Goal: Transaction & Acquisition: Purchase product/service

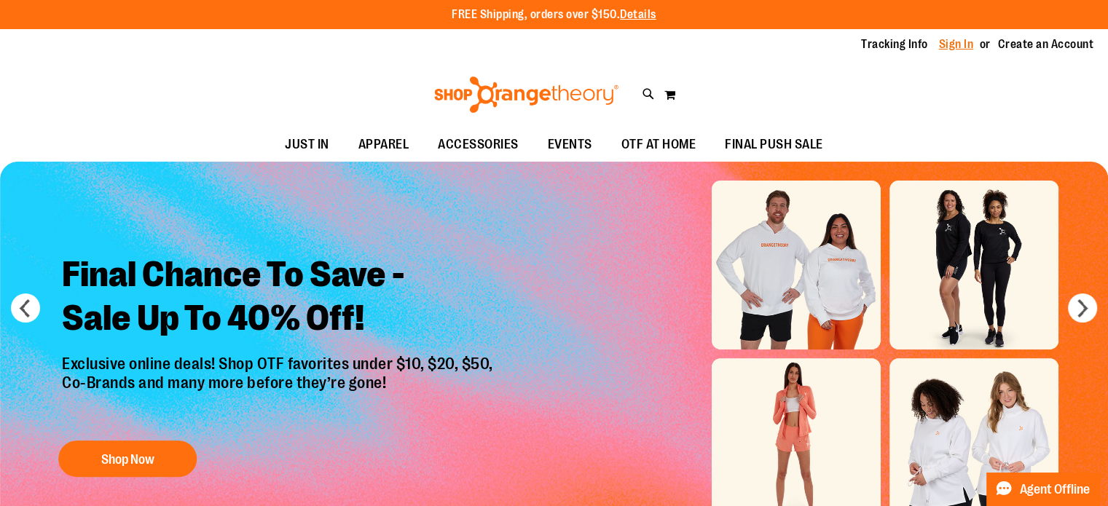
click at [964, 50] on link "Sign In" at bounding box center [956, 44] width 35 height 16
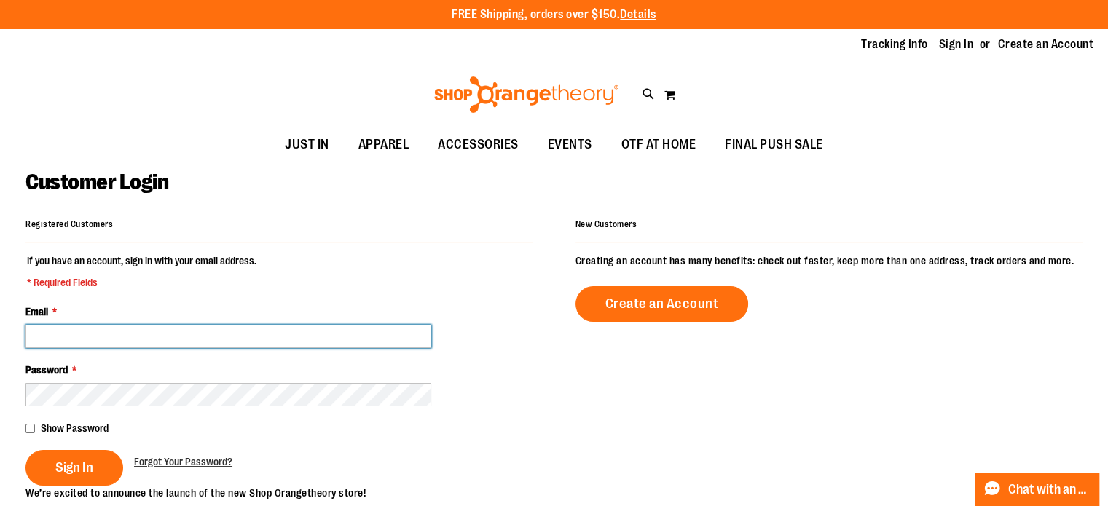
click at [257, 329] on input "Email *" at bounding box center [228, 336] width 406 height 23
click at [264, 341] on input "**********" at bounding box center [228, 336] width 406 height 23
click at [247, 338] on input "**********" at bounding box center [228, 336] width 406 height 23
type input "*"
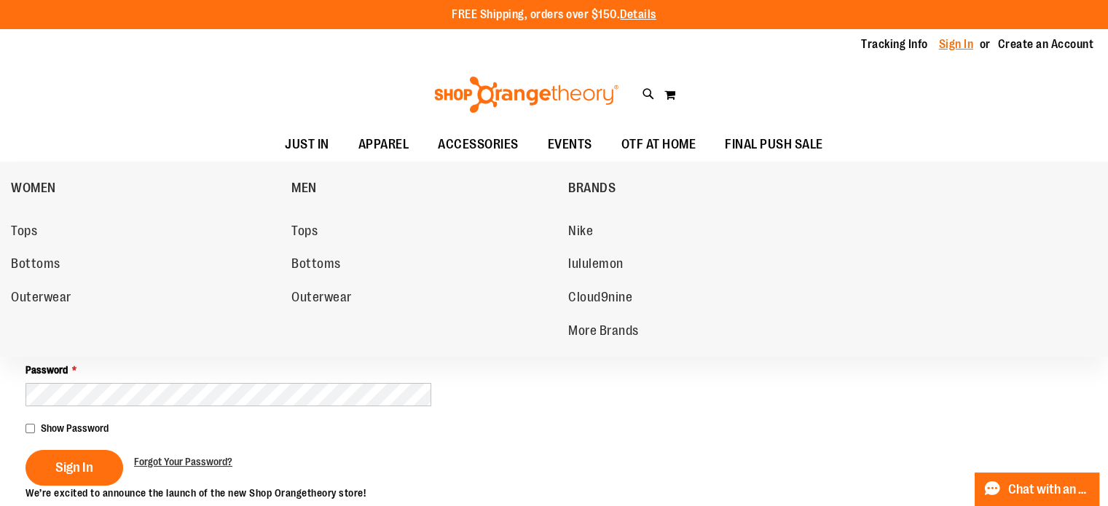
type input "**********"
click at [973, 48] on link "Sign In" at bounding box center [956, 44] width 35 height 16
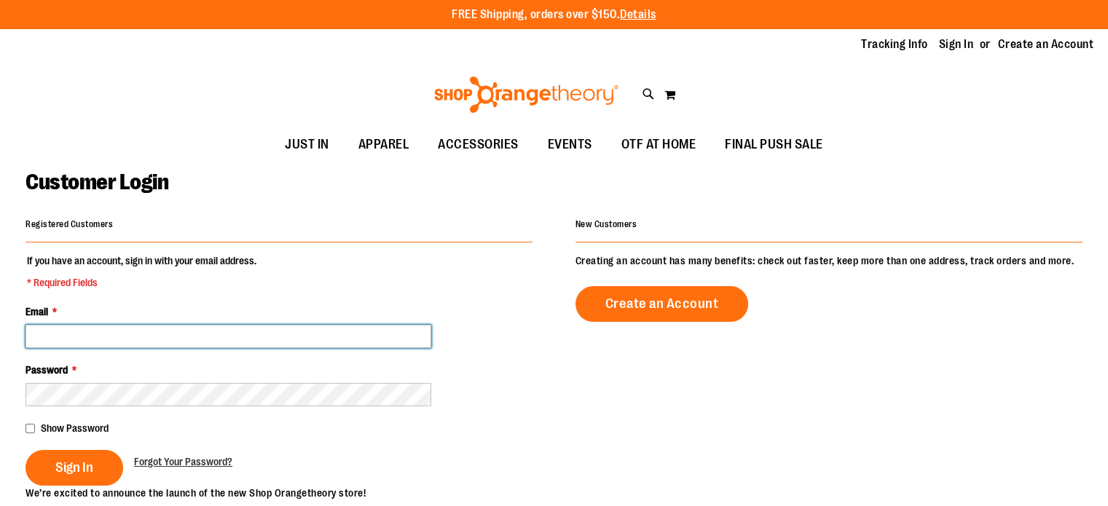
click at [253, 332] on input "Email *" at bounding box center [228, 336] width 406 height 23
click at [178, 330] on input "******" at bounding box center [228, 336] width 406 height 23
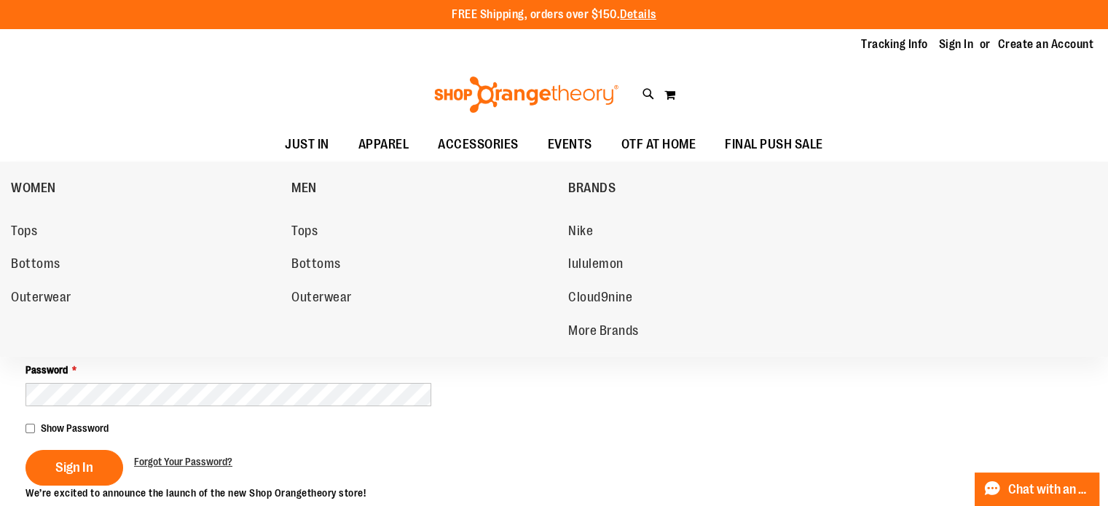
type input "**********"
click at [958, 41] on link "Sign In" at bounding box center [956, 44] width 35 height 16
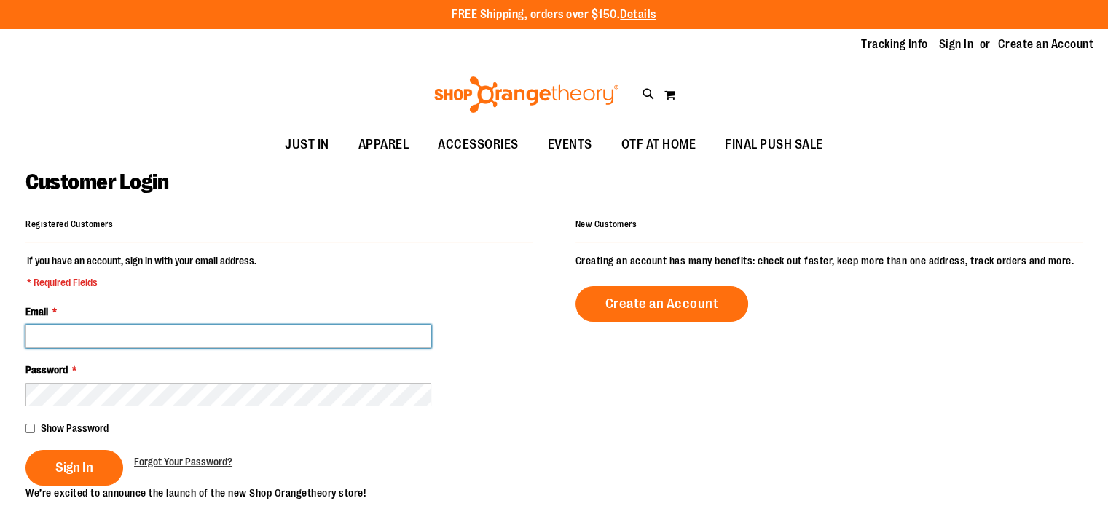
click at [242, 335] on input "Email *" at bounding box center [228, 336] width 406 height 23
click at [157, 333] on input "****" at bounding box center [228, 336] width 406 height 23
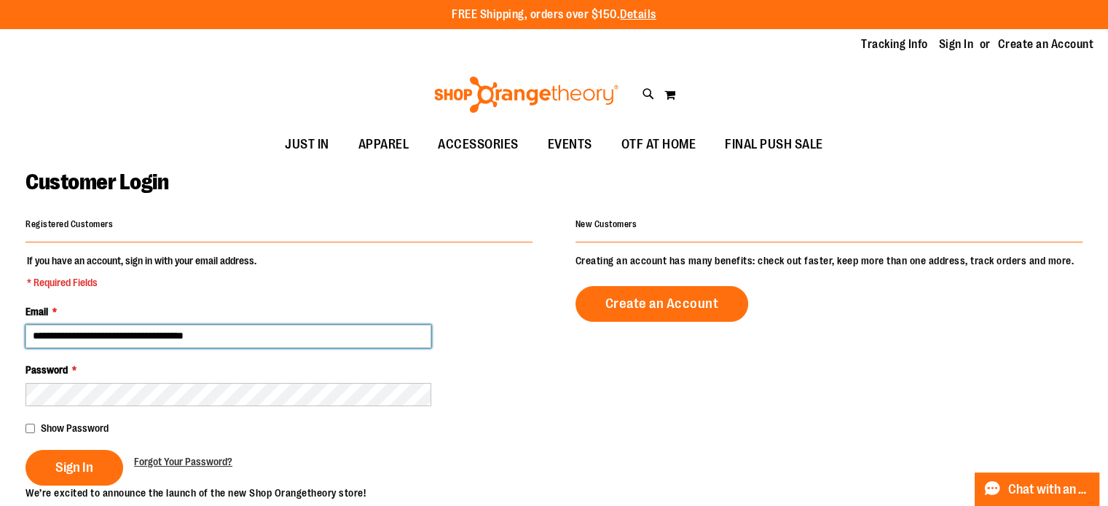
type input "**********"
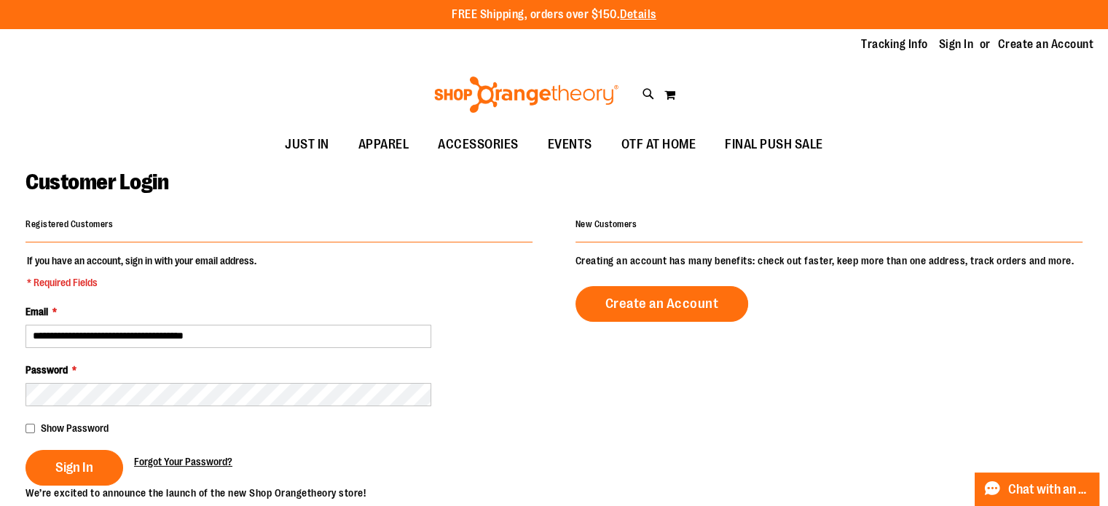
click at [166, 458] on span "Forgot Your Password?" at bounding box center [183, 462] width 98 height 12
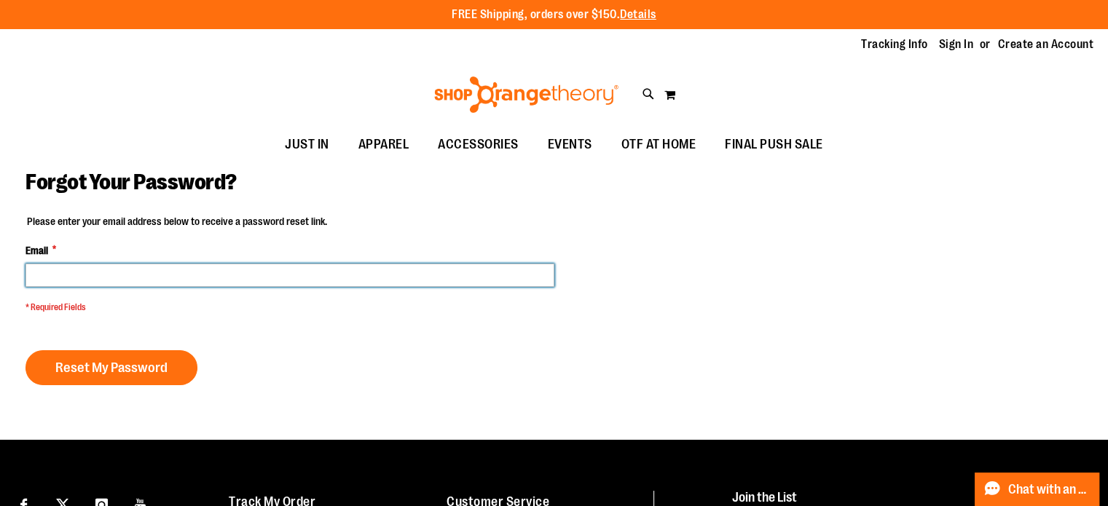
click at [252, 275] on input "Email *" at bounding box center [289, 275] width 529 height 23
type input "**********"
click at [25, 350] on button "Reset My Password" at bounding box center [111, 367] width 172 height 35
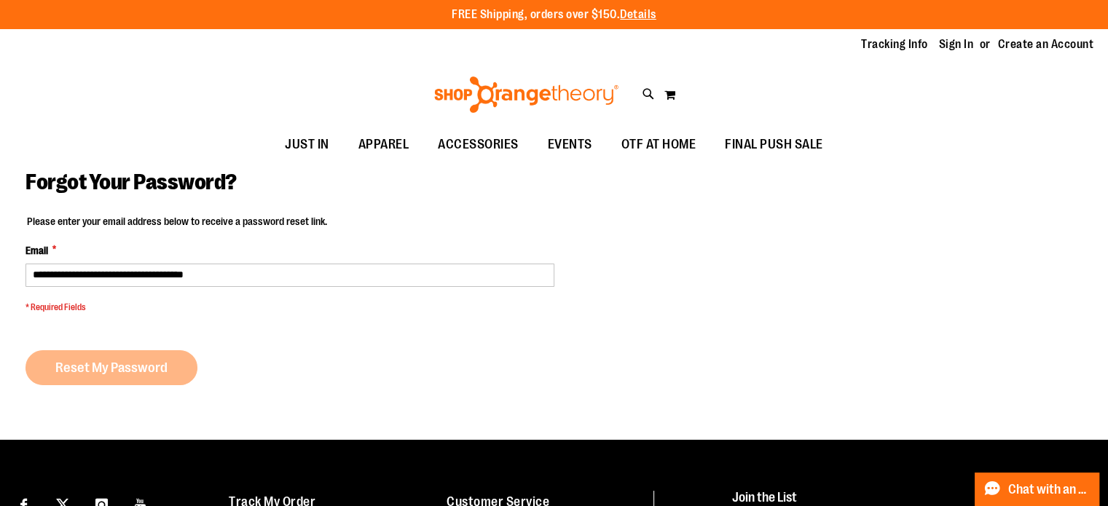
click at [128, 378] on div "Reset My Password" at bounding box center [116, 367] width 183 height 35
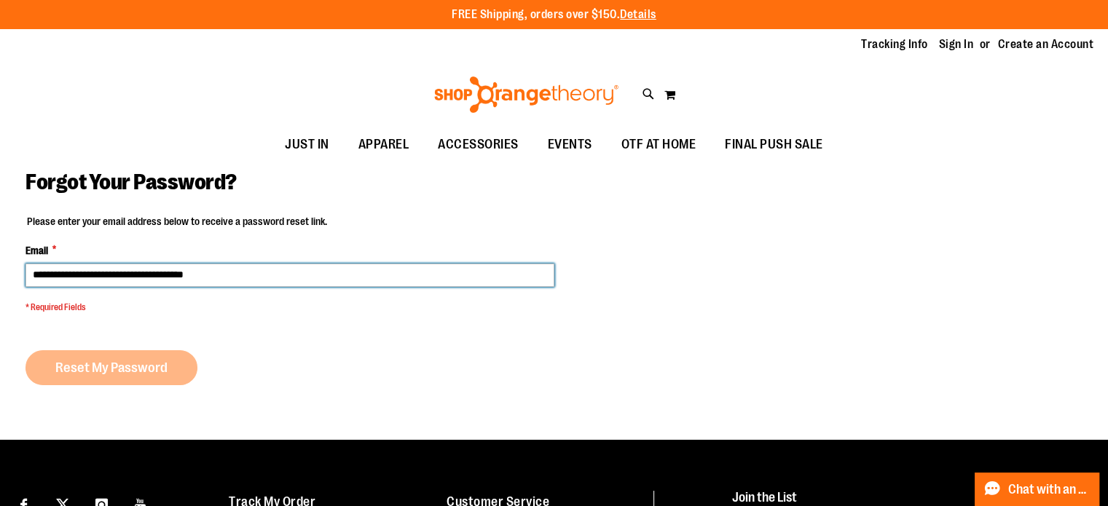
click at [315, 272] on input "**********" at bounding box center [289, 275] width 529 height 23
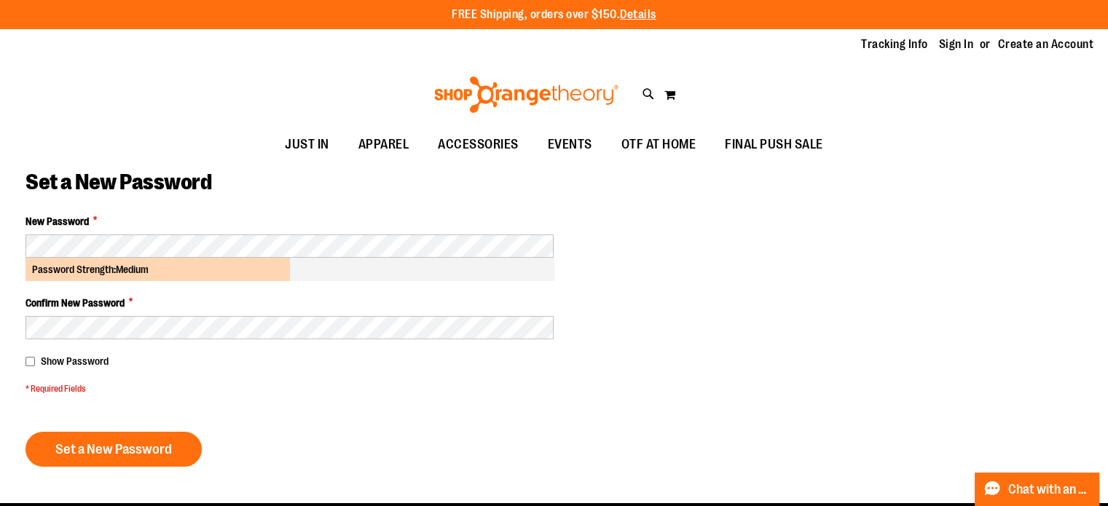
click at [66, 363] on span "Show Password" at bounding box center [75, 361] width 68 height 12
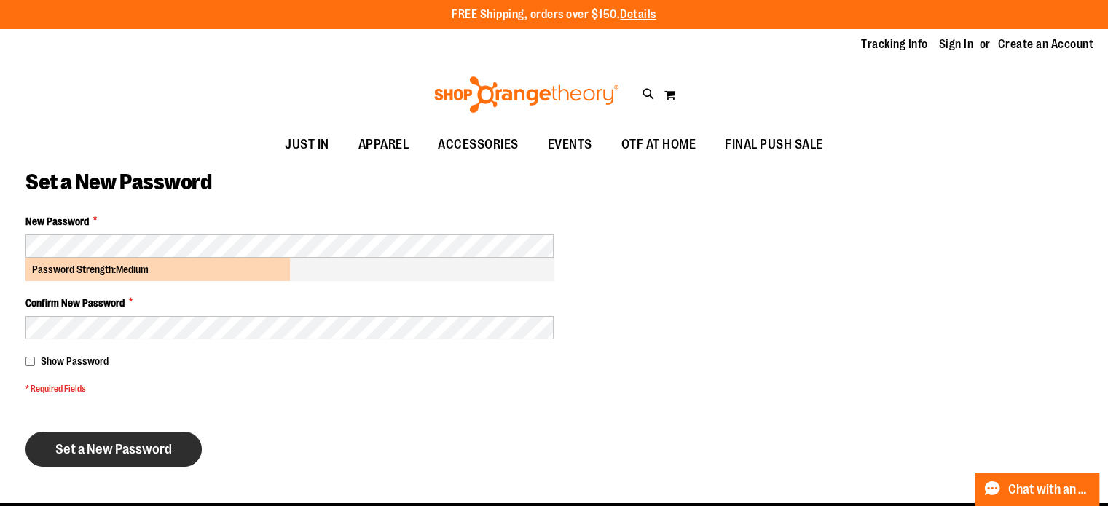
click at [100, 459] on button "Set a New Password" at bounding box center [113, 449] width 176 height 35
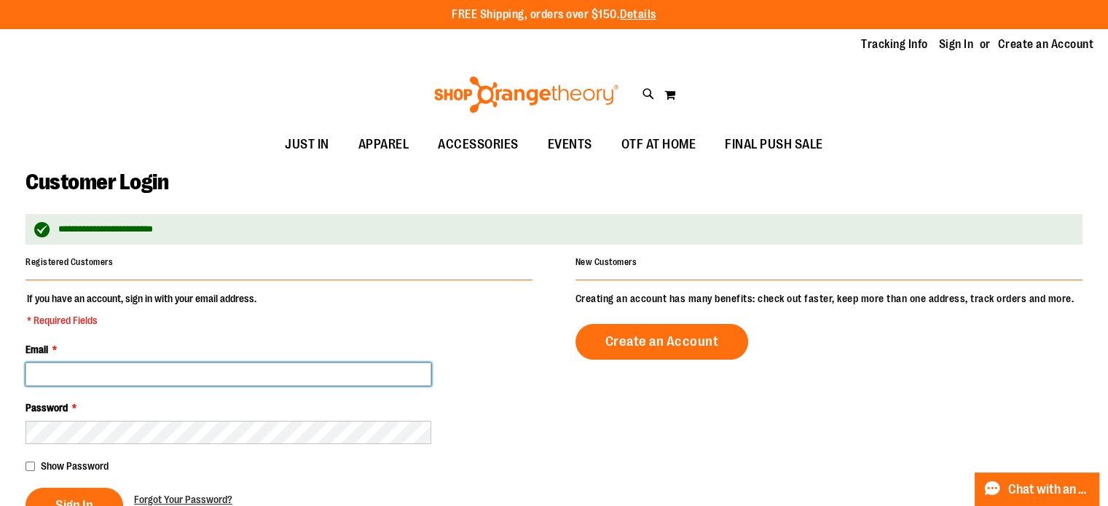
click at [283, 376] on input "Email *" at bounding box center [228, 374] width 406 height 23
click at [308, 374] on input "**********" at bounding box center [228, 374] width 406 height 23
type input "**********"
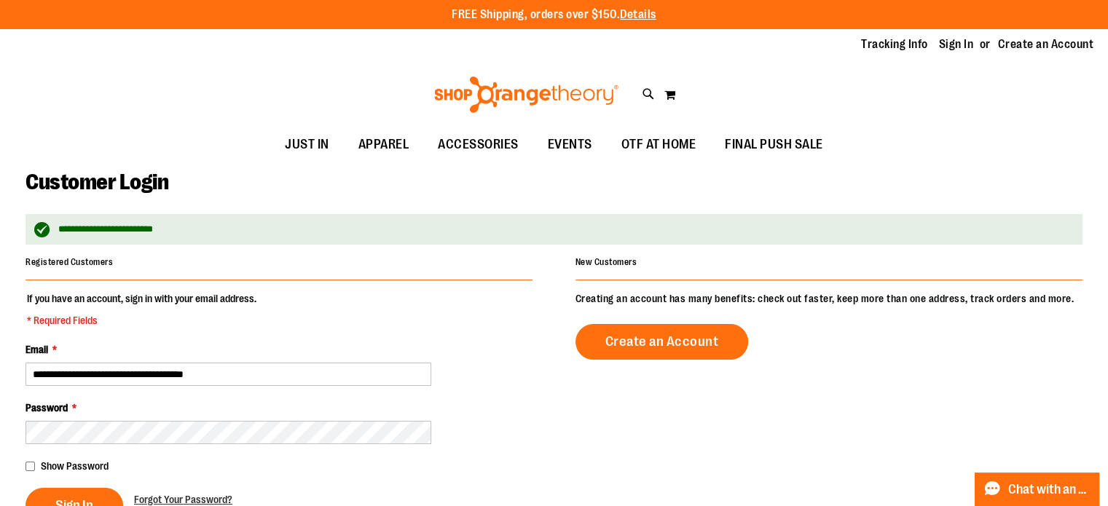
click at [52, 469] on span "Show Password" at bounding box center [75, 466] width 68 height 12
click at [63, 497] on span "Sign In" at bounding box center [74, 505] width 38 height 16
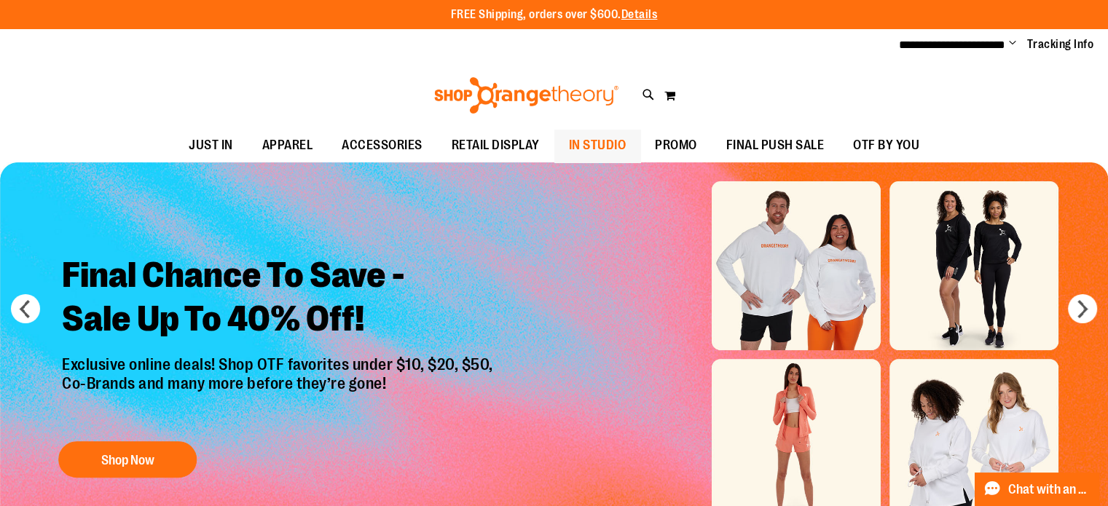
click at [600, 153] on span "IN STUDIO" at bounding box center [598, 145] width 58 height 33
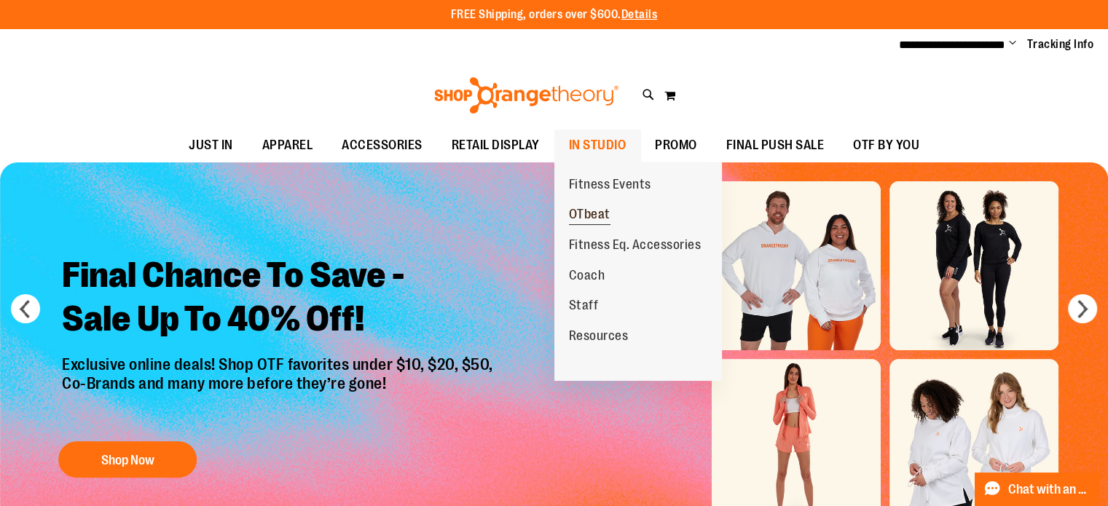
click at [593, 210] on span "OTbeat" at bounding box center [590, 216] width 42 height 18
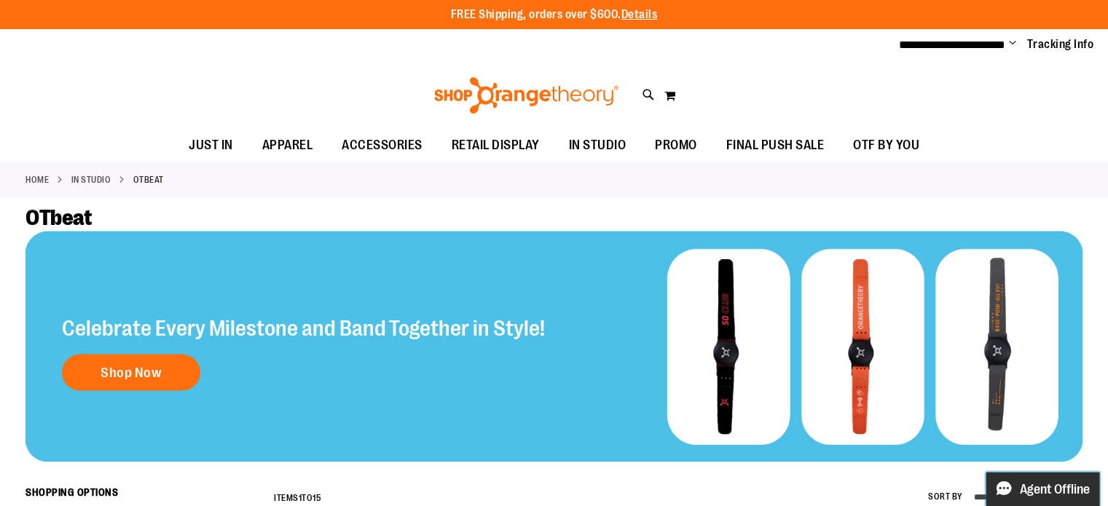
click at [1071, 475] on span "Live chat: Agent Offline" at bounding box center [1055, 489] width 70 height 32
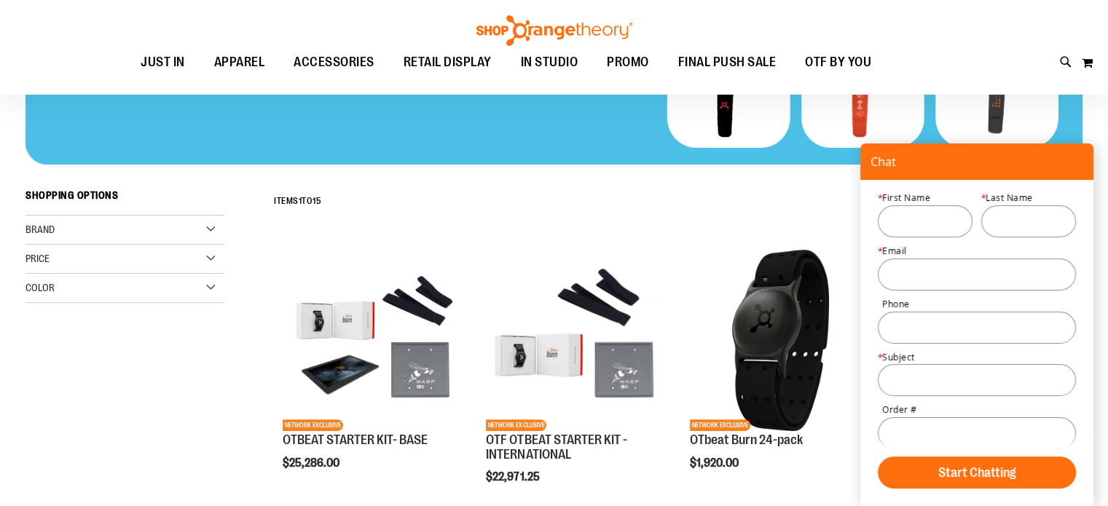
scroll to position [17, 0]
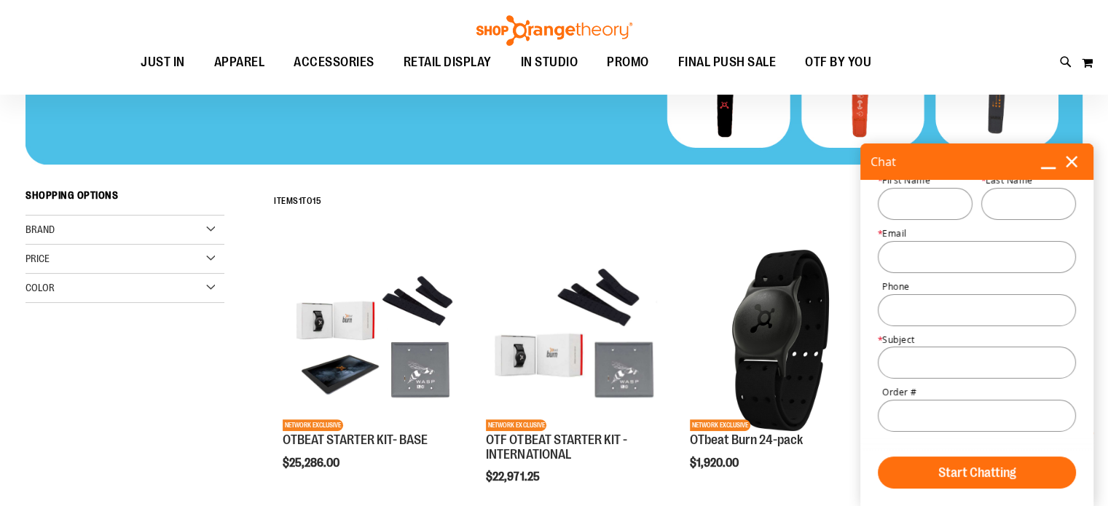
click at [1077, 160] on icon at bounding box center [1071, 162] width 16 height 16
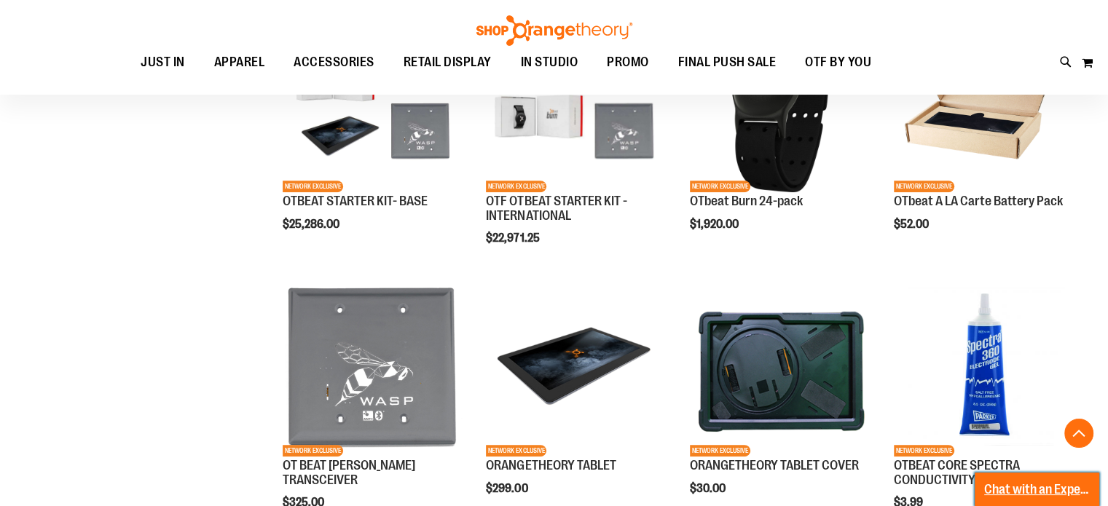
scroll to position [540, 0]
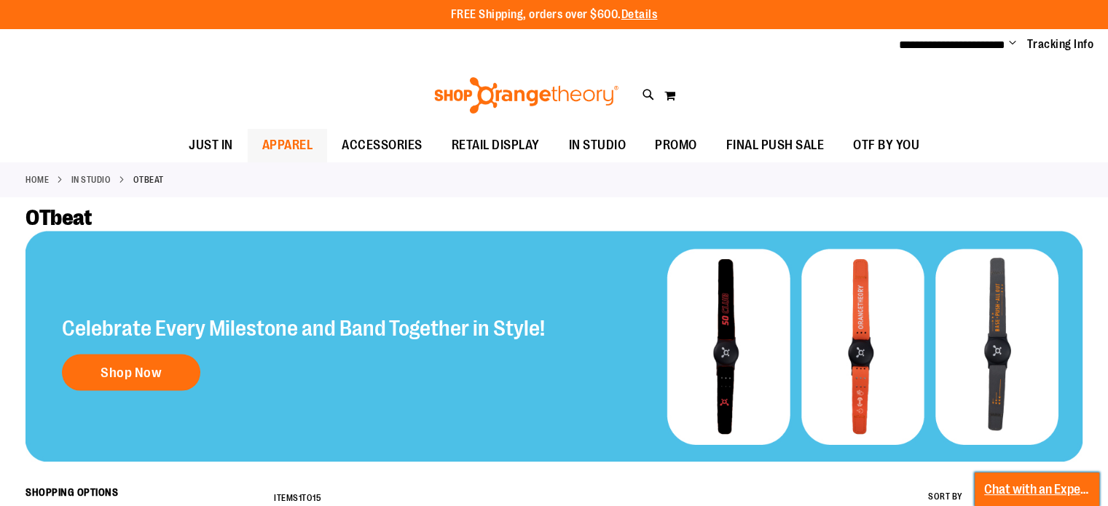
click at [291, 146] on span "APPAREL" at bounding box center [287, 145] width 51 height 33
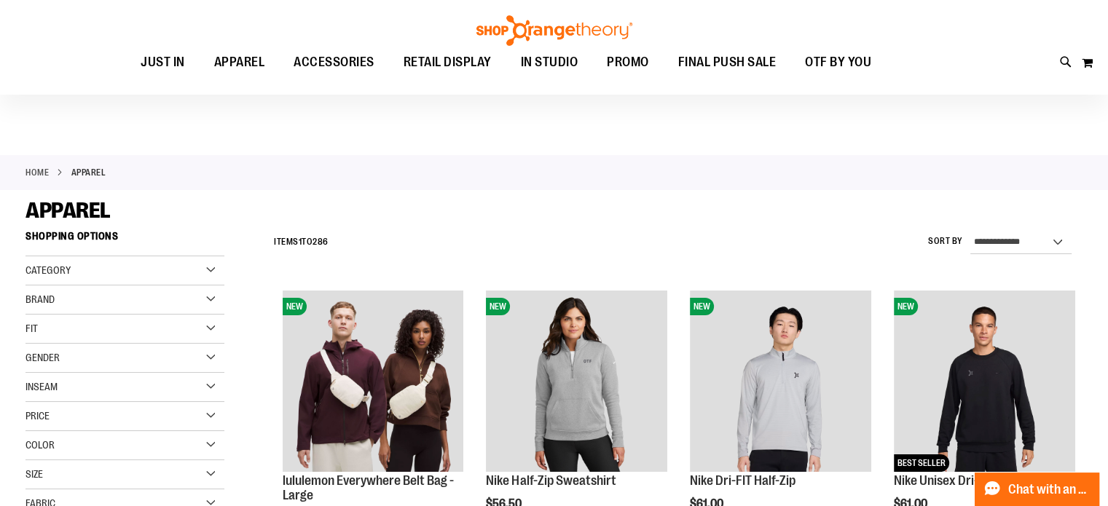
scroll to position [4, 0]
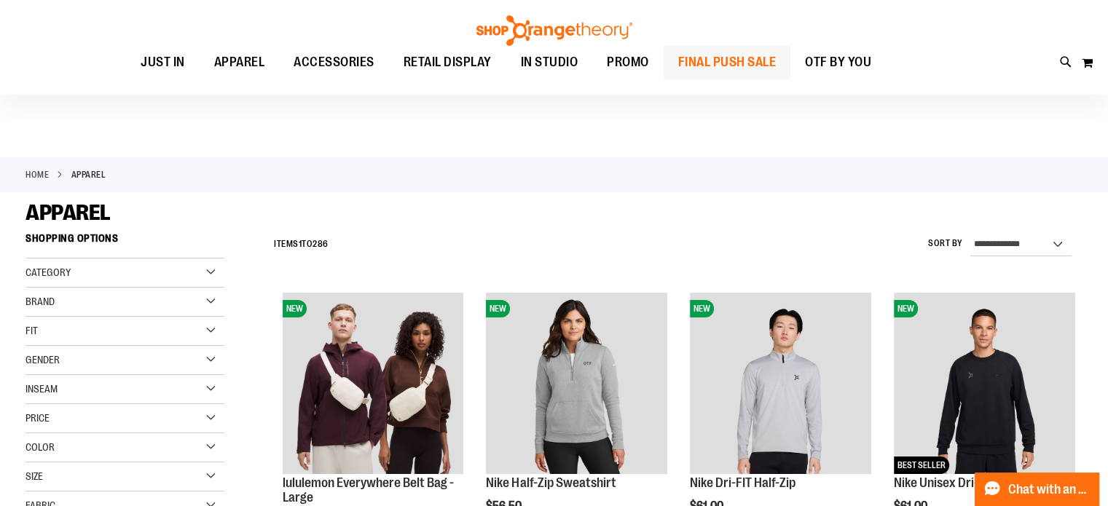
click at [760, 64] on span "FINAL PUSH SALE" at bounding box center [727, 62] width 98 height 33
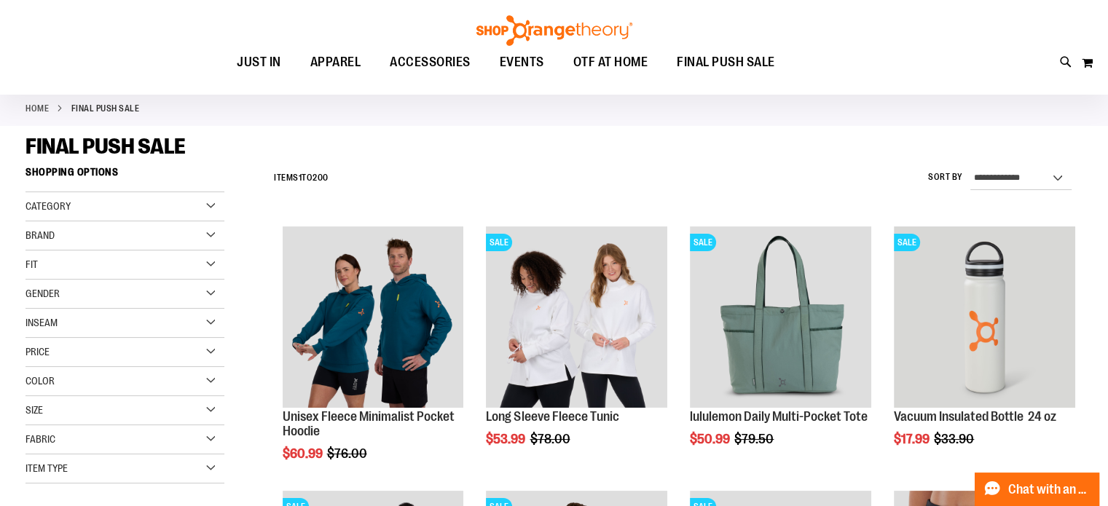
scroll to position [66, 0]
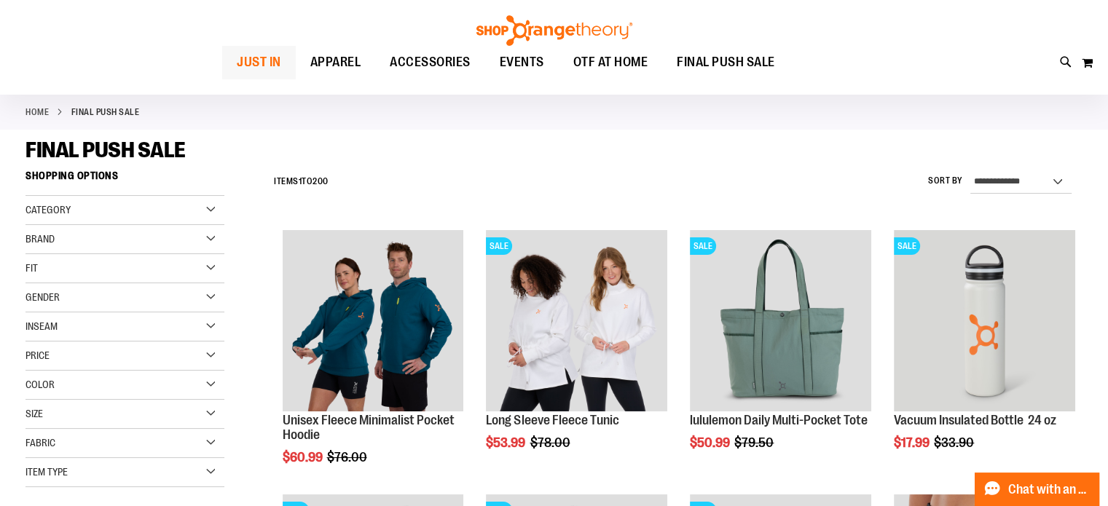
click at [266, 60] on span "JUST IN" at bounding box center [259, 62] width 44 height 33
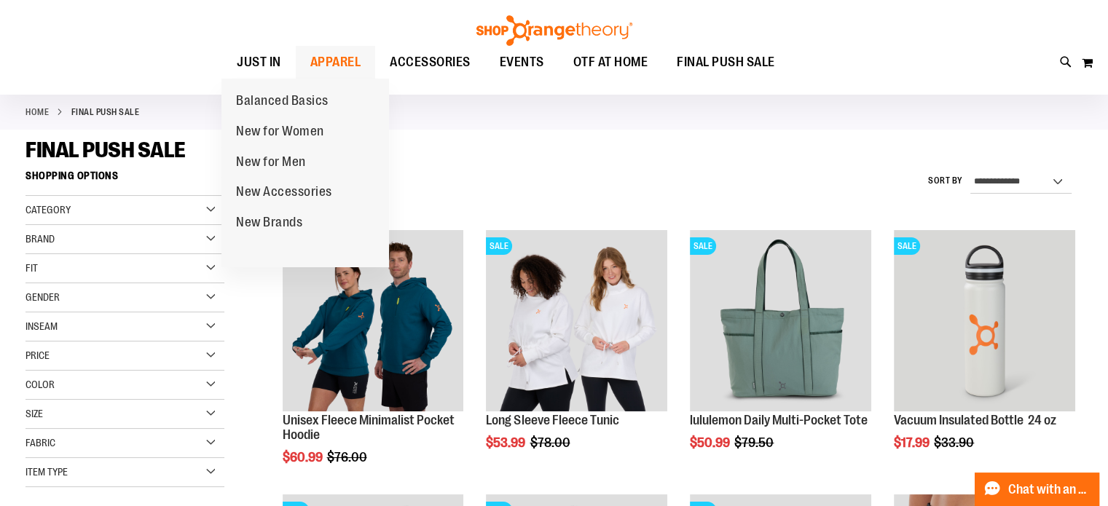
click at [333, 60] on span "APPAREL" at bounding box center [335, 62] width 51 height 33
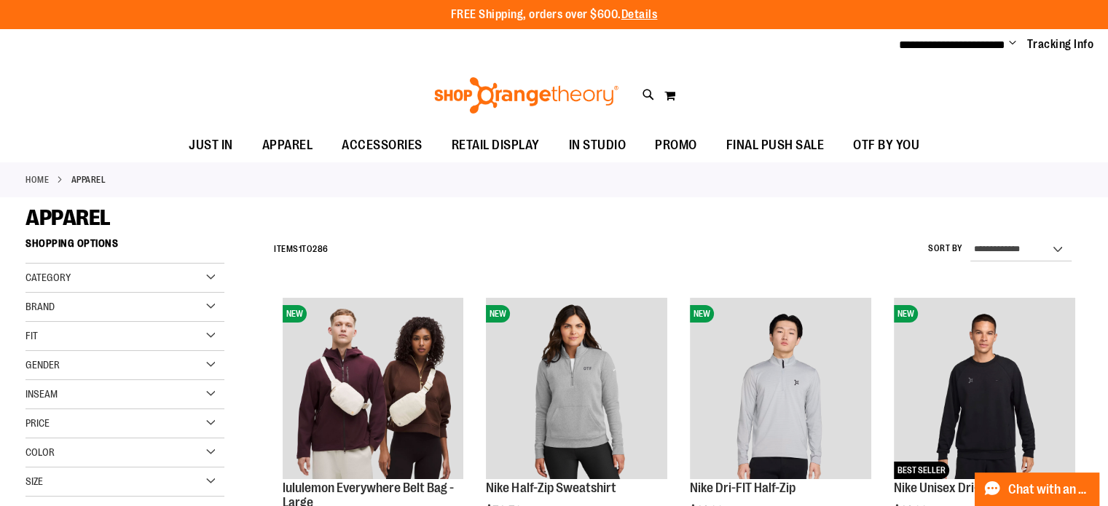
click at [210, 363] on div "Gender" at bounding box center [124, 365] width 199 height 29
click at [34, 411] on link "Women 169 items" at bounding box center [117, 410] width 191 height 15
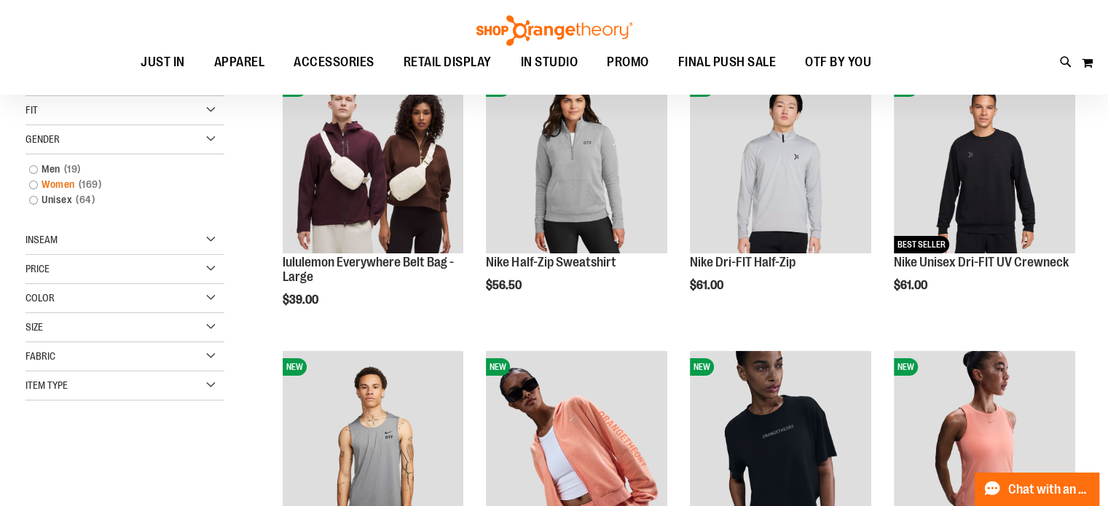
scroll to position [229, 0]
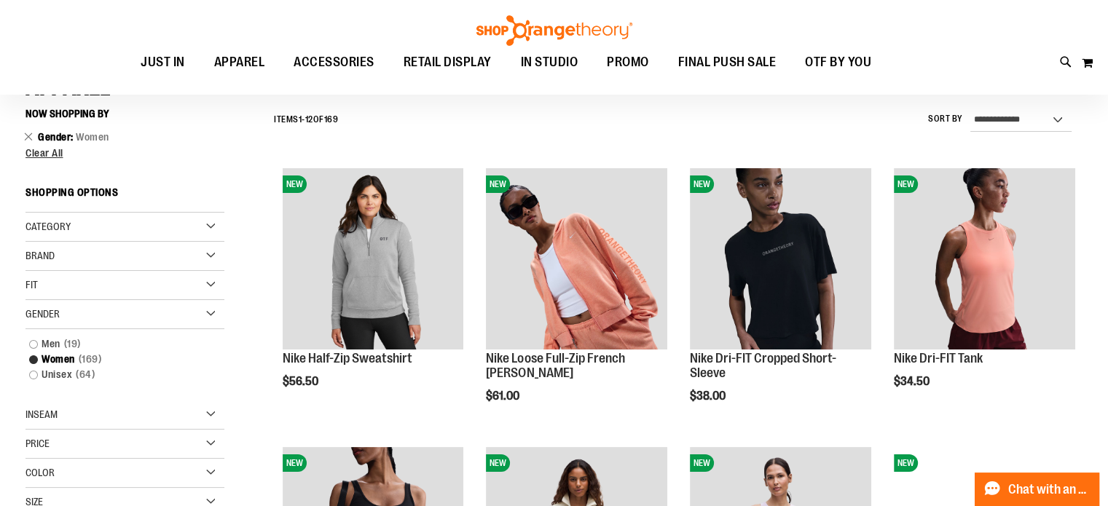
scroll to position [125, 0]
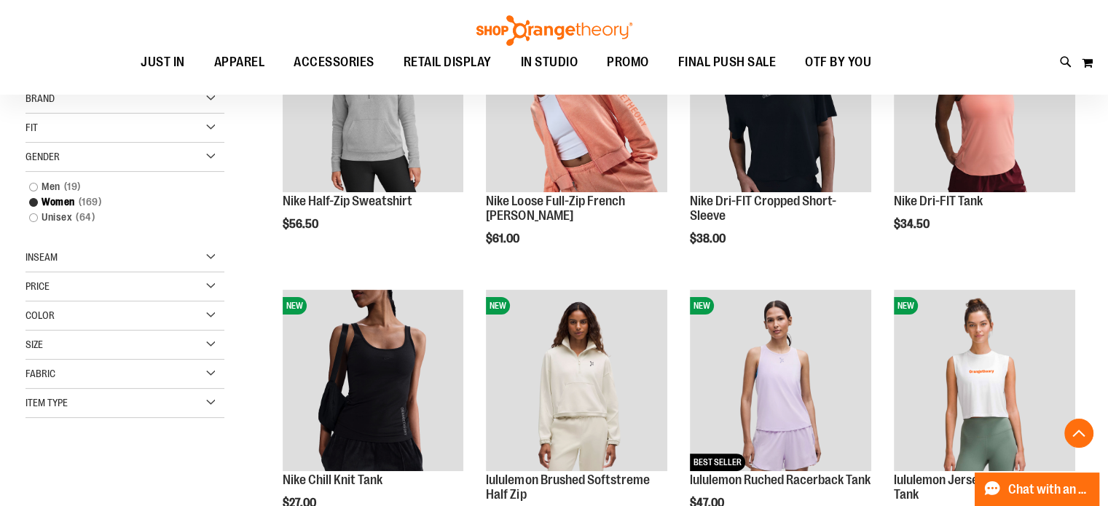
scroll to position [271, 0]
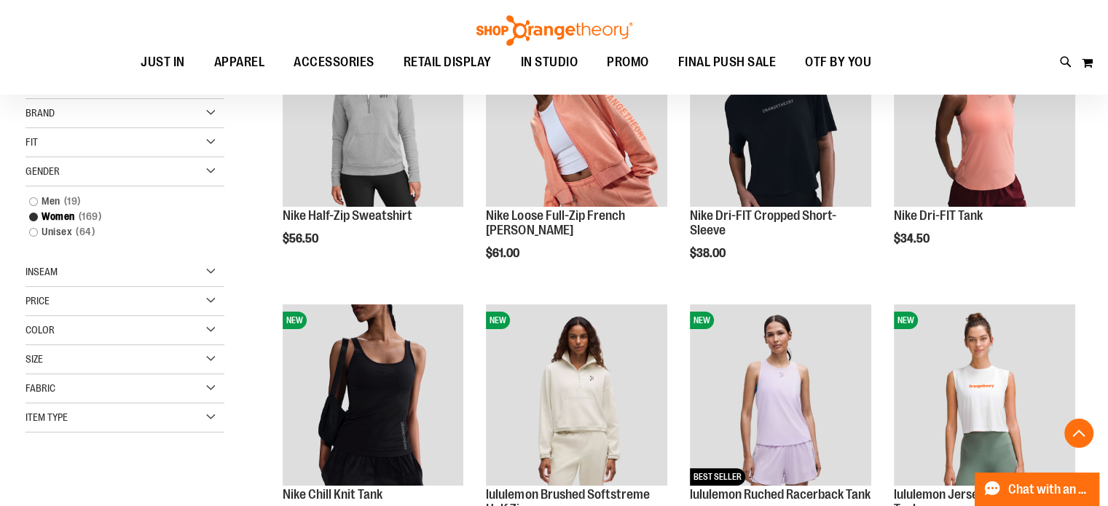
click at [224, 302] on div "Price" at bounding box center [124, 301] width 199 height 29
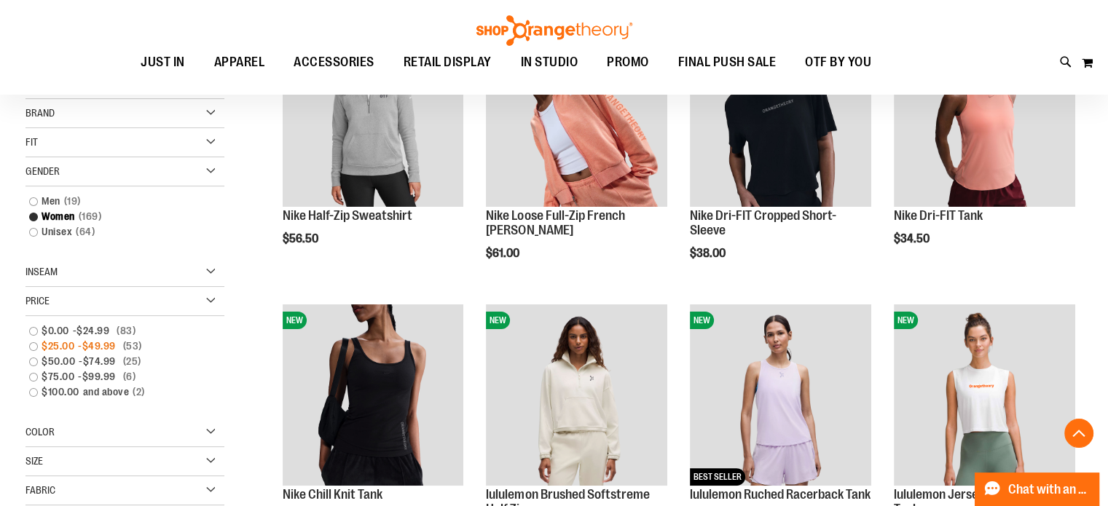
click at [35, 345] on link "$25.00 - $49.99 53 items" at bounding box center [117, 346] width 191 height 15
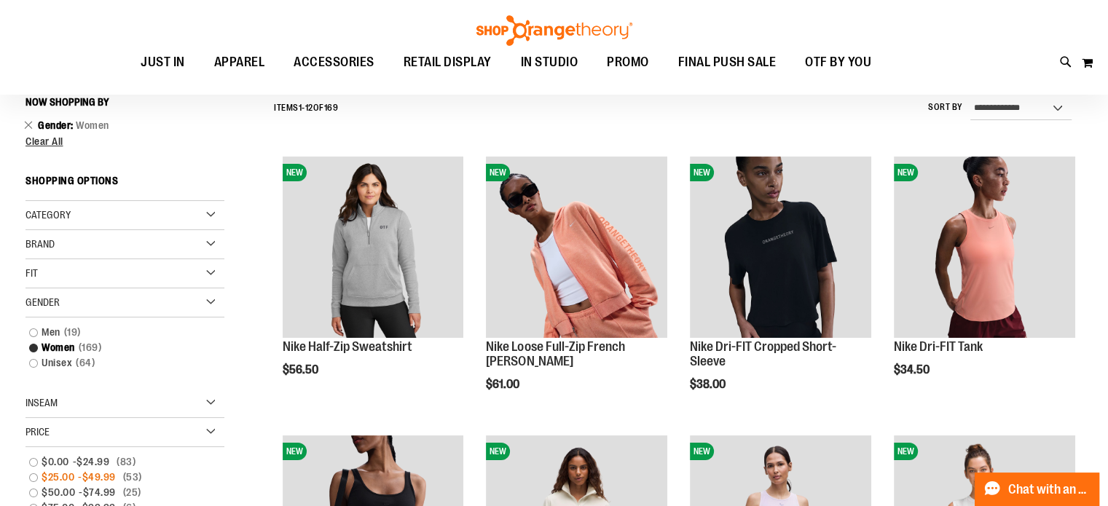
scroll to position [135, 0]
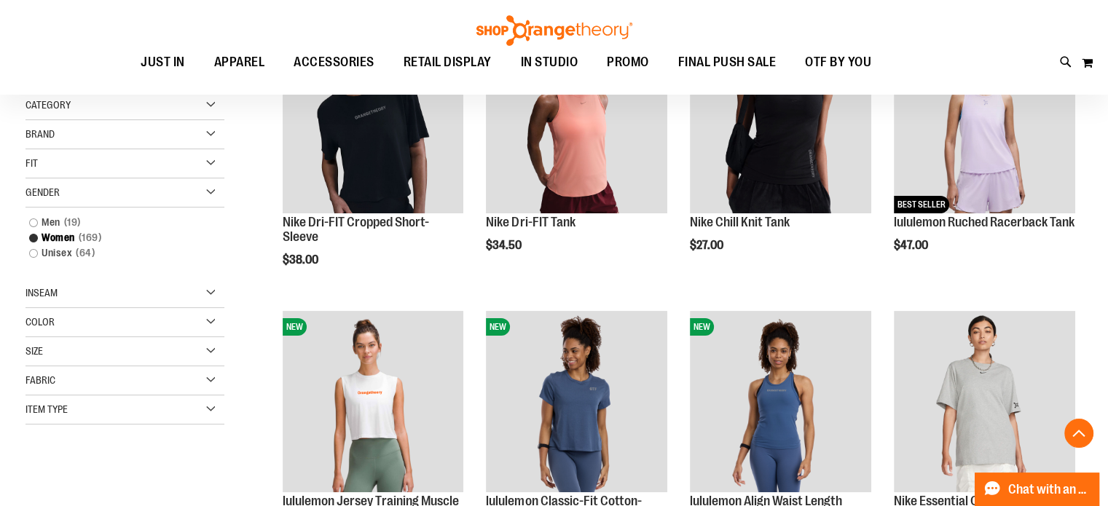
scroll to position [265, 0]
click at [1087, 69] on button "My Cart 0" at bounding box center [1087, 62] width 12 height 23
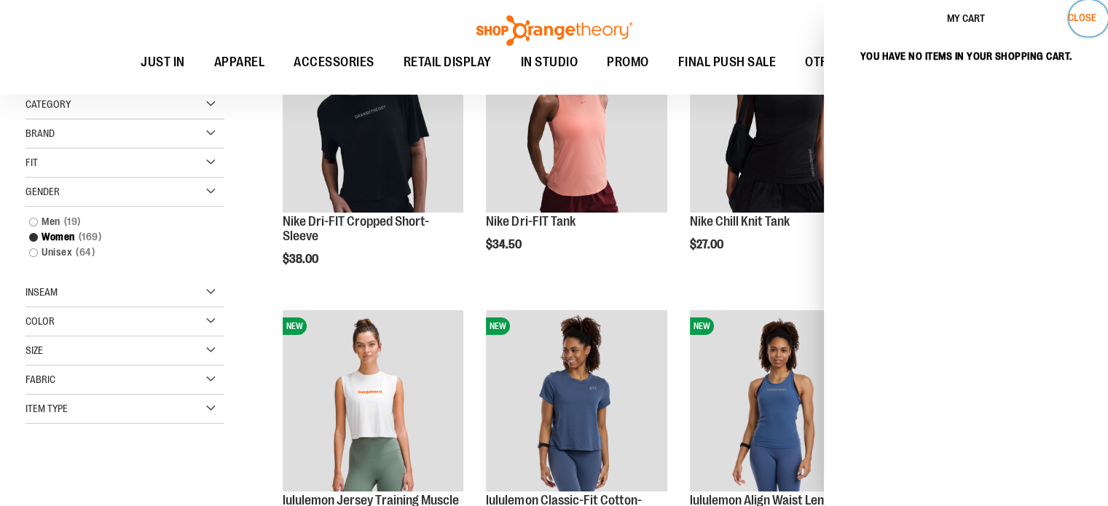
click at [1082, 21] on span "Close" at bounding box center [1082, 18] width 28 height 12
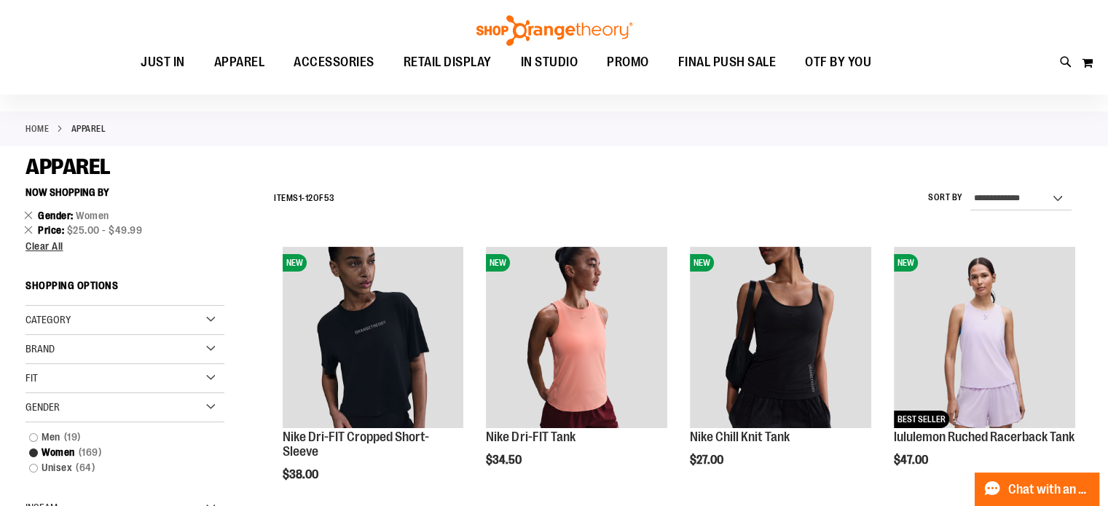
scroll to position [0, 0]
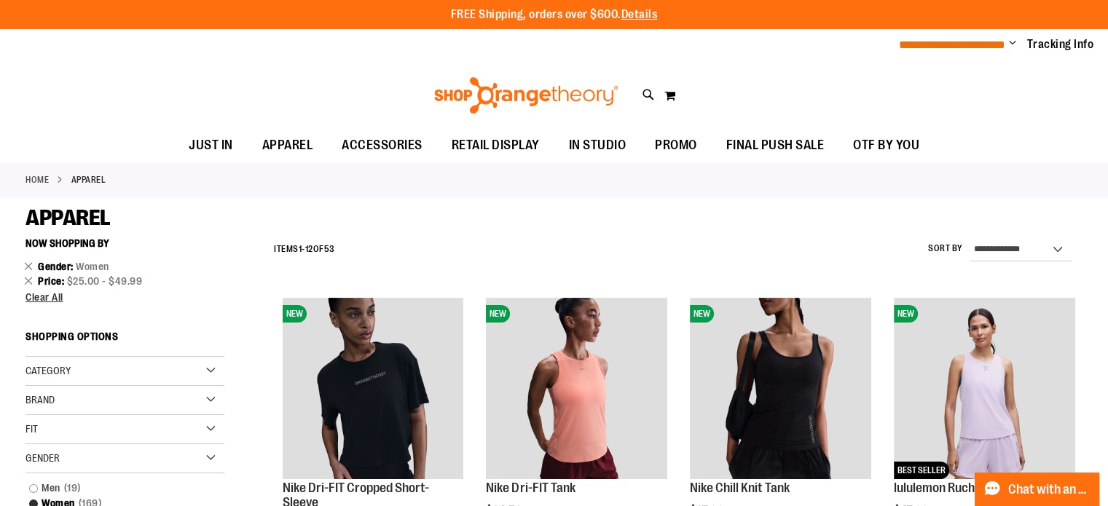
click at [971, 50] on span "**********" at bounding box center [952, 44] width 106 height 11
click at [1005, 41] on span "**********" at bounding box center [952, 44] width 106 height 11
click at [1012, 46] on span "Change" at bounding box center [1012, 44] width 7 height 14
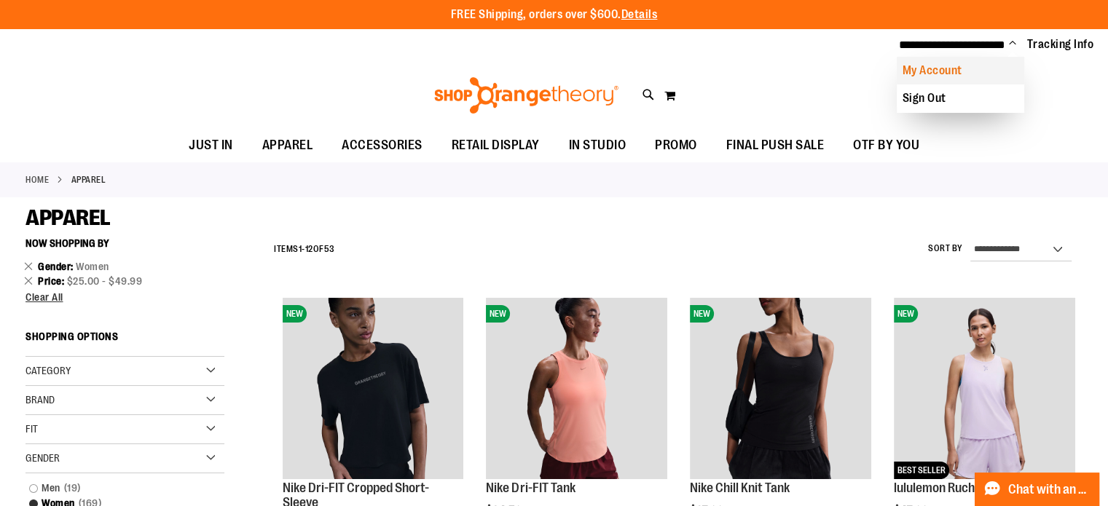
click at [953, 71] on link "My Account" at bounding box center [960, 71] width 127 height 28
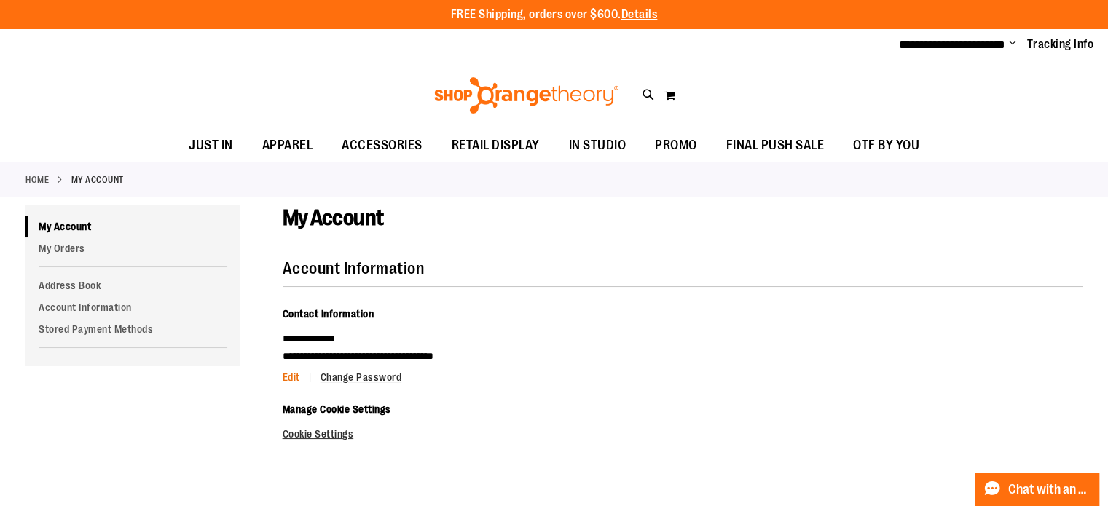
click at [290, 378] on span "Edit" at bounding box center [291, 377] width 17 height 12
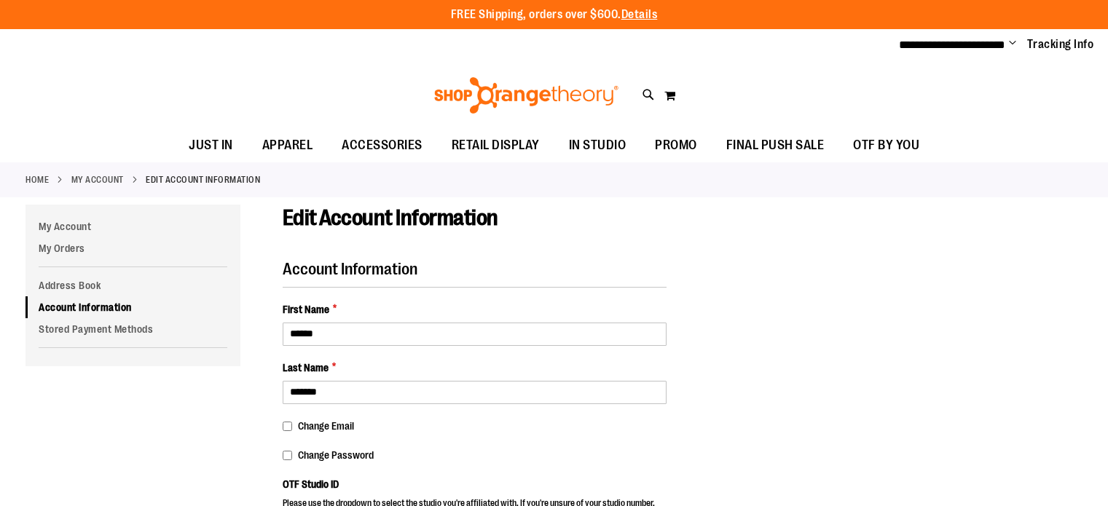
select select "***"
select select "**********"
select select "****"
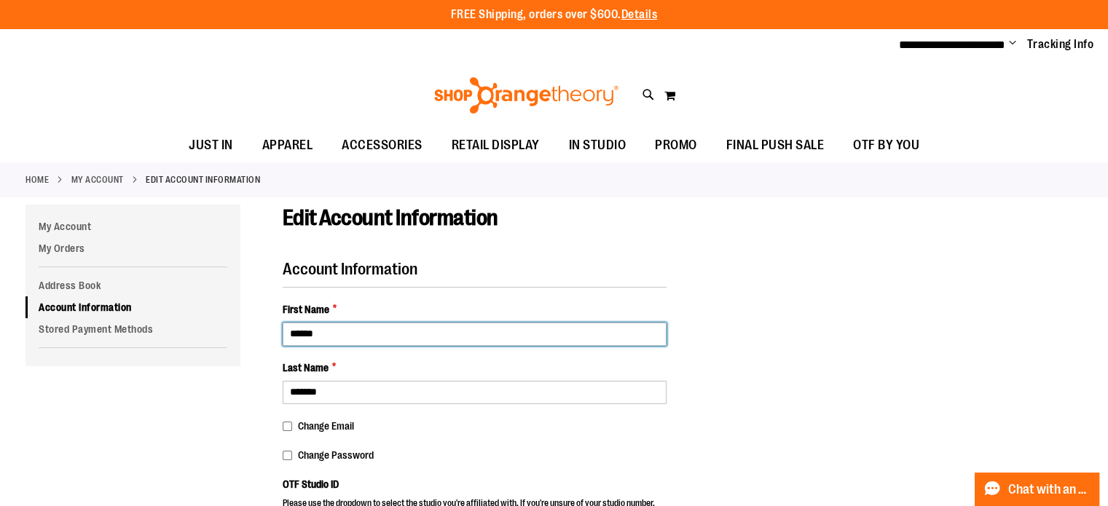
click at [381, 332] on input "******" at bounding box center [475, 334] width 384 height 23
type input "*"
type input "*******"
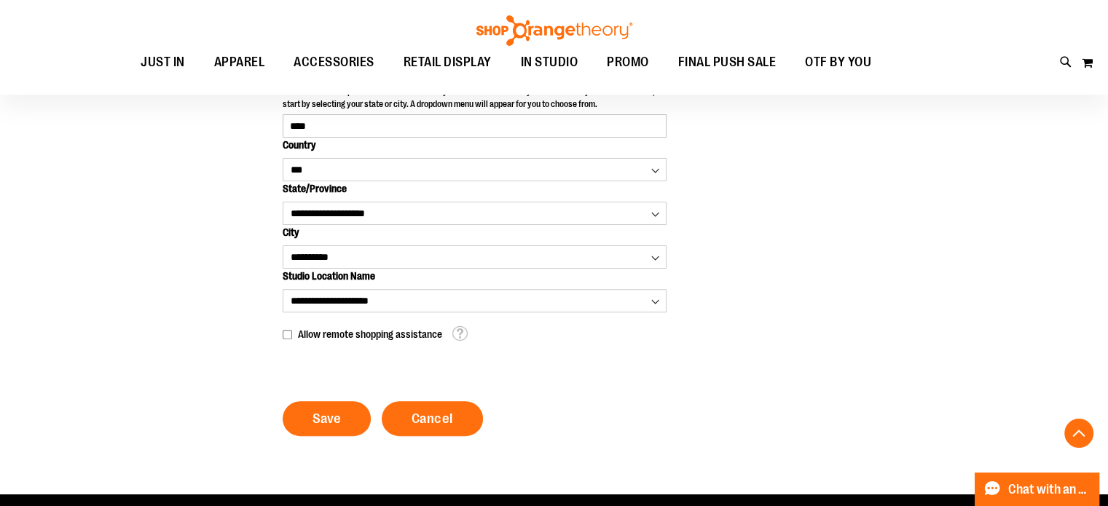
scroll to position [454, 0]
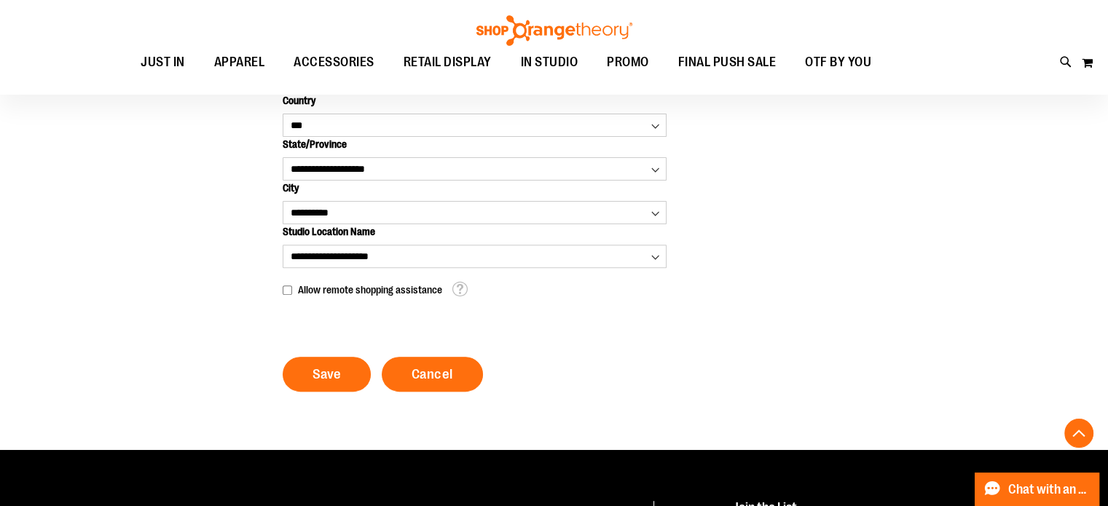
type input "*****"
click at [324, 379] on span "Save" at bounding box center [326, 374] width 28 height 16
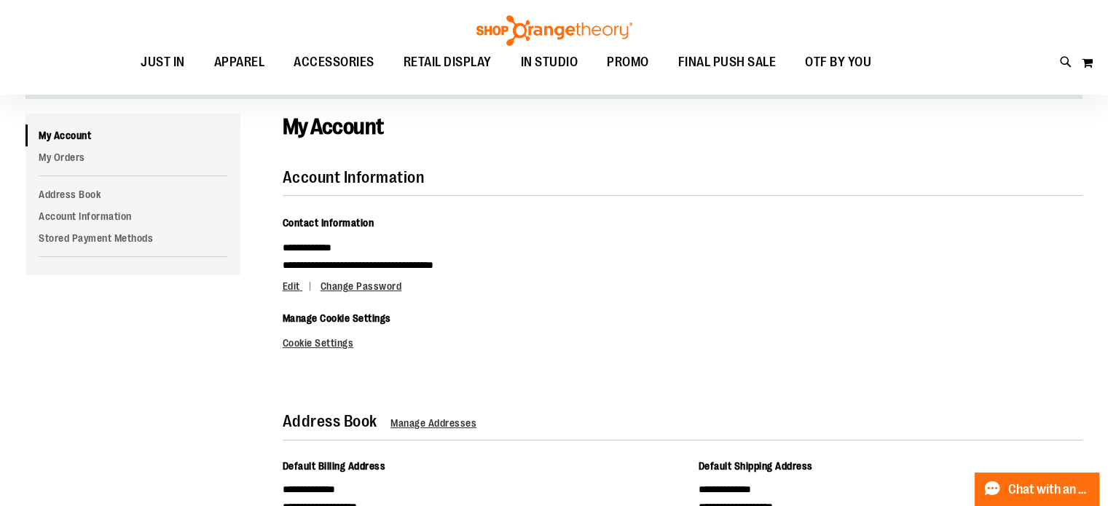
scroll to position [134, 0]
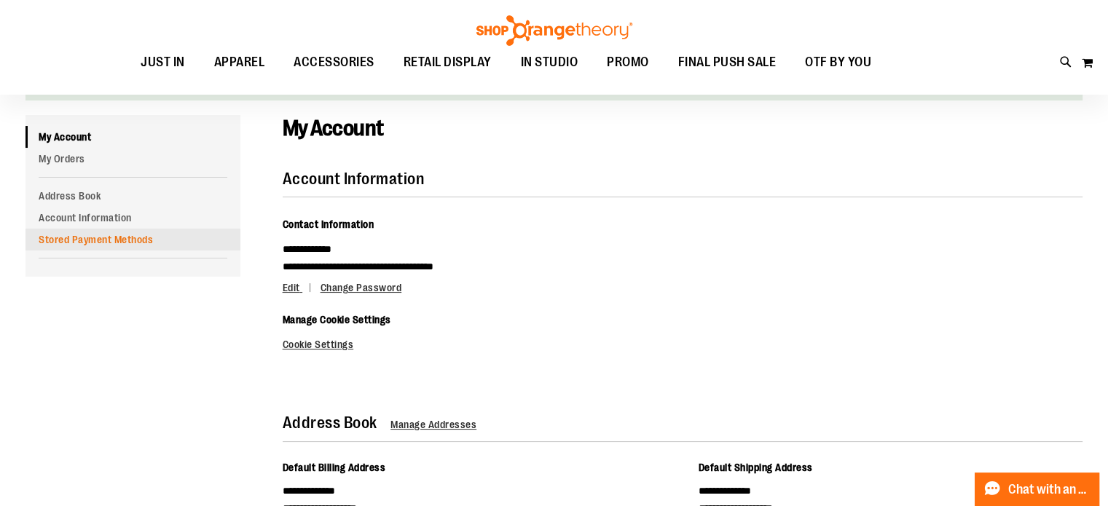
click at [108, 232] on link "Stored Payment Methods" at bounding box center [132, 240] width 215 height 22
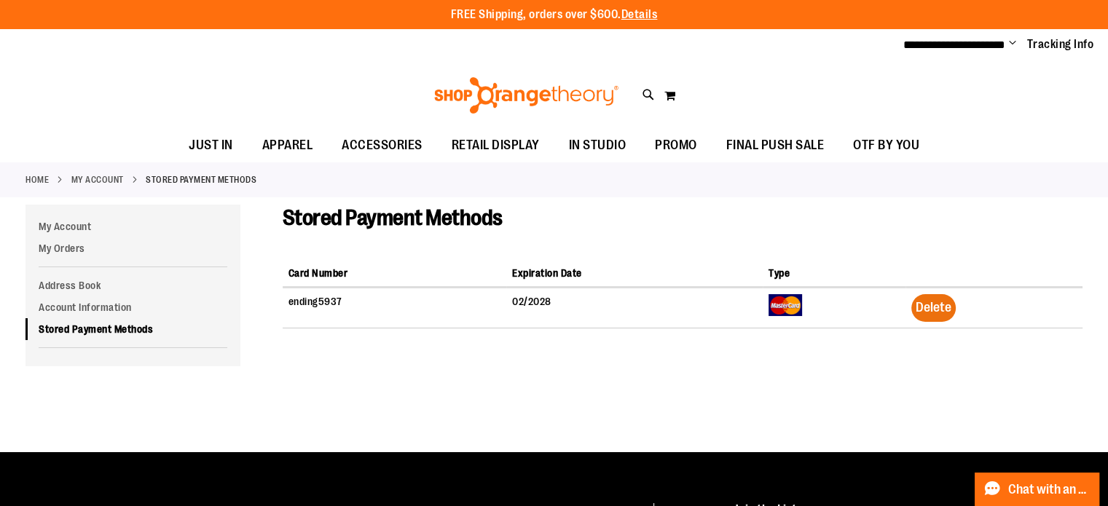
click at [937, 310] on span "Delete" at bounding box center [933, 307] width 36 height 15
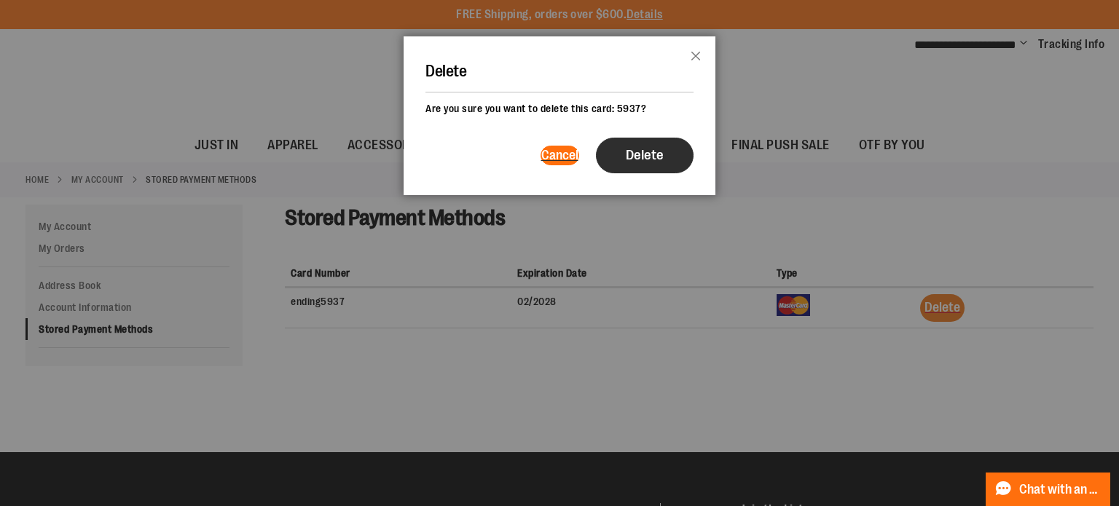
click at [647, 163] on button "Delete" at bounding box center [645, 156] width 98 height 36
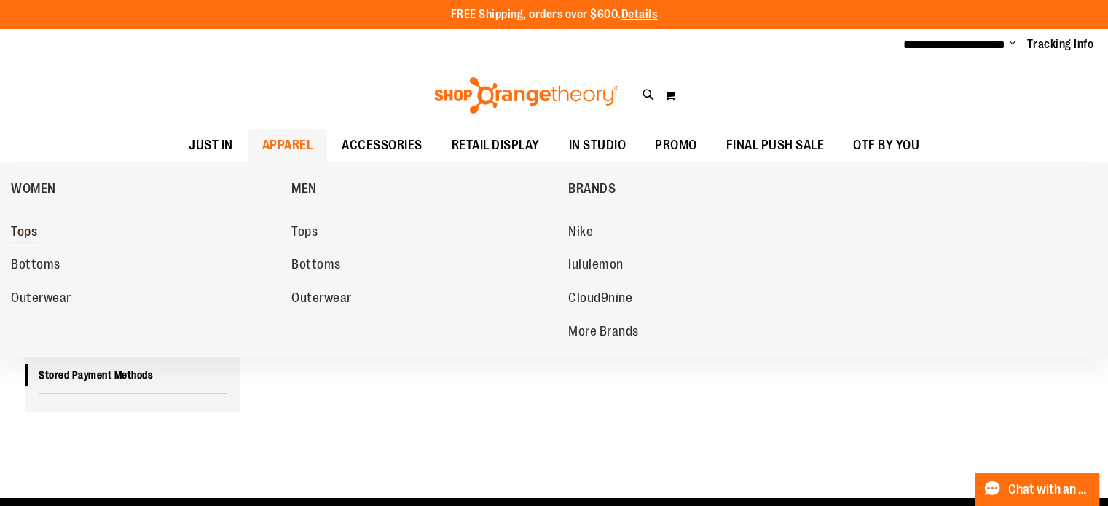
click at [31, 232] on span "Tops" at bounding box center [24, 233] width 26 height 18
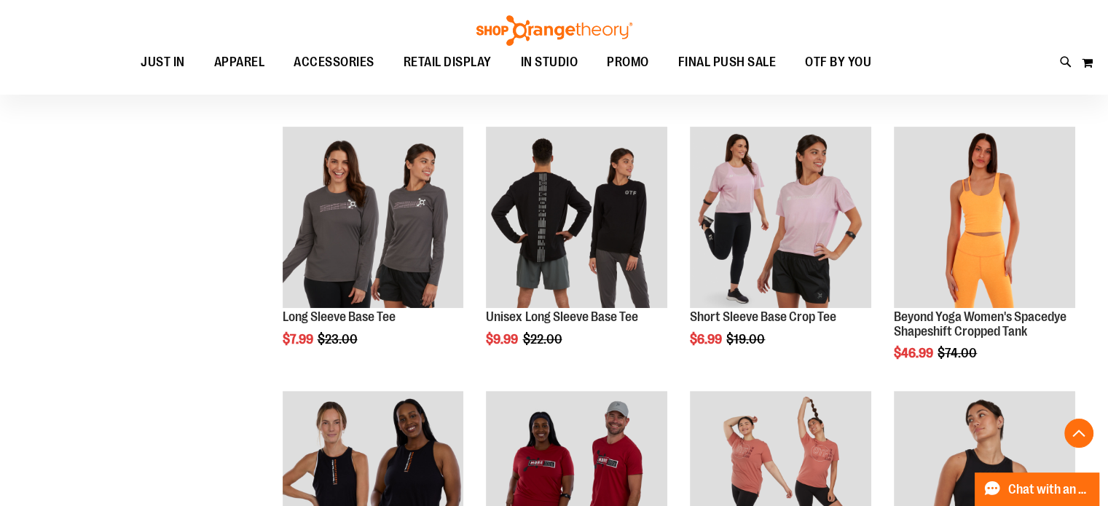
scroll to position [535, 0]
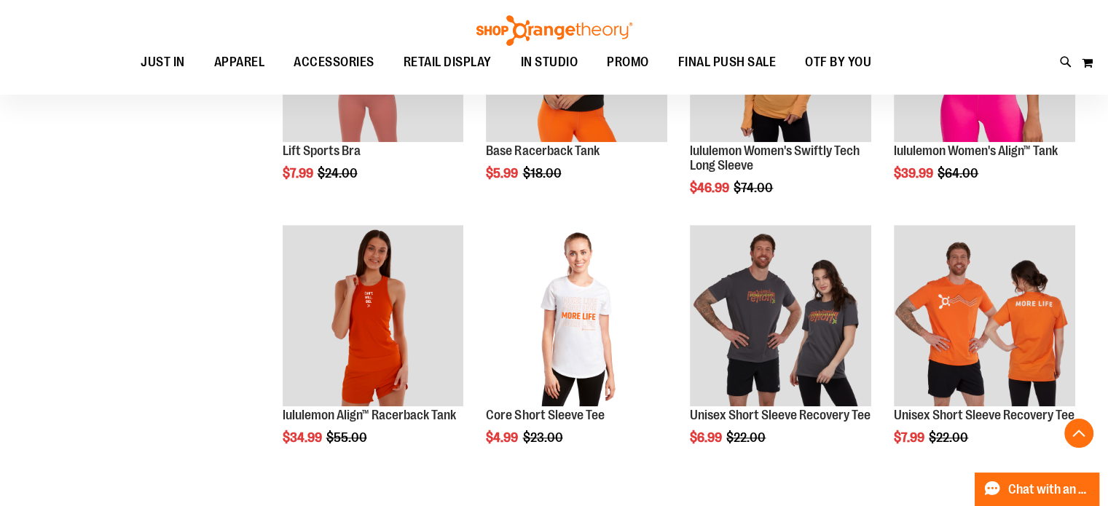
scroll to position [1130, 0]
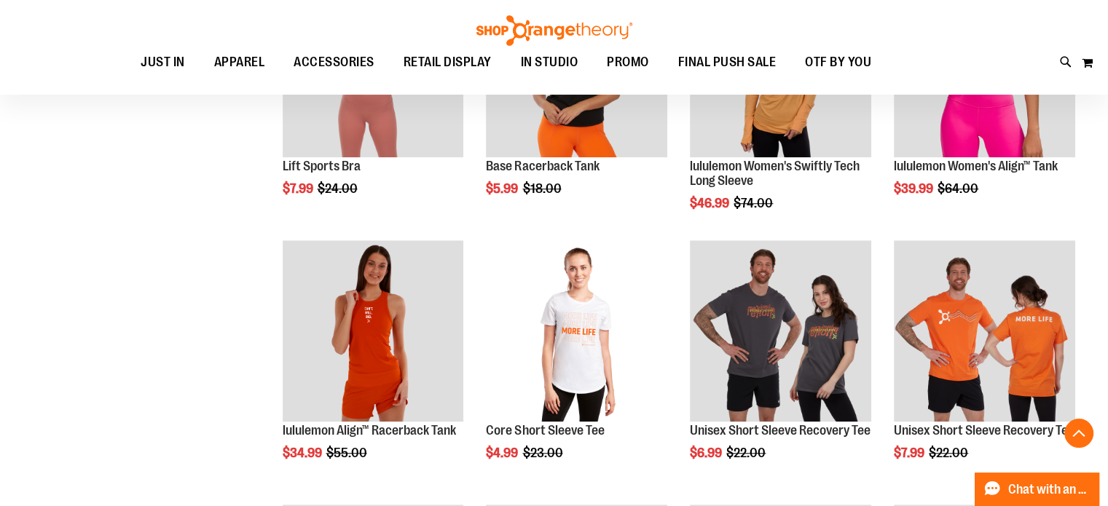
scroll to position [1116, 0]
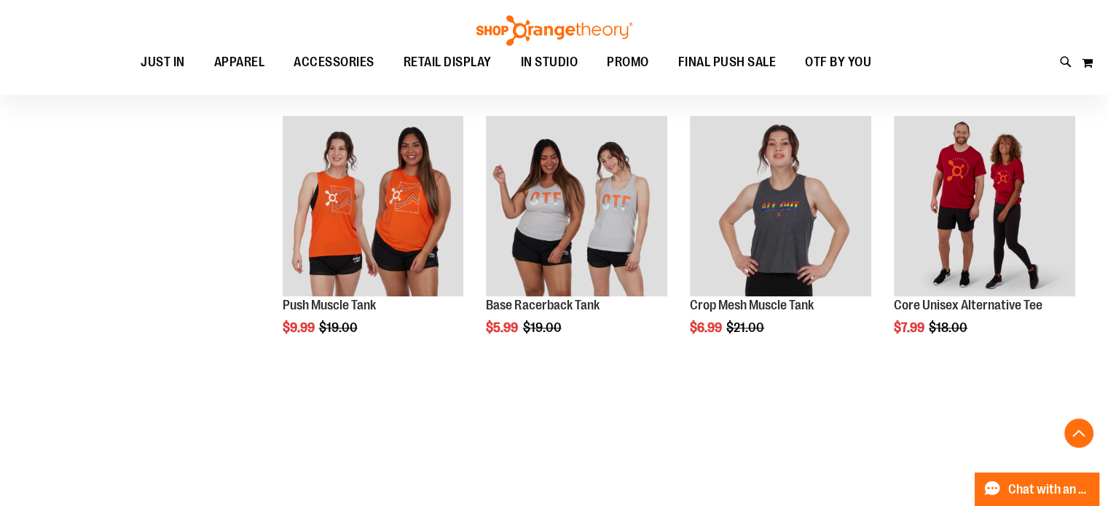
scroll to position [1806, 0]
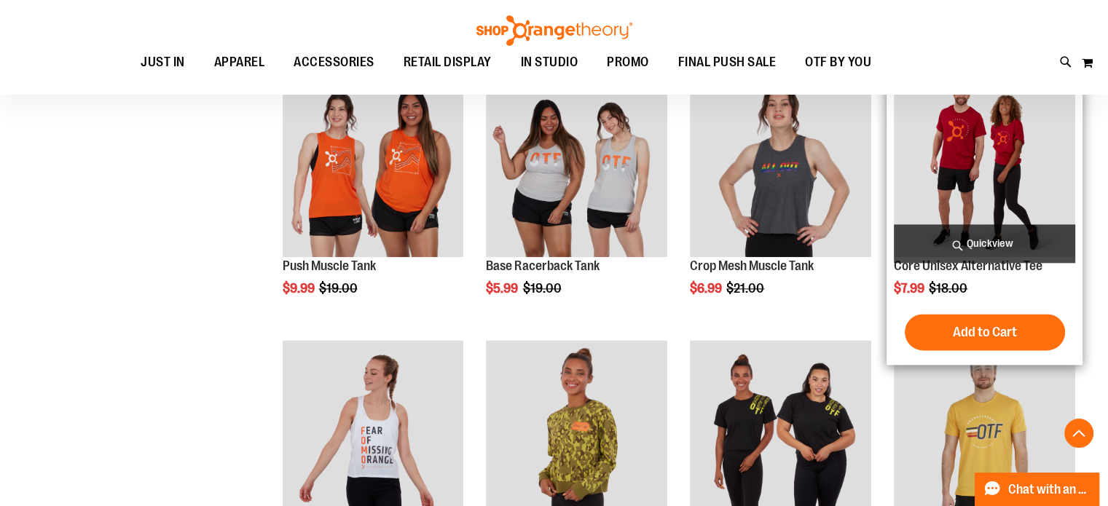
click at [1015, 200] on img "product" at bounding box center [984, 166] width 181 height 181
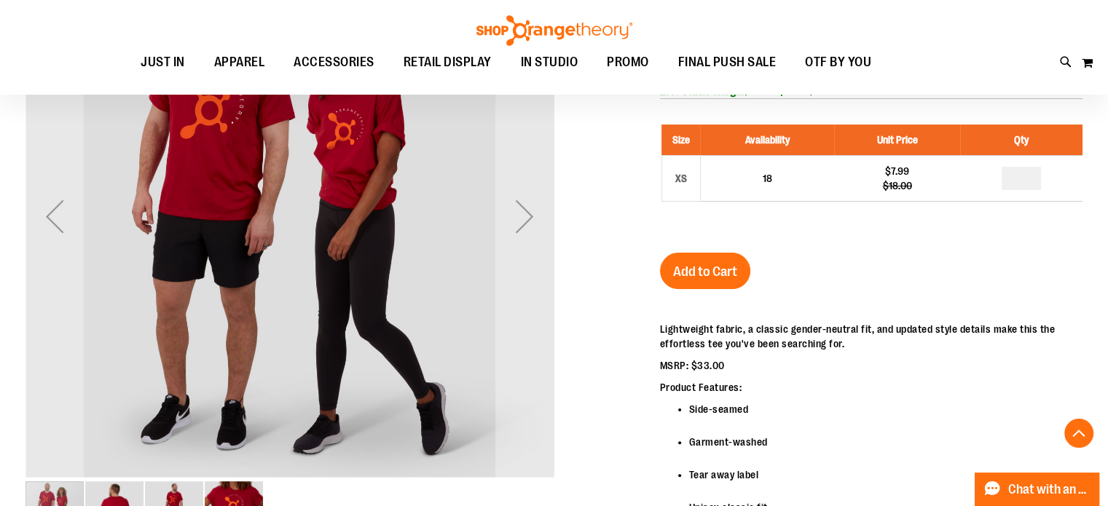
scroll to position [288, 0]
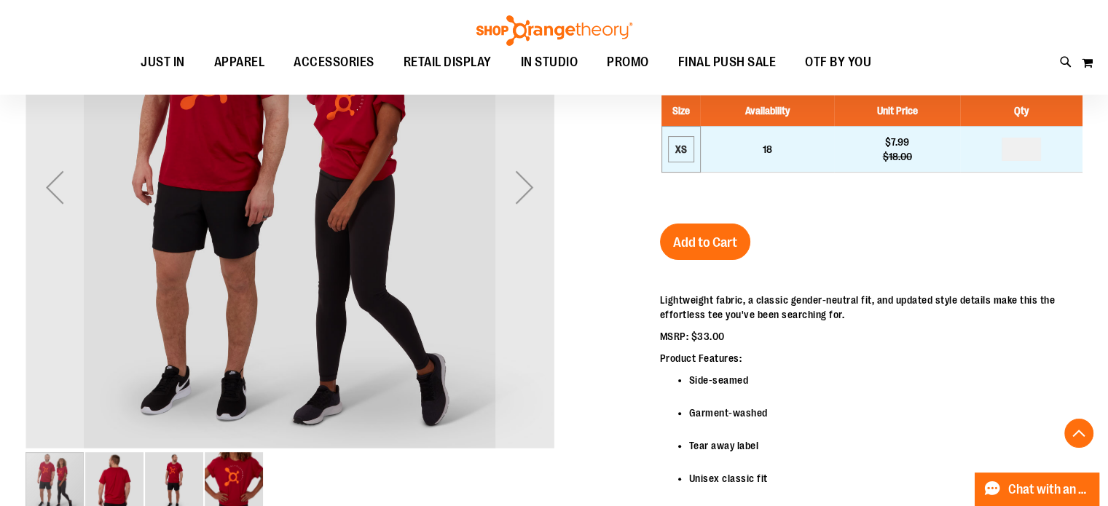
click at [688, 147] on div "XS" at bounding box center [681, 149] width 22 height 22
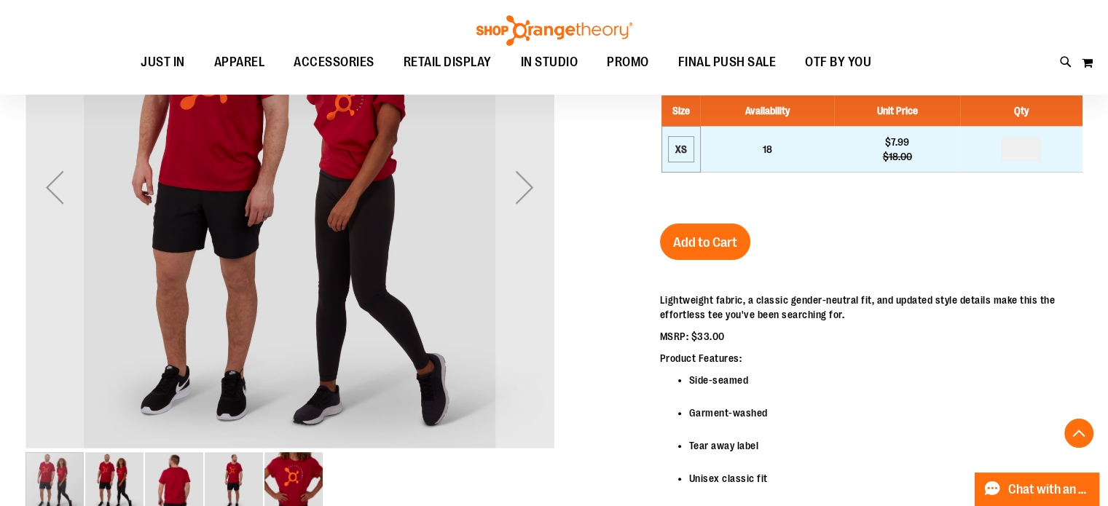
click at [677, 151] on div "XS" at bounding box center [681, 149] width 22 height 22
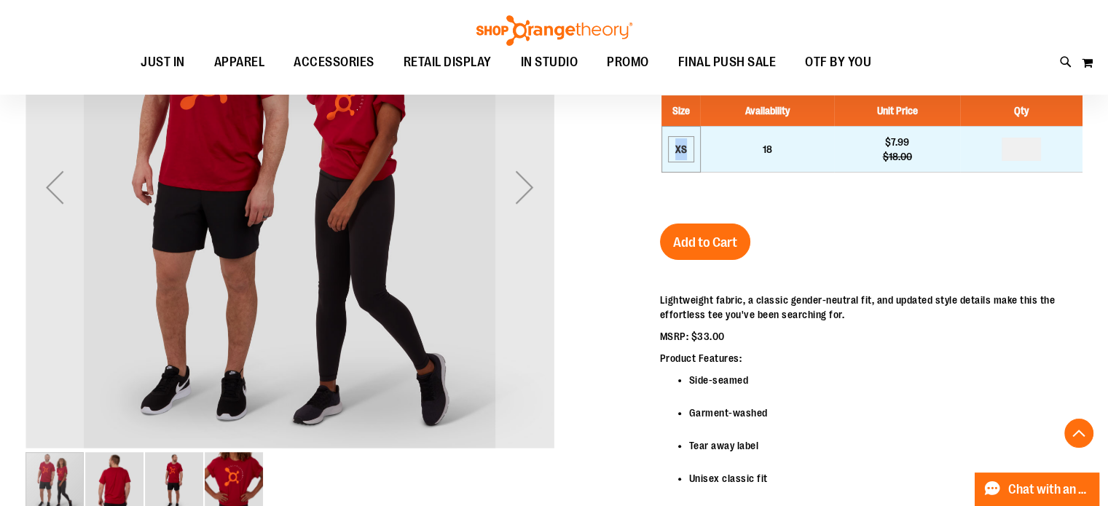
click at [677, 151] on div "XS" at bounding box center [681, 149] width 22 height 22
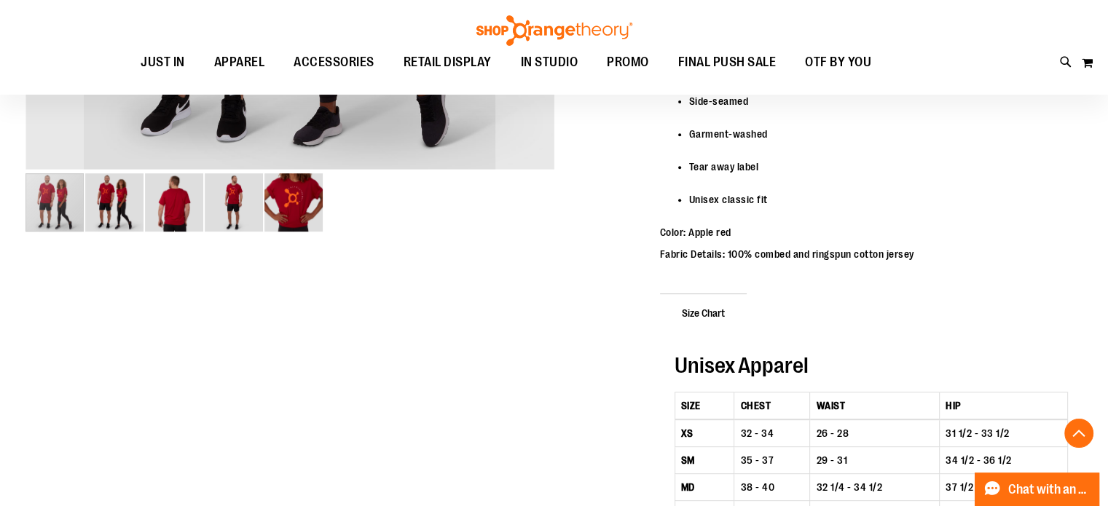
scroll to position [0, 0]
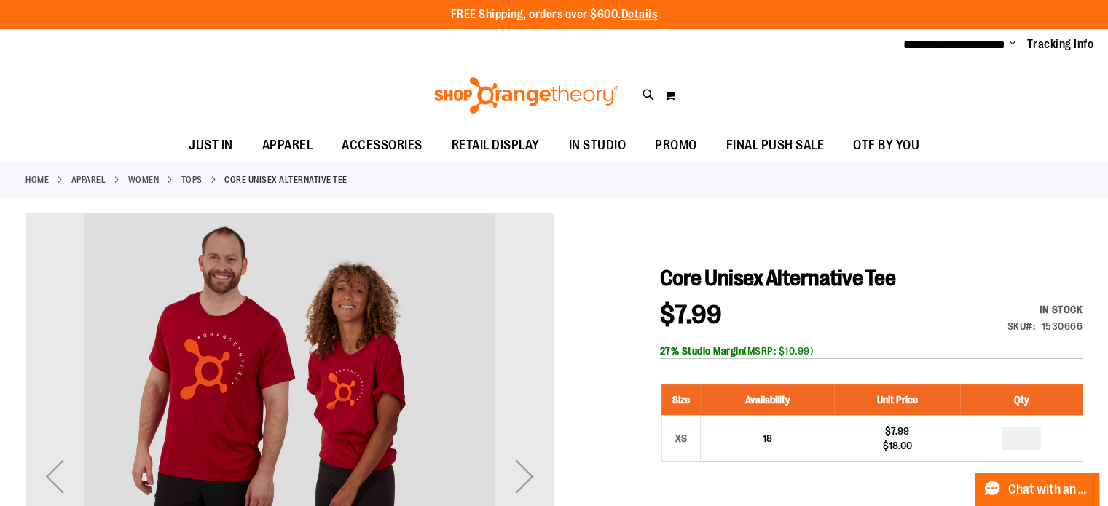
click at [982, 290] on h1 "Core Unisex Alternative Tee" at bounding box center [871, 278] width 422 height 26
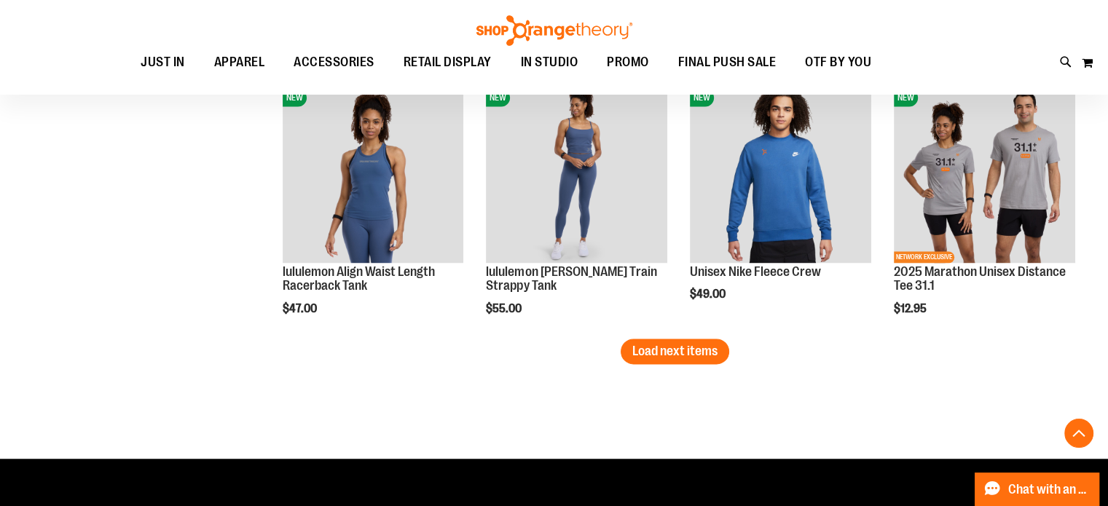
scroll to position [2368, 0]
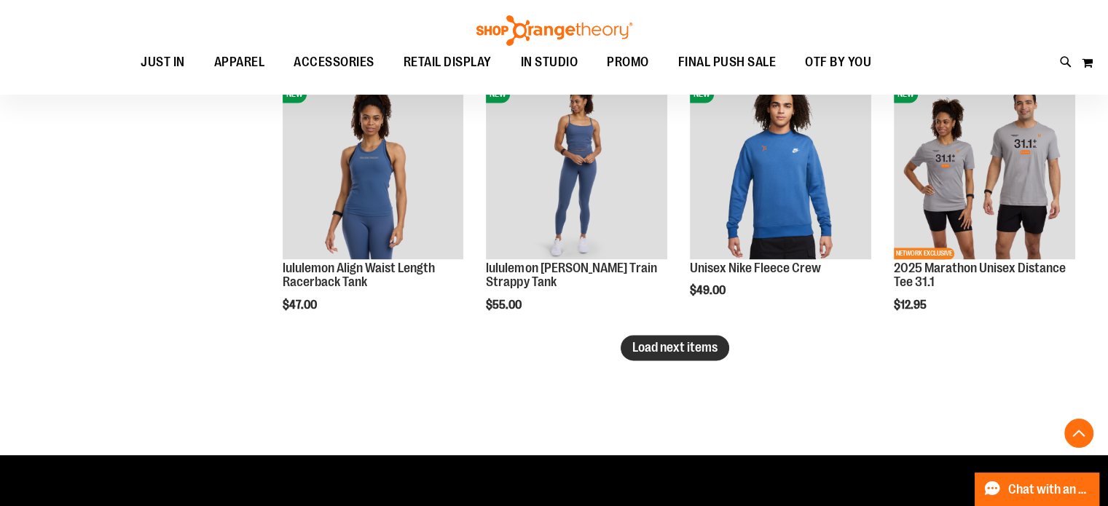
click at [696, 353] on span "Load next items" at bounding box center [674, 347] width 85 height 15
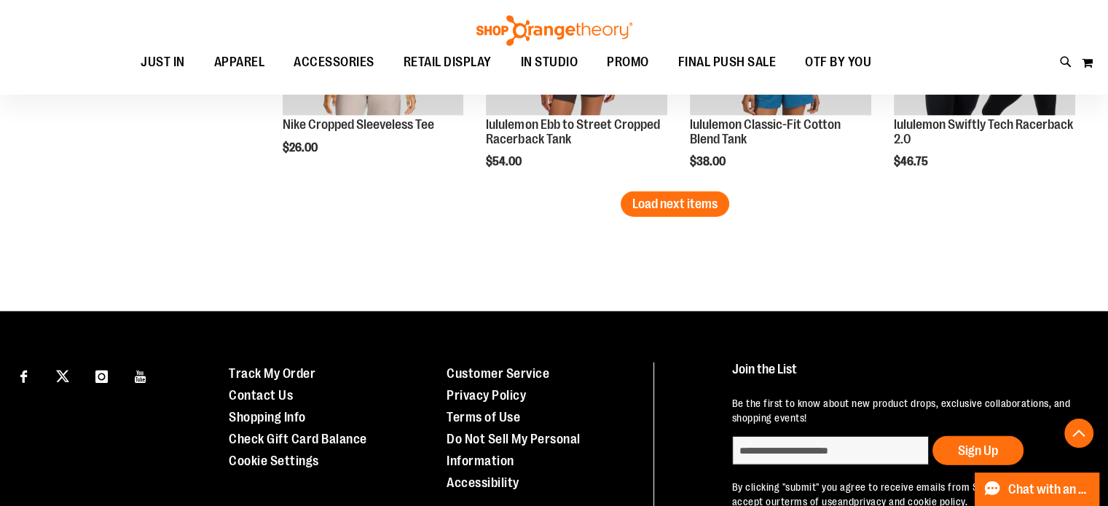
scroll to position [3213, 0]
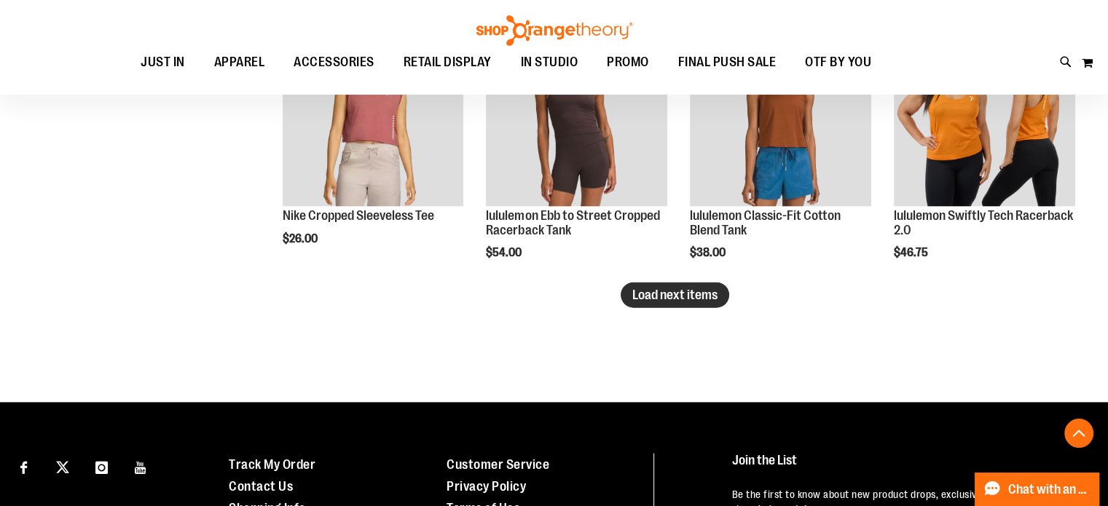
click at [662, 288] on span "Load next items" at bounding box center [674, 295] width 85 height 15
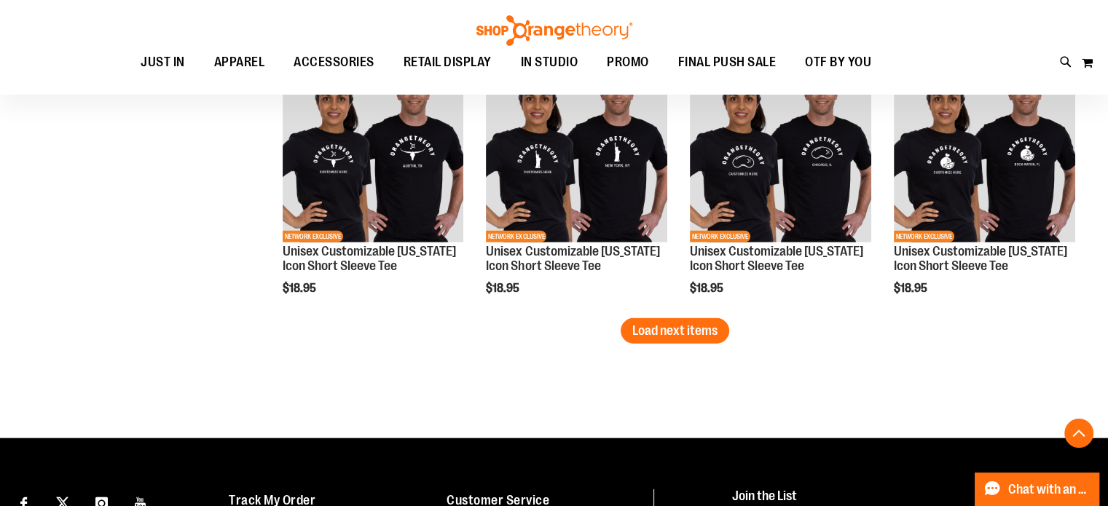
scroll to position [4087, 0]
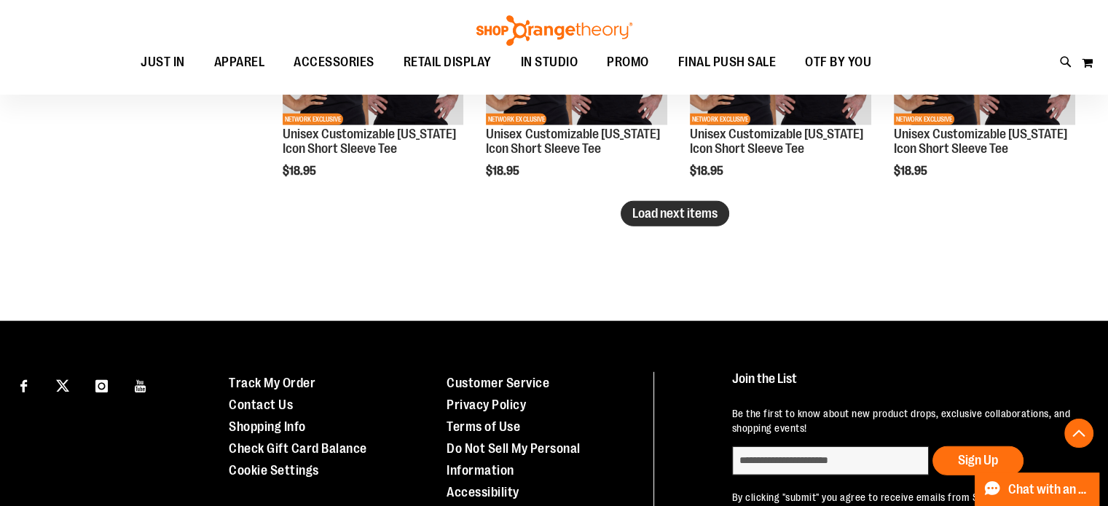
click at [688, 218] on span "Load next items" at bounding box center [674, 213] width 85 height 15
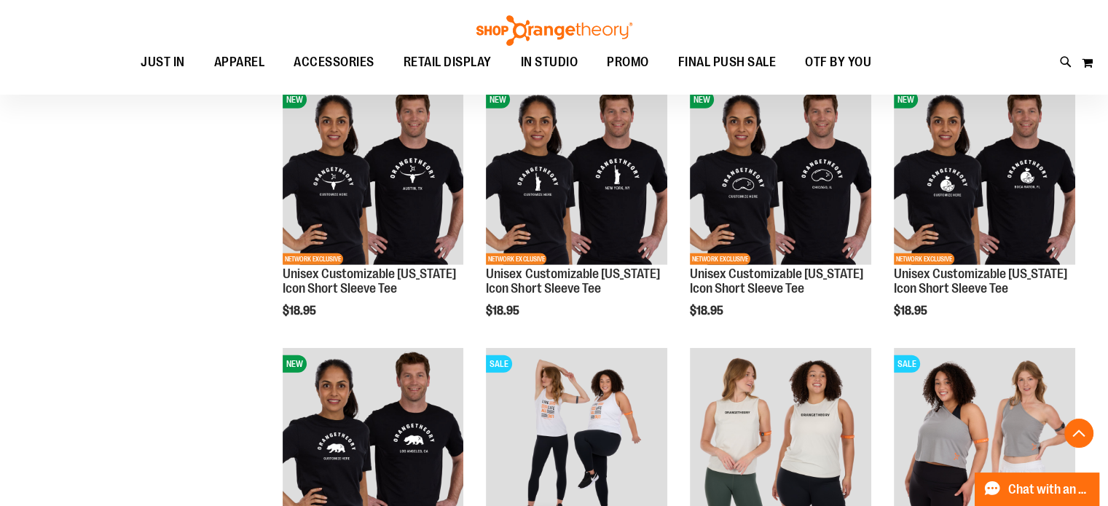
scroll to position [3913, 0]
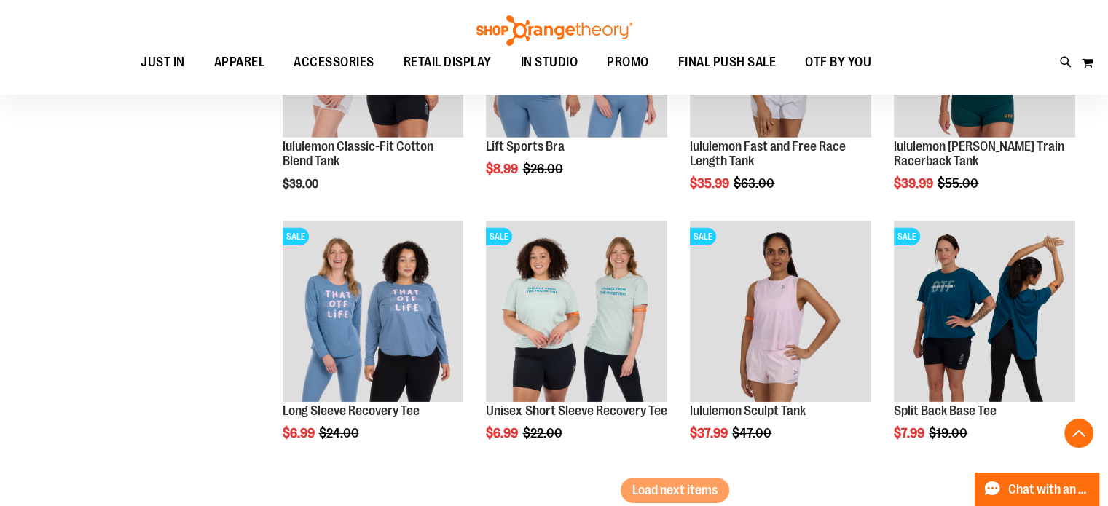
scroll to position [4757, 0]
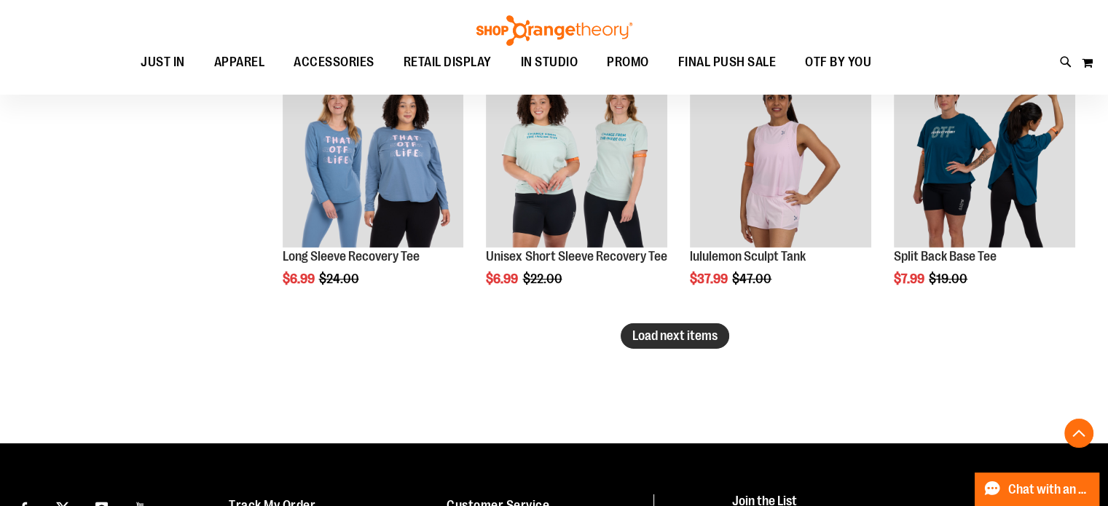
click at [653, 336] on span "Load next items" at bounding box center [674, 335] width 85 height 15
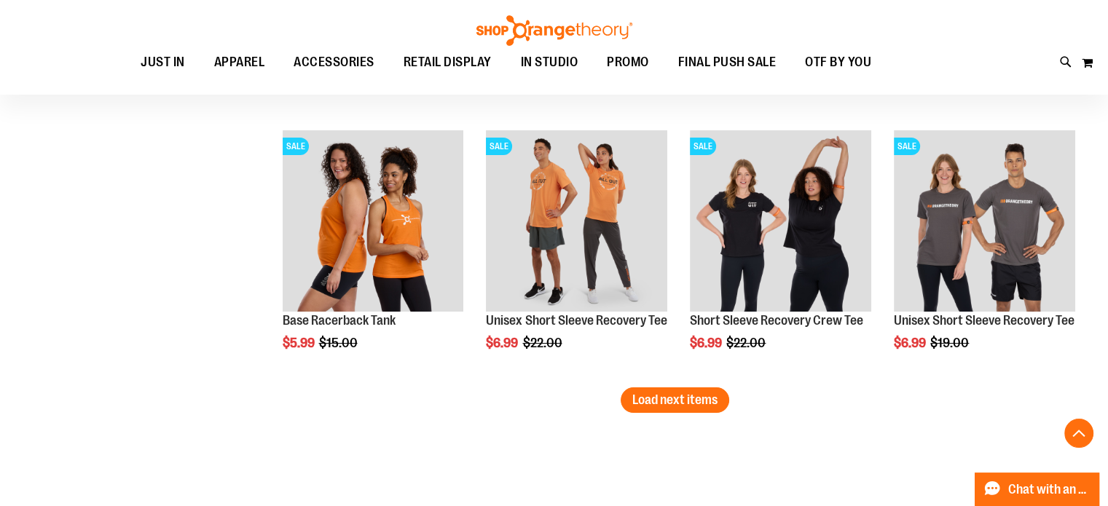
scroll to position [5515, 0]
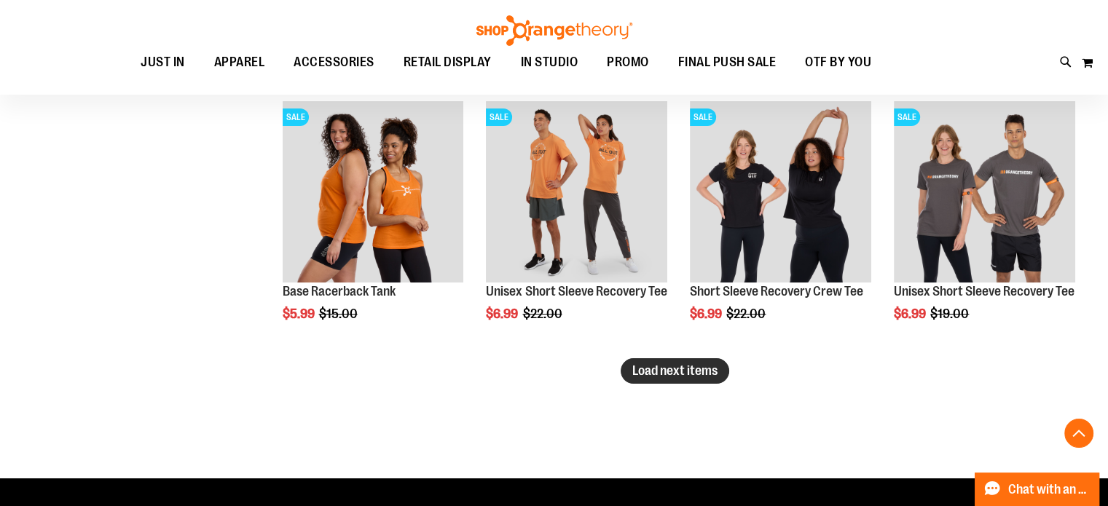
click at [648, 369] on span "Load next items" at bounding box center [674, 370] width 85 height 15
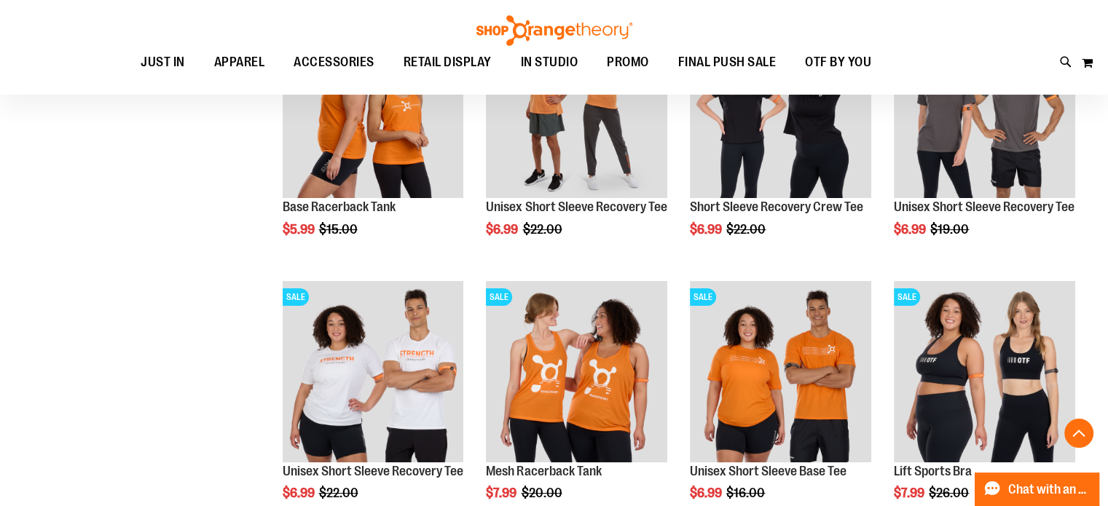
scroll to position [5602, 0]
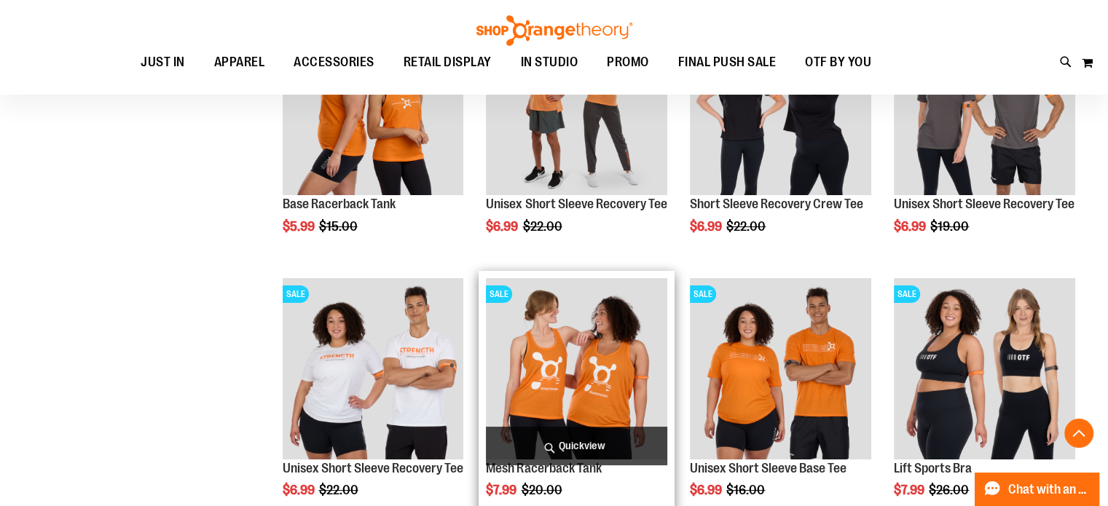
click at [588, 401] on img "product" at bounding box center [576, 368] width 181 height 181
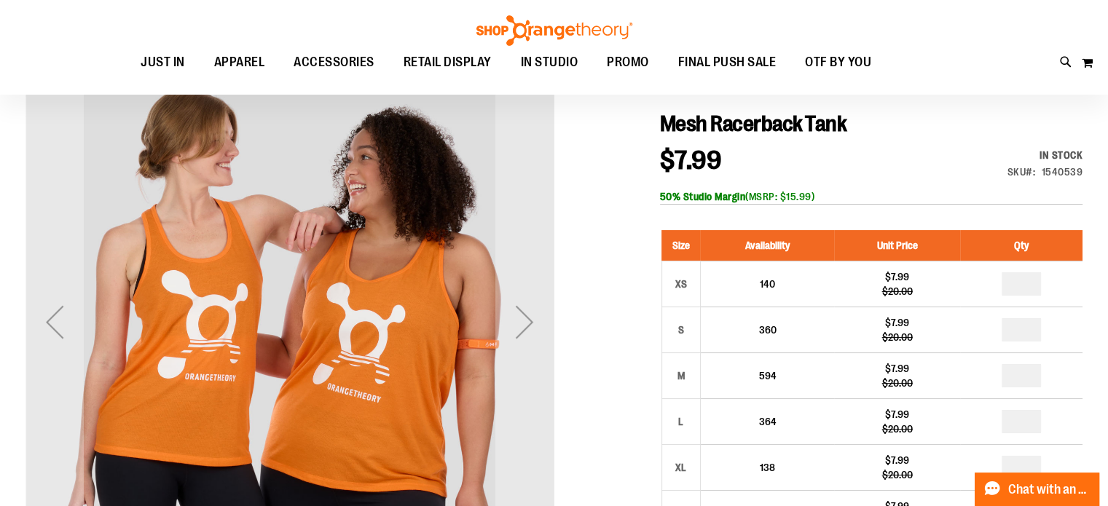
scroll to position [162, 0]
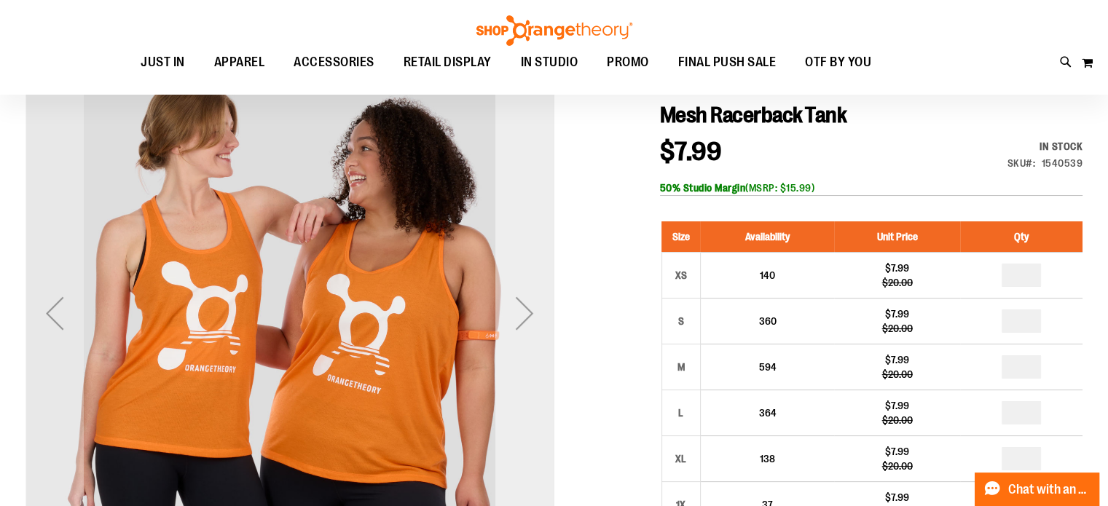
click at [516, 308] on div "Next" at bounding box center [524, 313] width 58 height 58
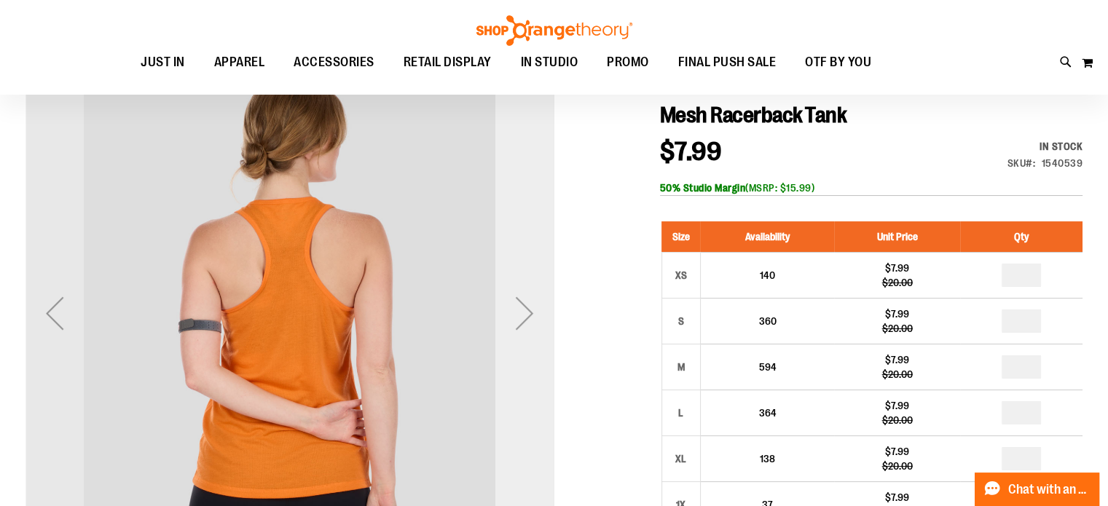
click at [516, 308] on div "Next" at bounding box center [524, 313] width 58 height 58
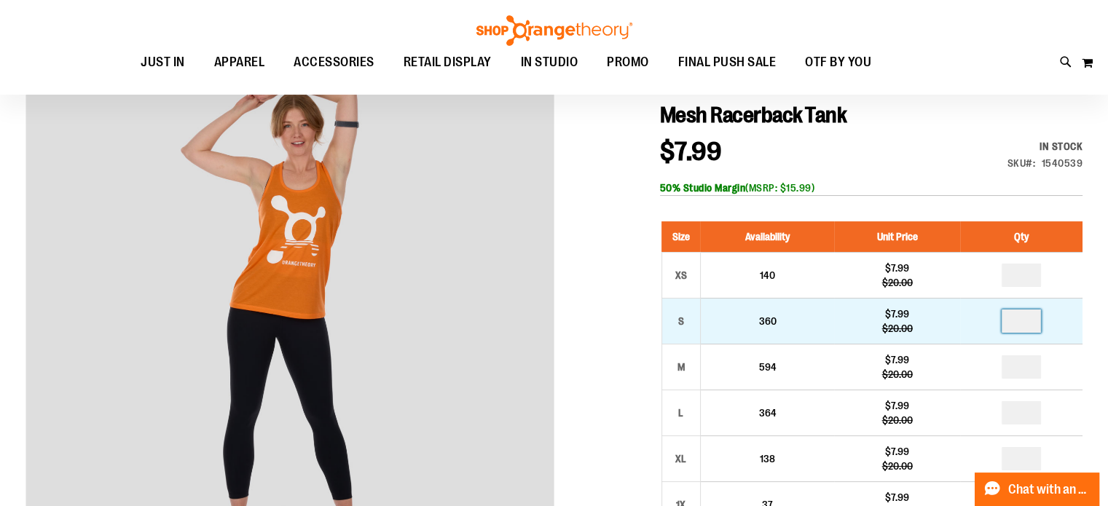
click at [1020, 321] on input "number" at bounding box center [1020, 321] width 39 height 23
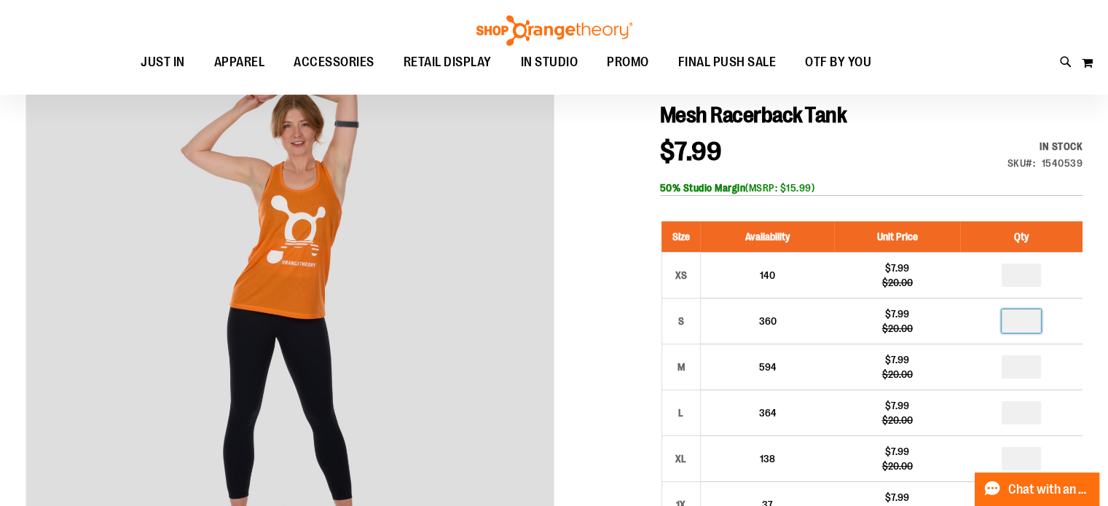
type input "*"
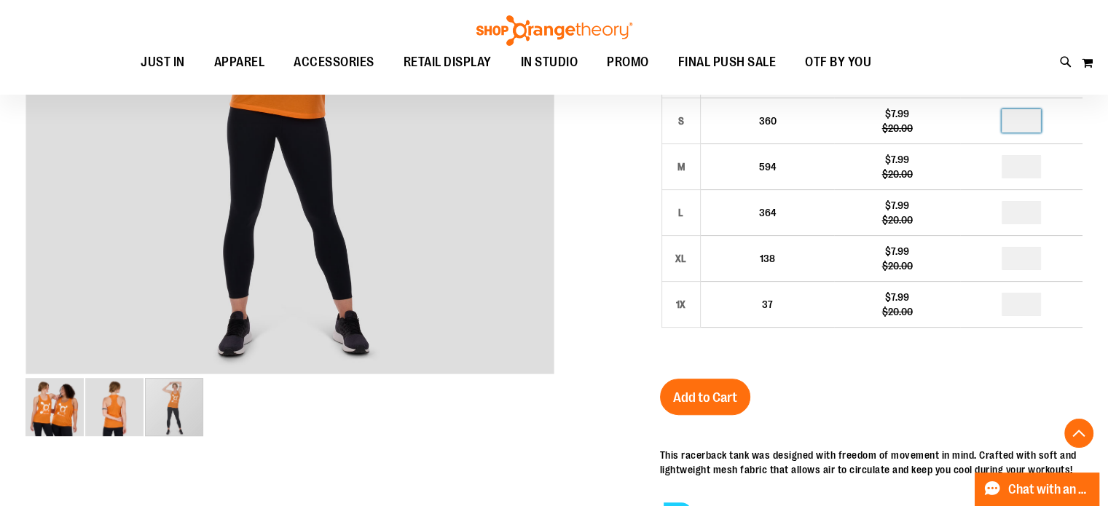
scroll to position [481, 0]
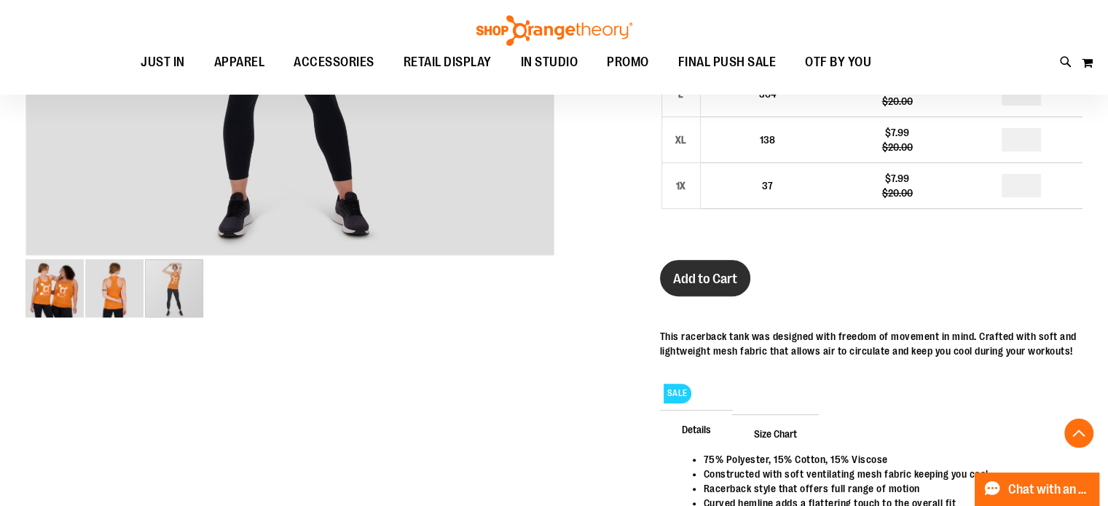
click at [696, 275] on span "Add to Cart" at bounding box center [705, 279] width 64 height 16
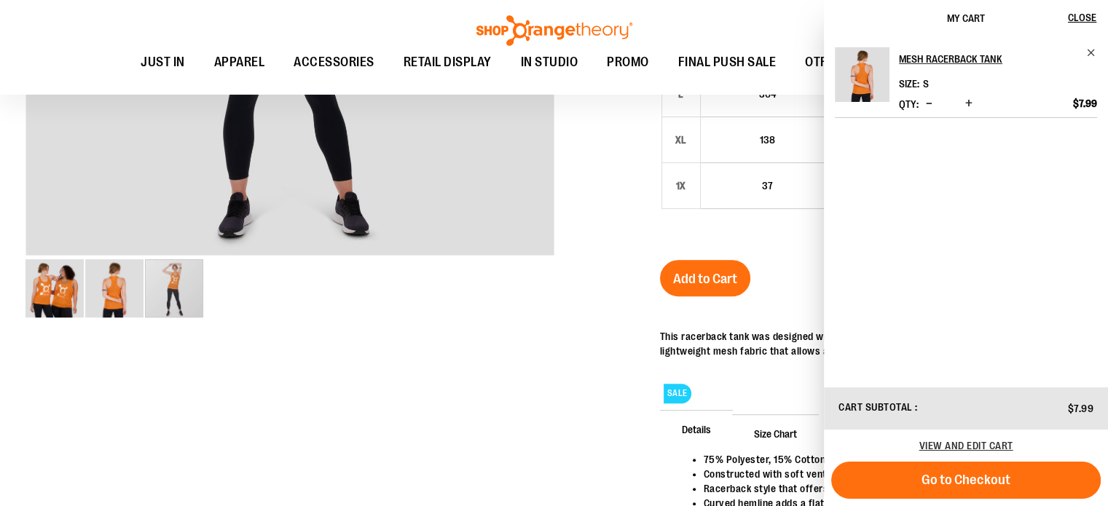
click at [542, 393] on div at bounding box center [553, 179] width 1057 height 898
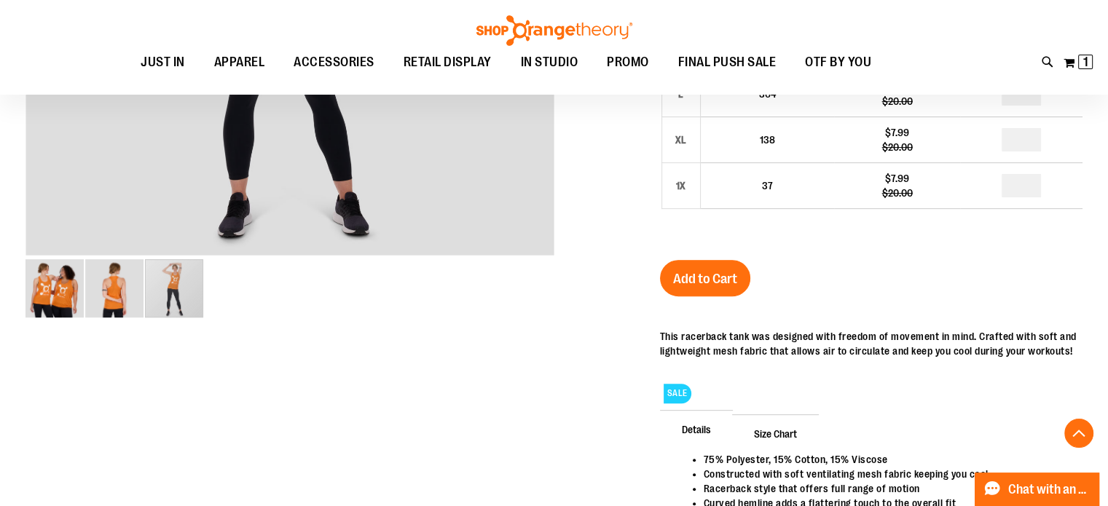
scroll to position [0, 0]
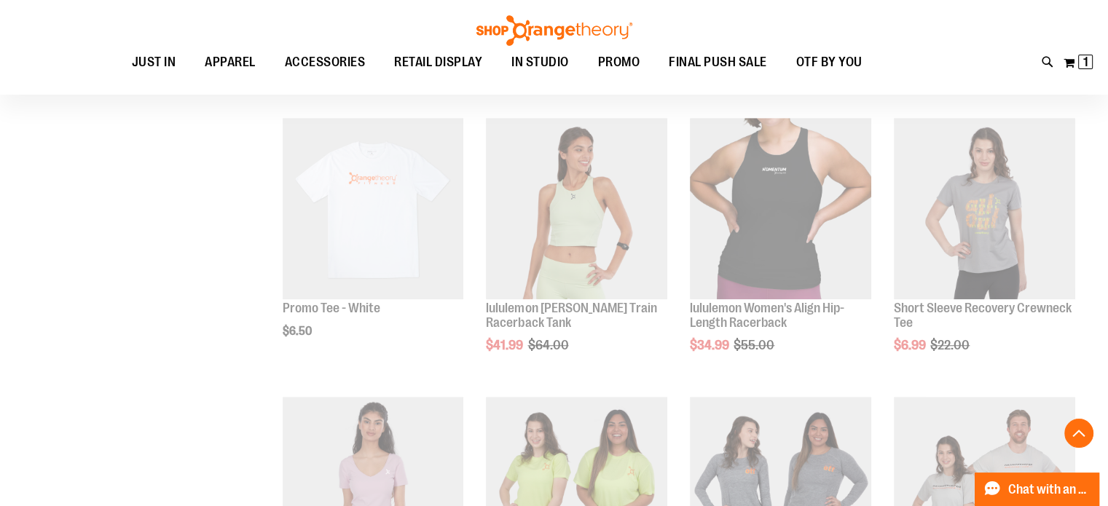
scroll to position [1450, 0]
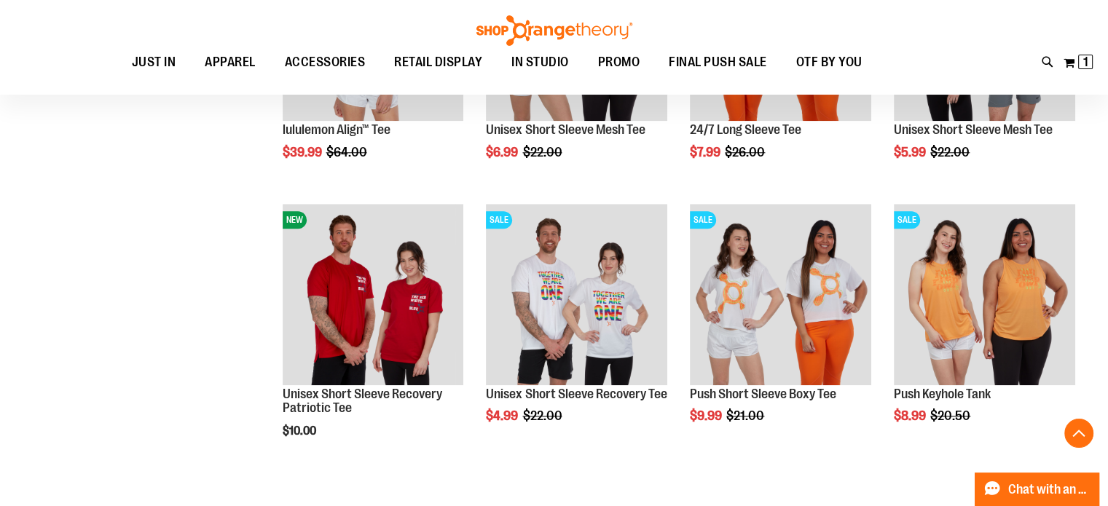
scroll to position [1745, 0]
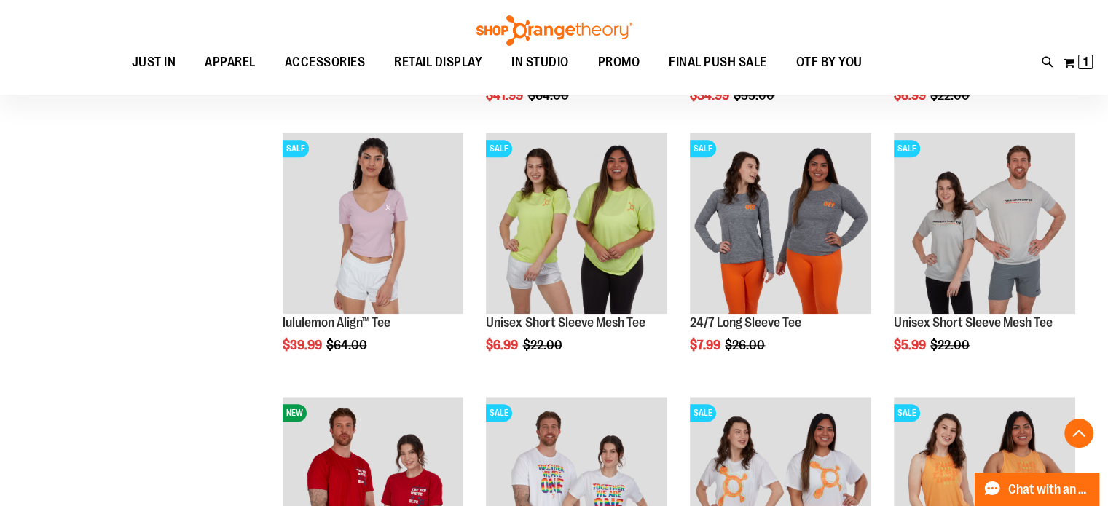
scroll to position [1269, 0]
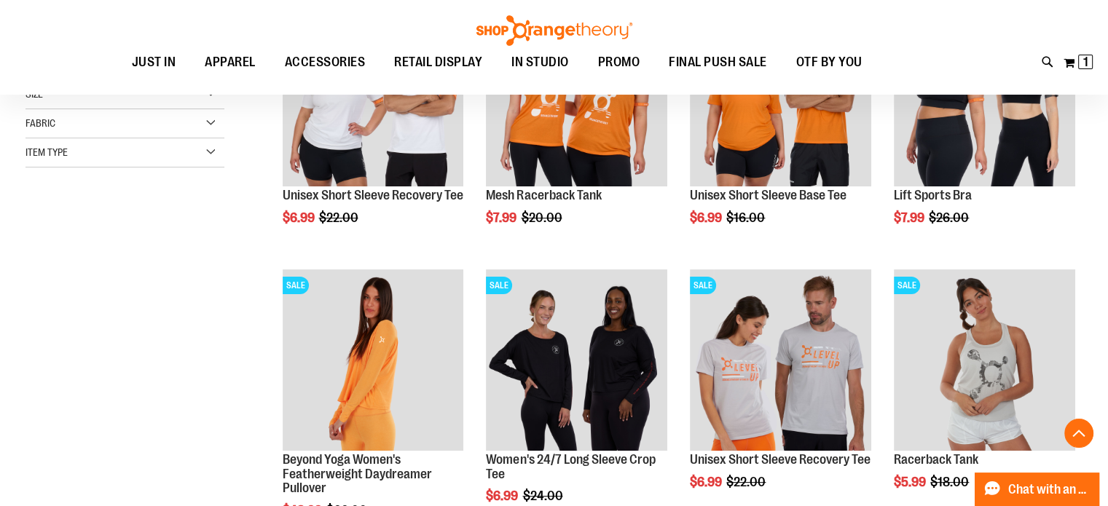
scroll to position [335, 0]
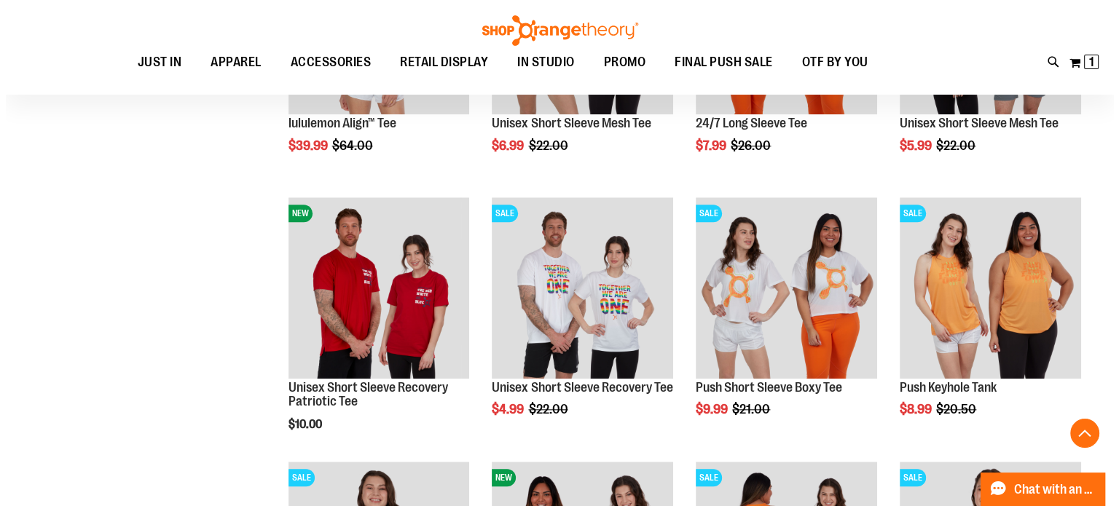
scroll to position [1460, 0]
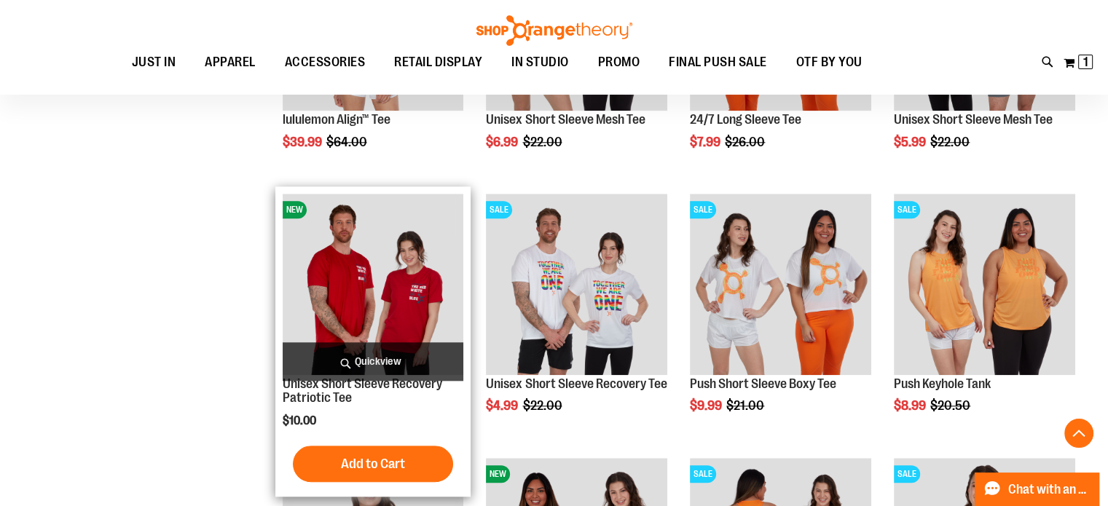
click at [389, 364] on span "Quickview" at bounding box center [373, 361] width 181 height 39
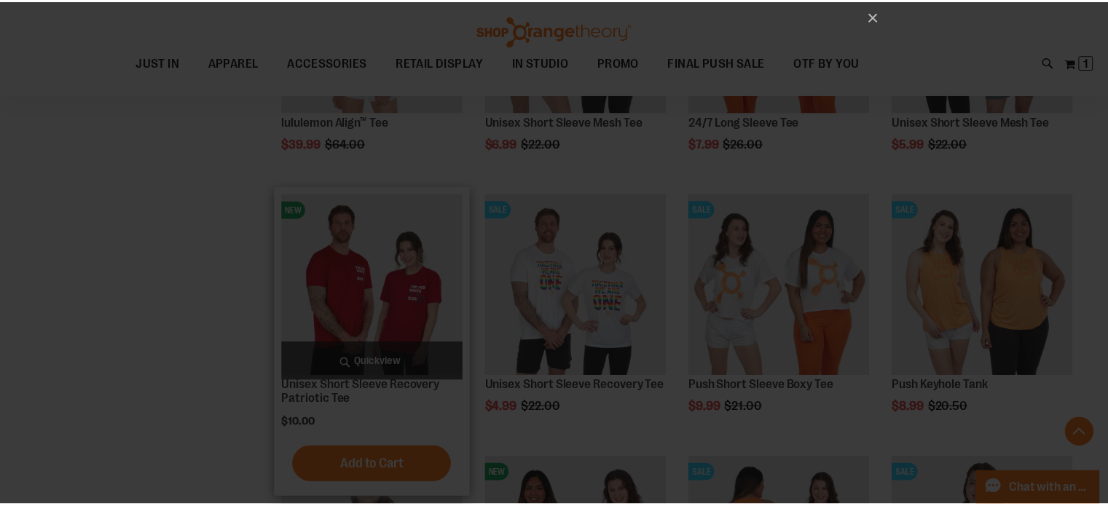
scroll to position [0, 0]
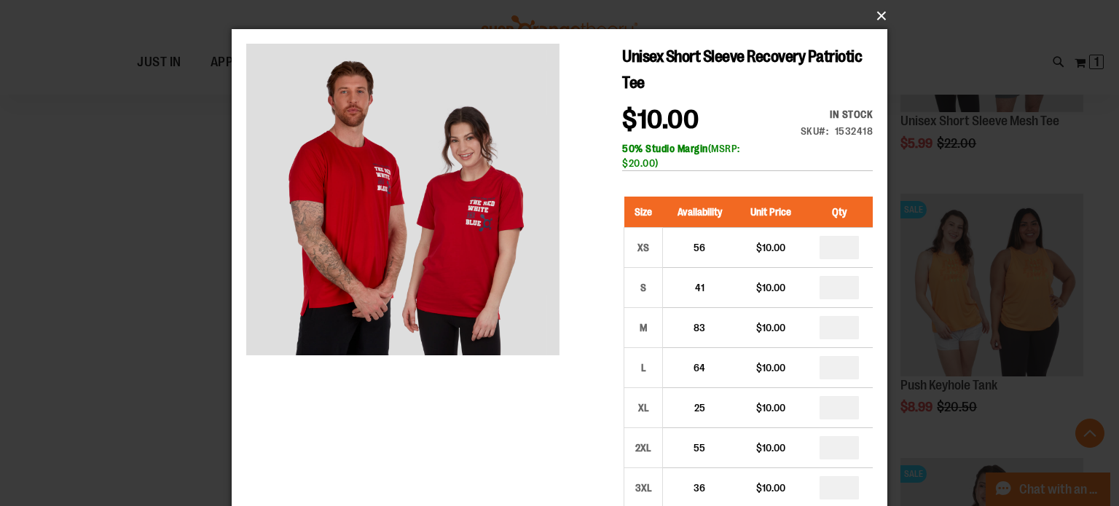
click at [873, 17] on button "×" at bounding box center [563, 16] width 655 height 32
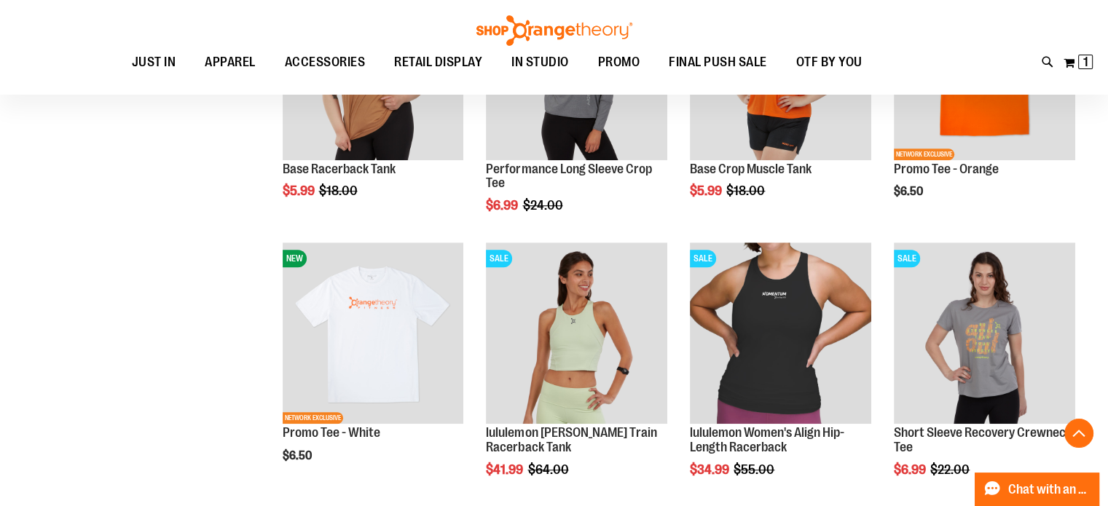
scroll to position [871, 0]
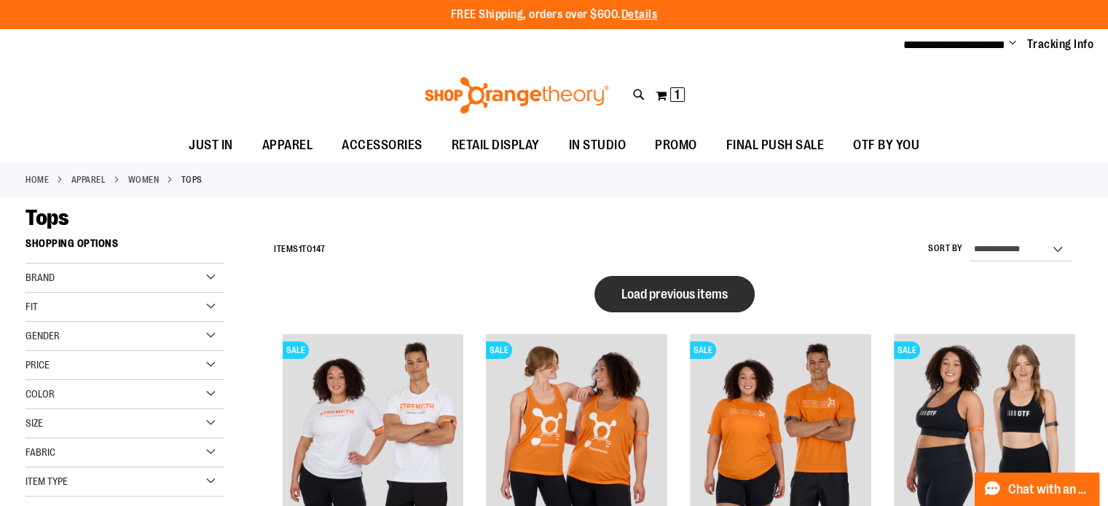
click at [705, 295] on span "Load previous items" at bounding box center [674, 294] width 106 height 15
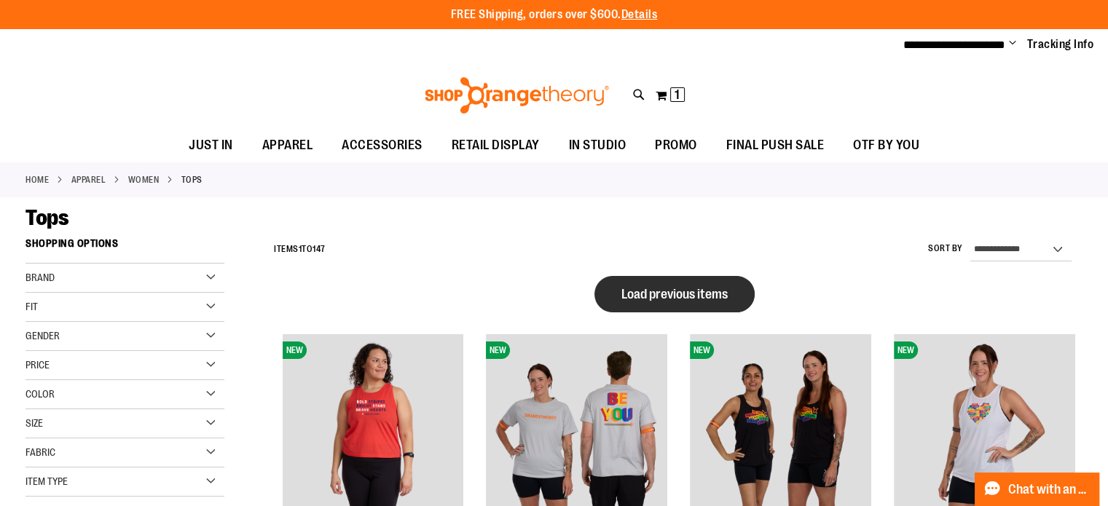
click at [724, 291] on span "Load previous items" at bounding box center [674, 294] width 106 height 15
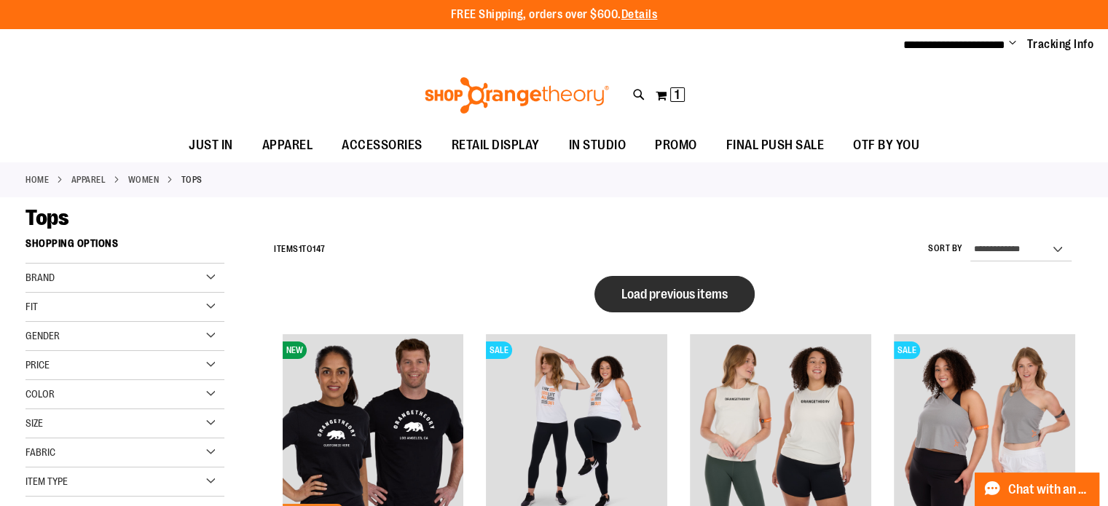
click at [655, 282] on button "Load previous items" at bounding box center [674, 294] width 160 height 36
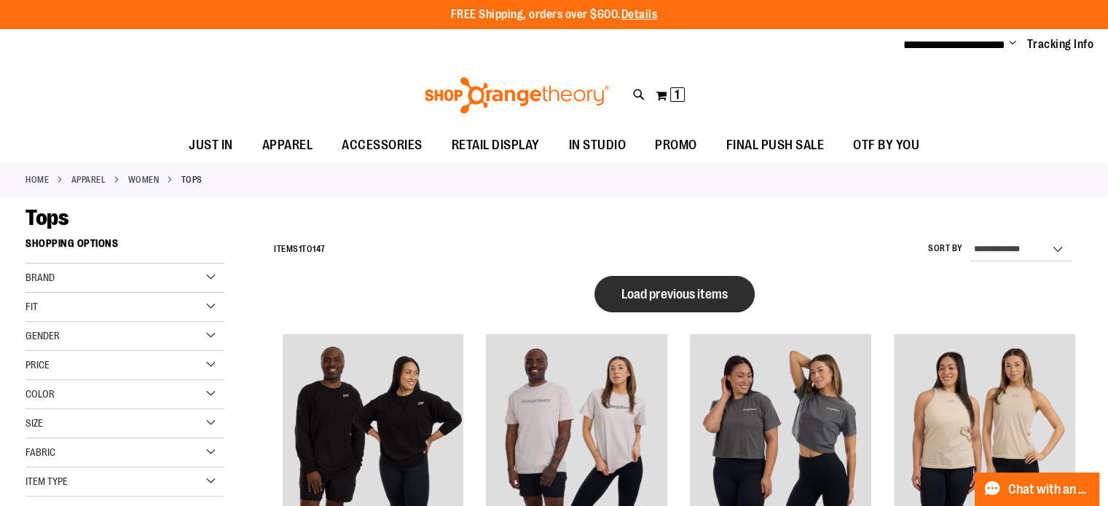
click at [648, 295] on span "Load previous items" at bounding box center [674, 294] width 106 height 15
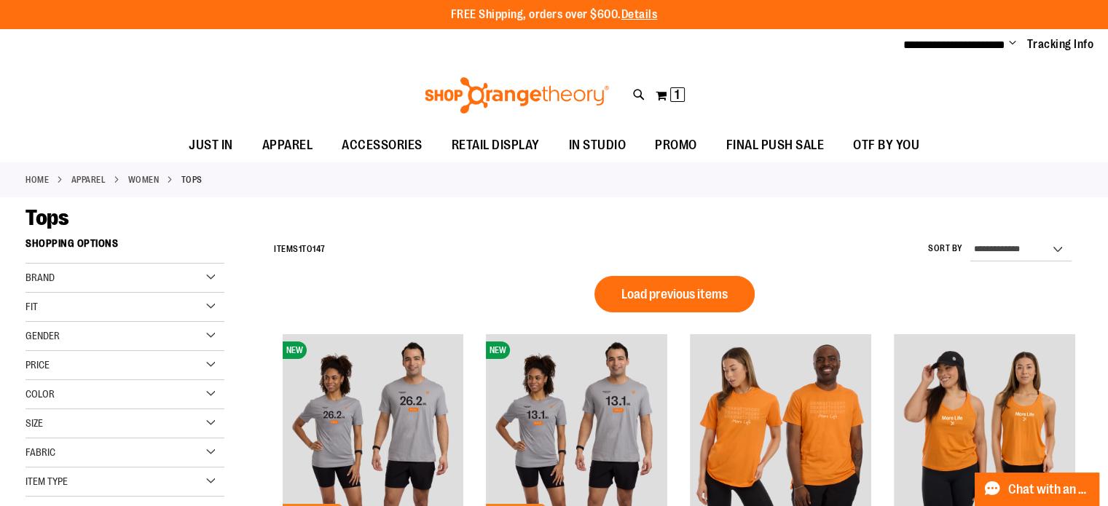
click at [648, 295] on span "Load previous items" at bounding box center [674, 294] width 106 height 15
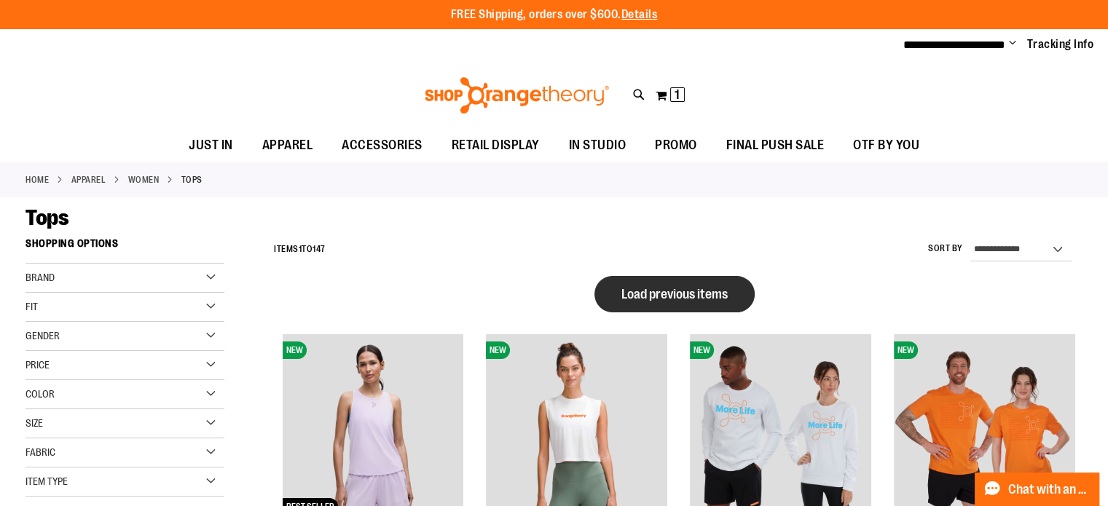
click at [659, 296] on span "Load previous items" at bounding box center [674, 294] width 106 height 15
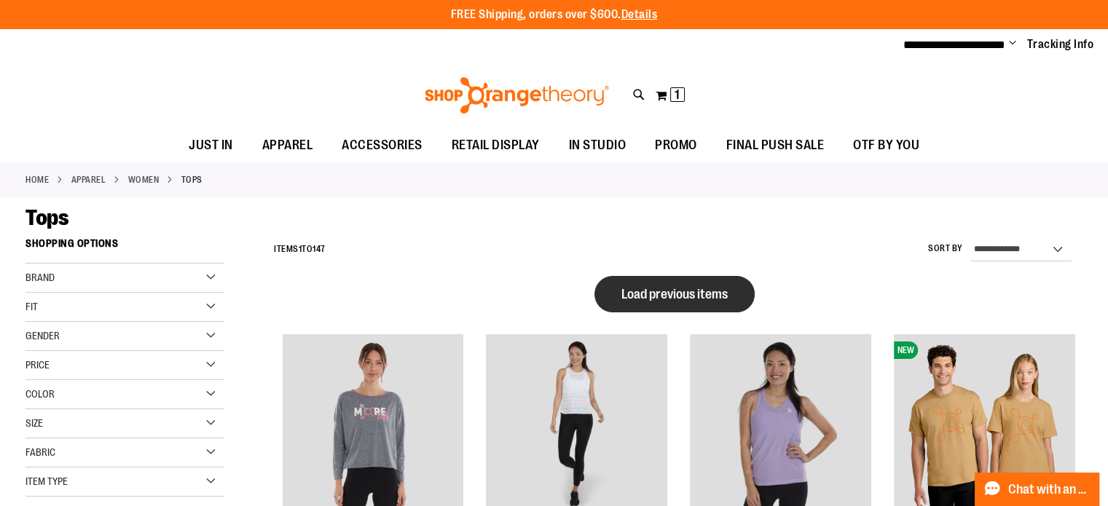
click at [715, 283] on button "Load previous items" at bounding box center [674, 294] width 160 height 36
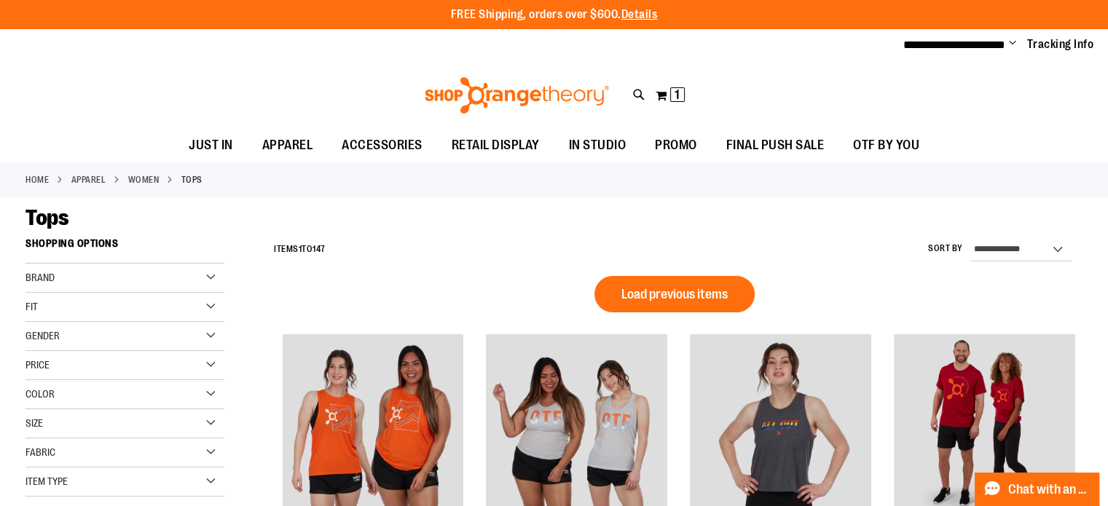
click at [715, 283] on button "Load previous items" at bounding box center [674, 294] width 160 height 36
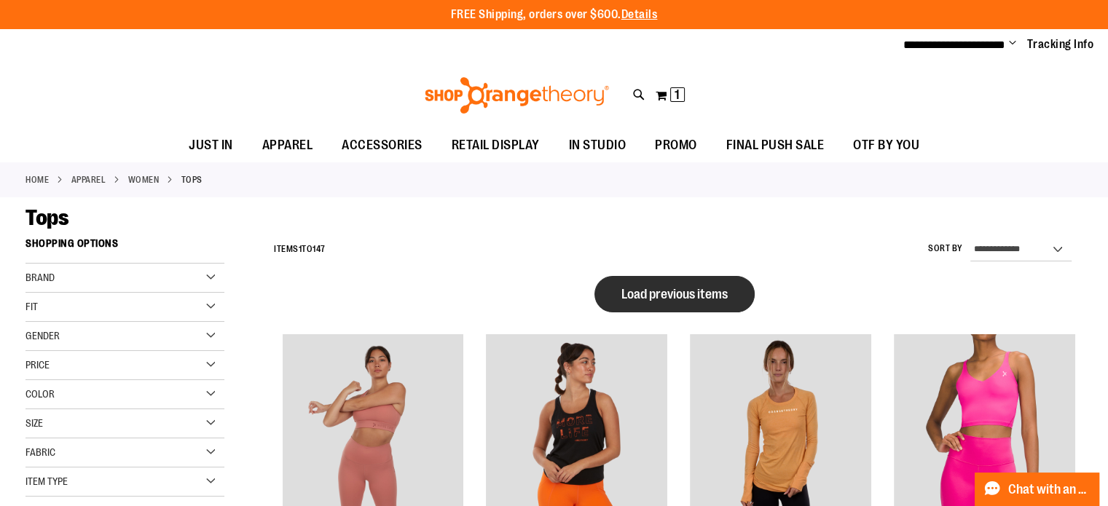
click at [699, 302] on button "Load previous items" at bounding box center [674, 294] width 160 height 36
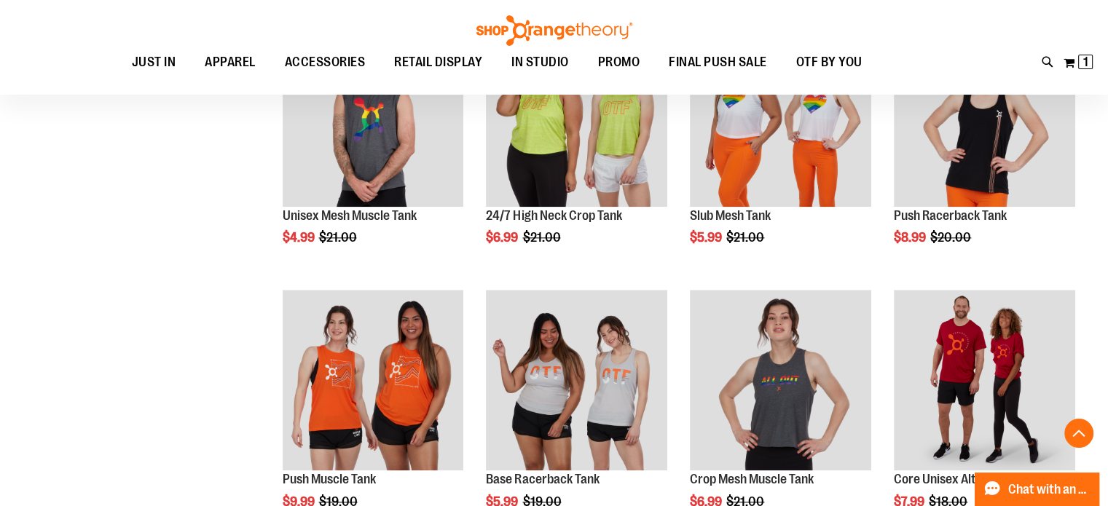
scroll to position [1679, 0]
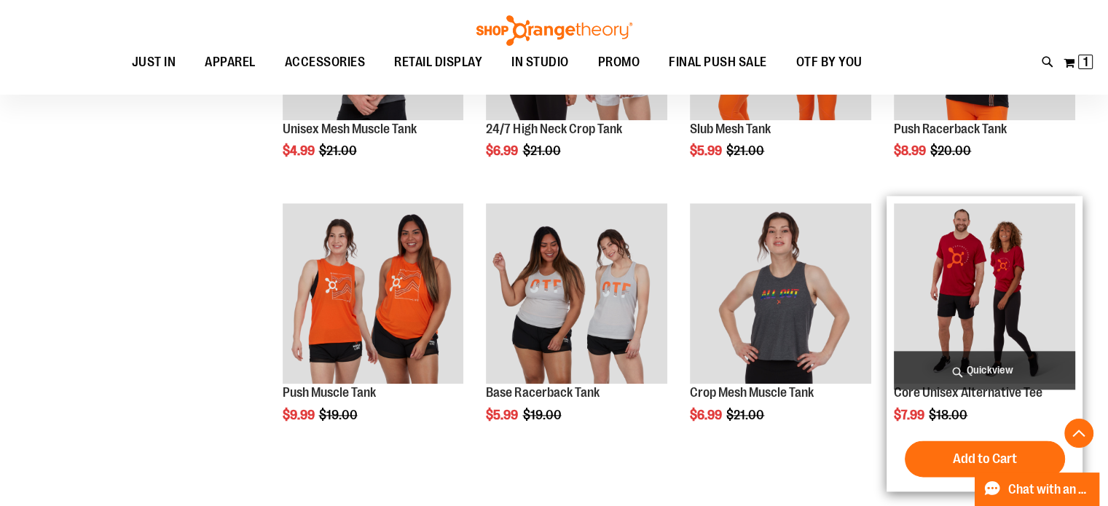
click at [956, 301] on img "product" at bounding box center [984, 293] width 181 height 181
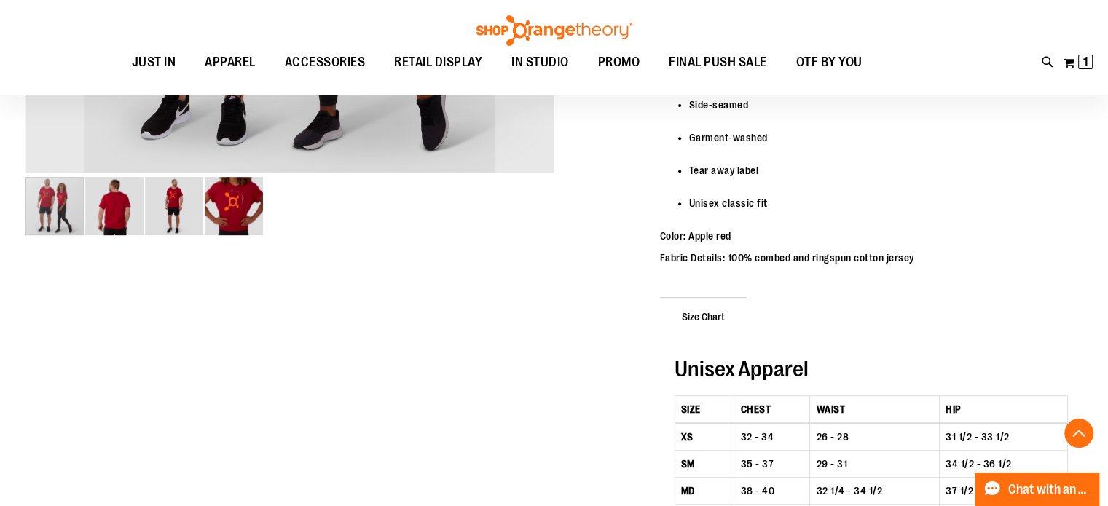
scroll to position [454, 0]
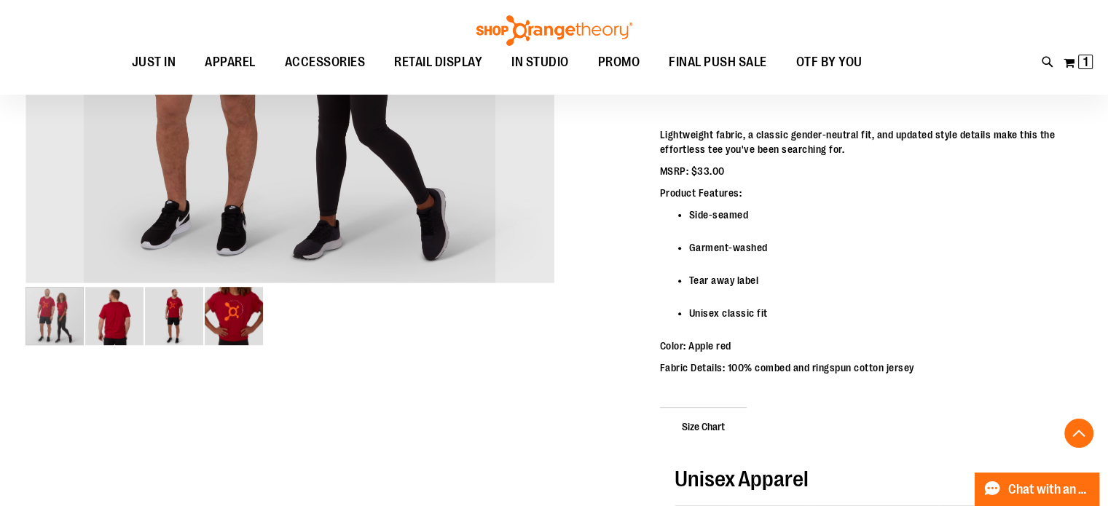
drag, startPoint x: 1104, startPoint y: 206, endPoint x: 1109, endPoint y: 192, distance: 15.2
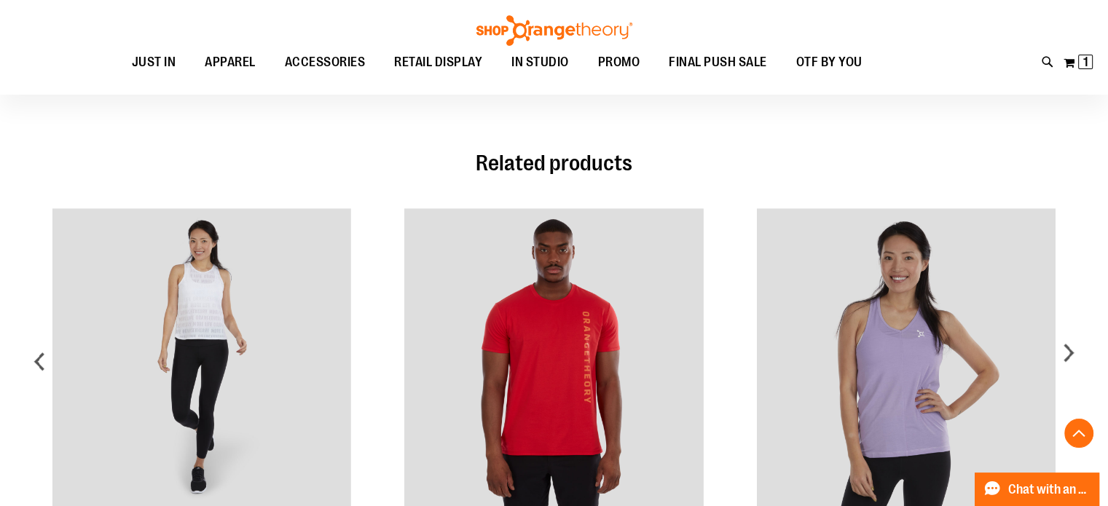
scroll to position [1111, 0]
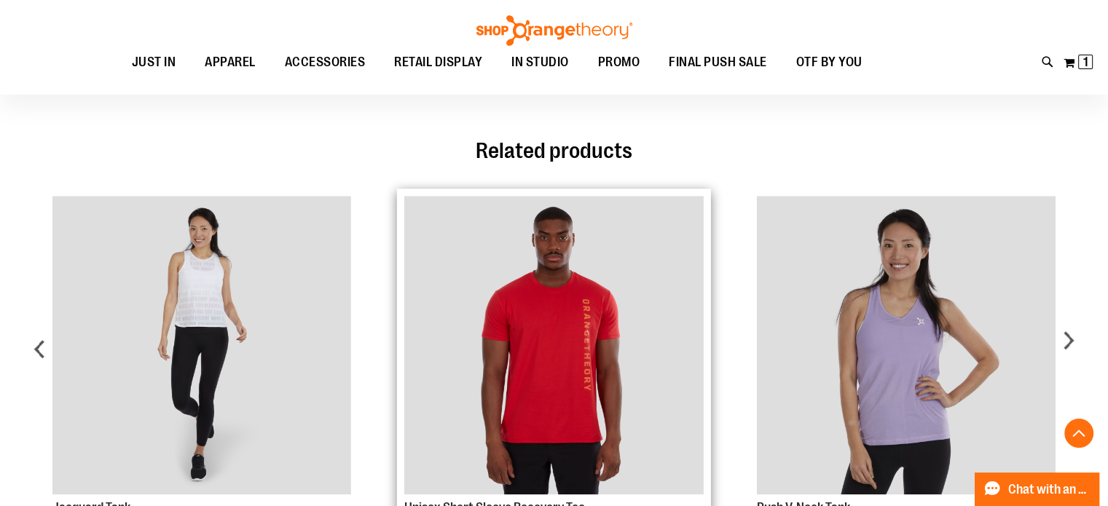
click at [615, 327] on img "Product Page Link" at bounding box center [553, 345] width 299 height 299
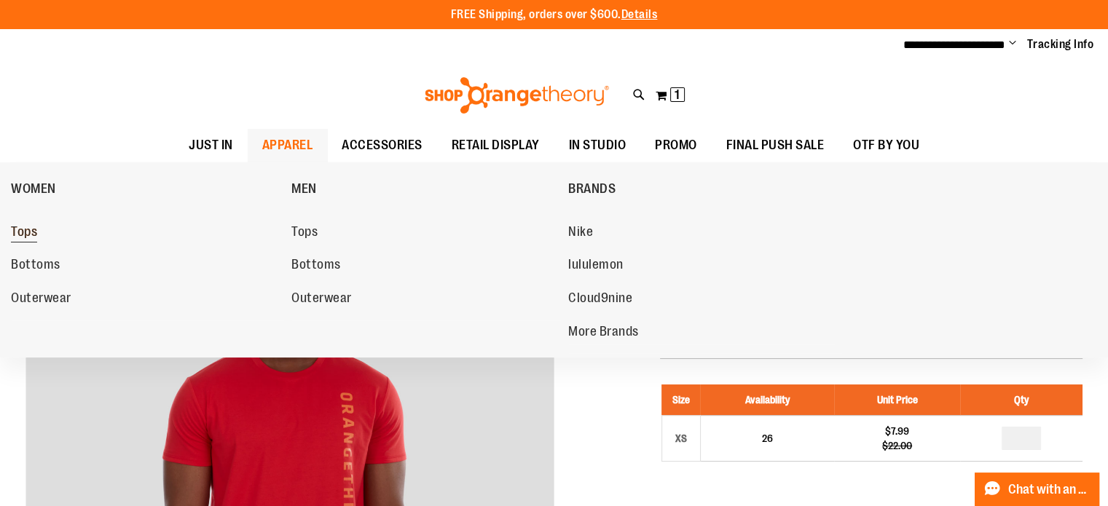
click at [23, 229] on span "Tops" at bounding box center [24, 233] width 26 height 18
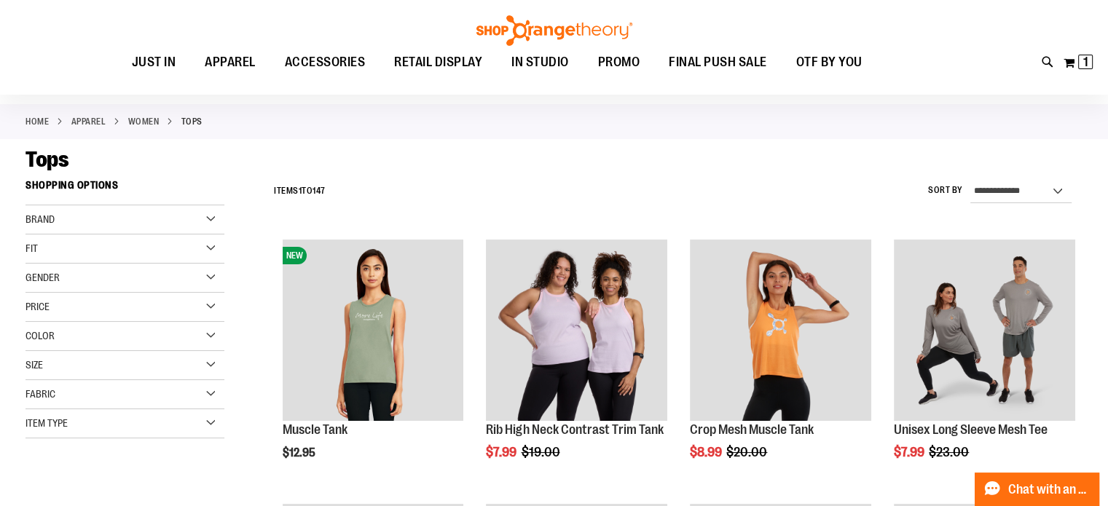
scroll to position [61, 0]
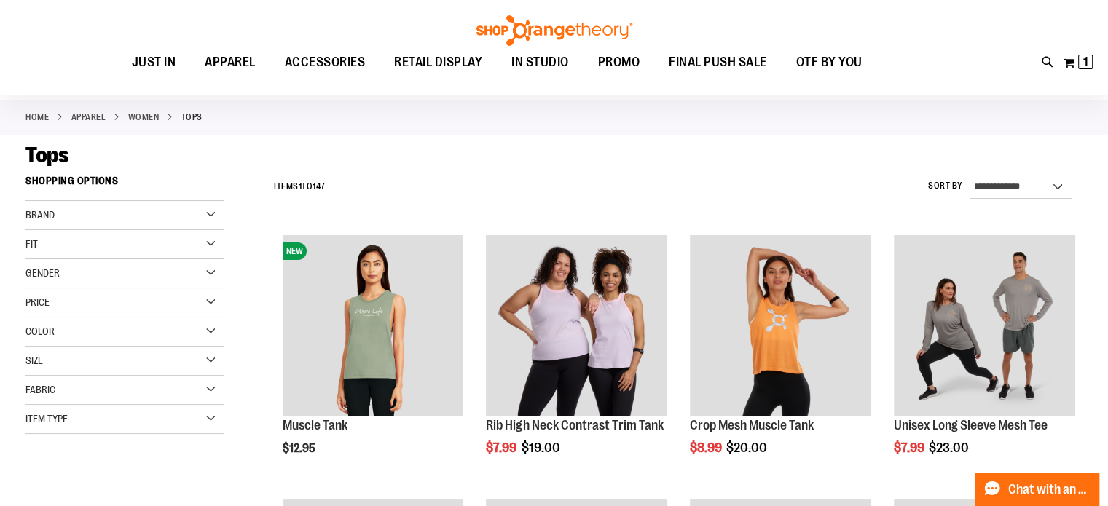
click at [213, 246] on div "Fit" at bounding box center [124, 244] width 199 height 29
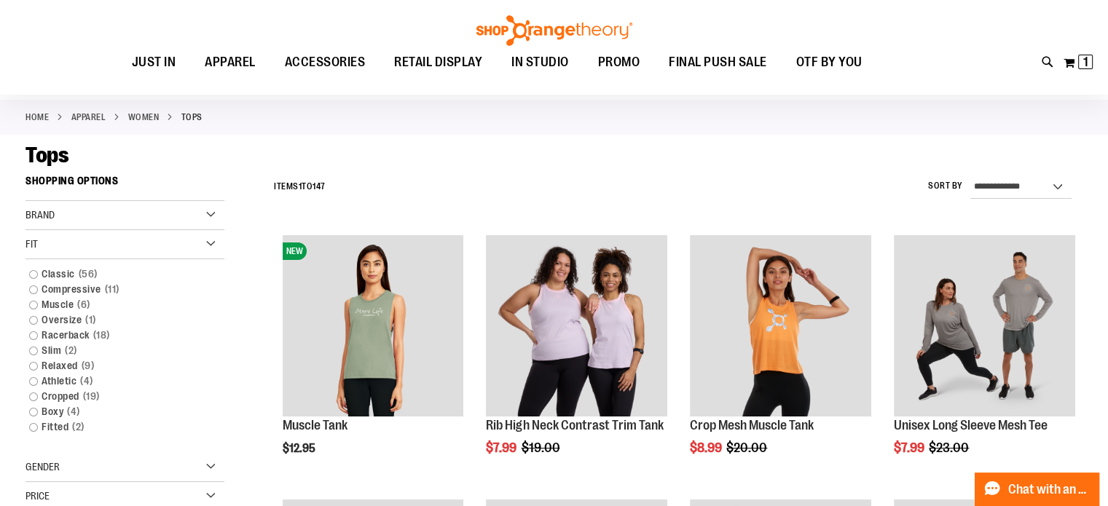
click at [213, 246] on div "Fit" at bounding box center [124, 244] width 199 height 29
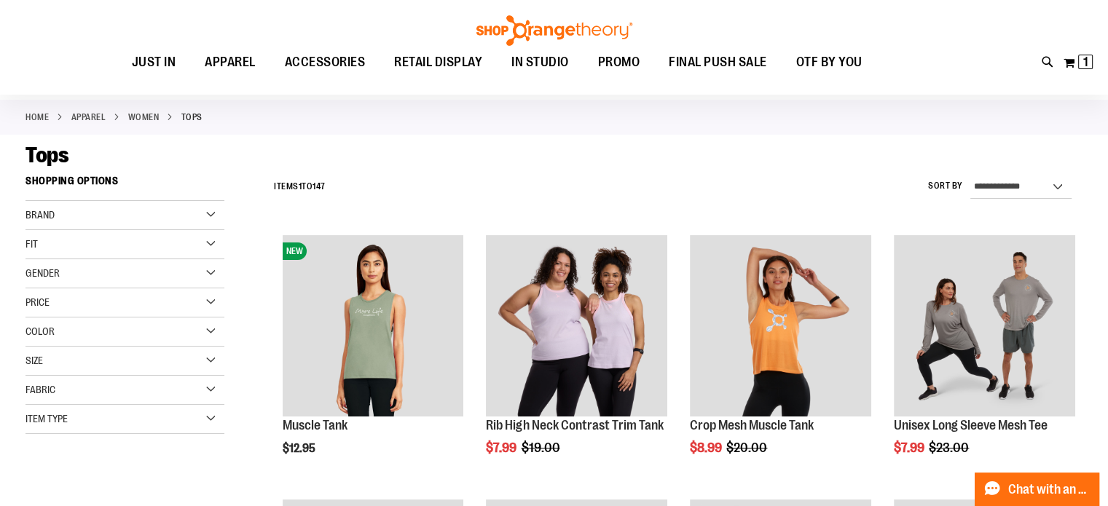
click at [205, 425] on div "Item Type" at bounding box center [124, 419] width 199 height 29
click at [92, 501] on link "Short Sleeve Shirts 49 items" at bounding box center [117, 502] width 191 height 15
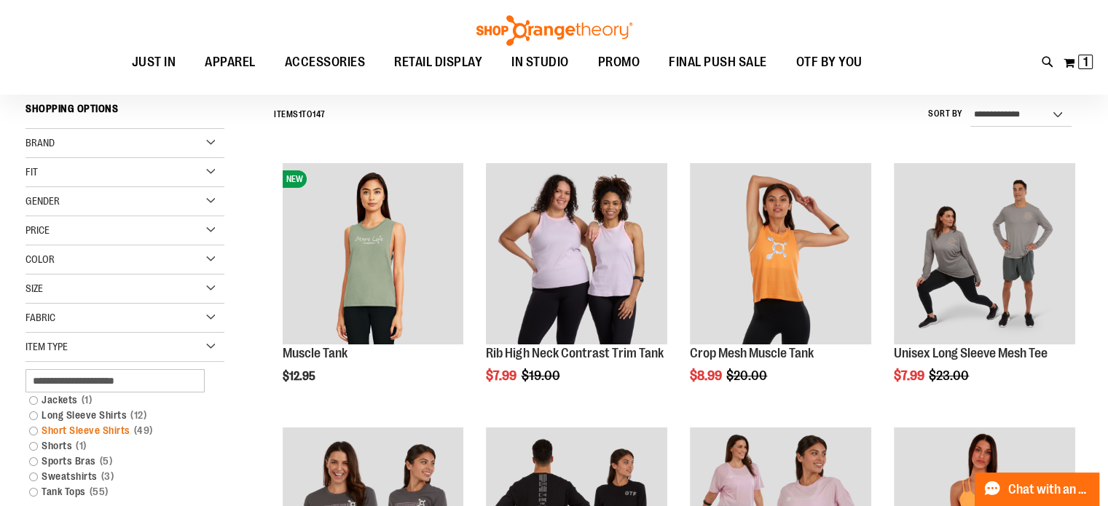
scroll to position [135, 0]
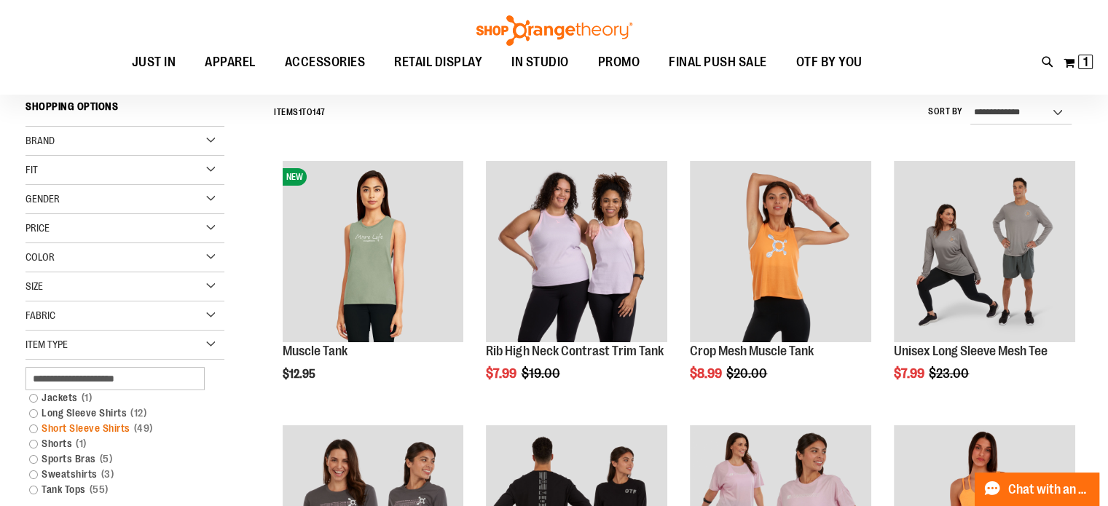
click at [71, 422] on link "Short Sleeve Shirts 49 items" at bounding box center [117, 428] width 191 height 15
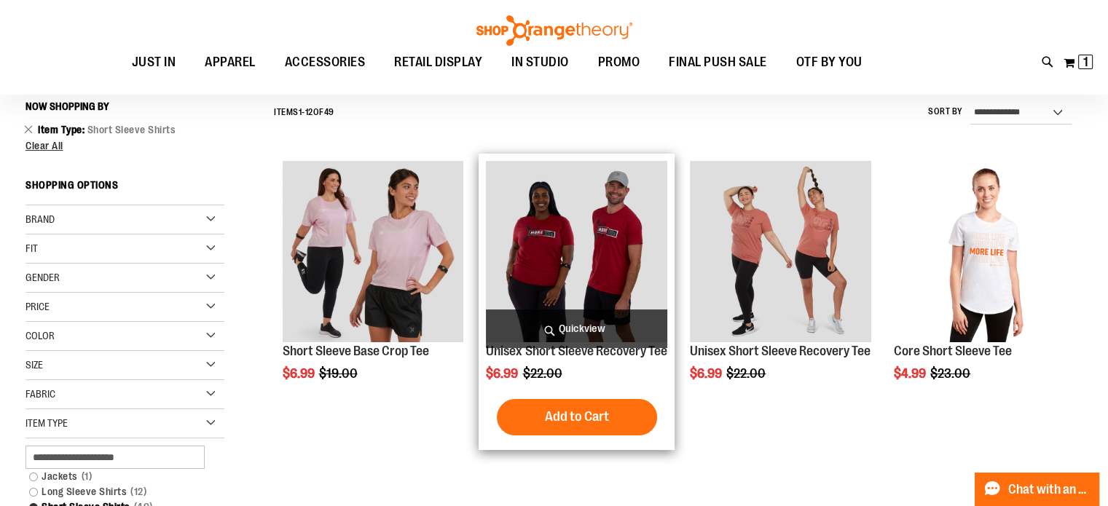
click at [597, 237] on img "product" at bounding box center [576, 251] width 181 height 181
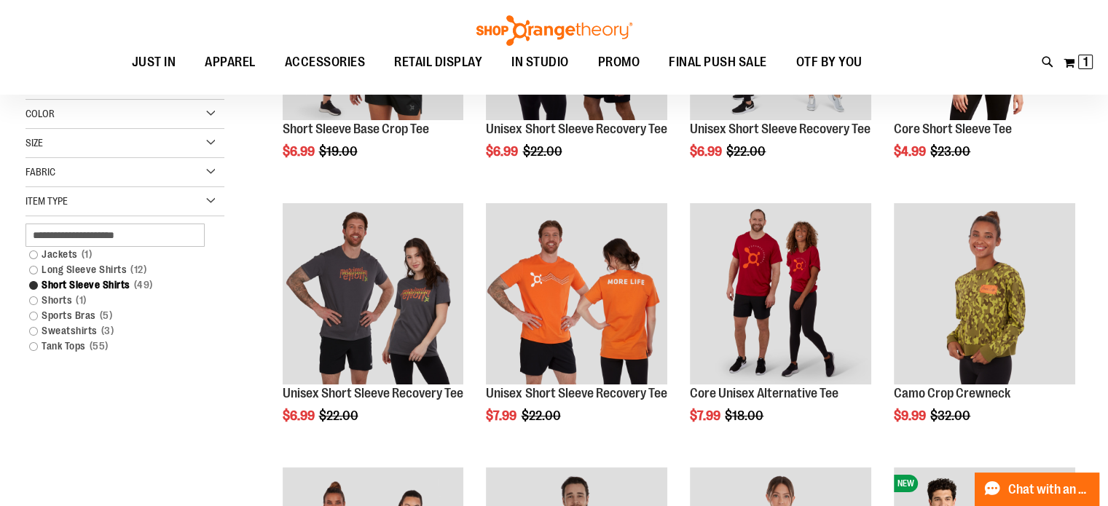
scroll to position [217, 0]
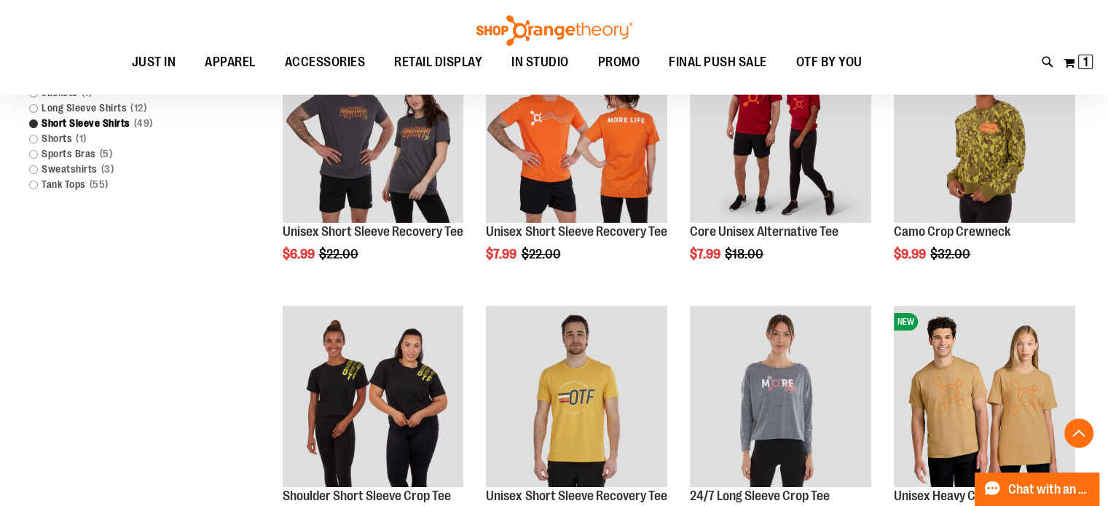
scroll to position [294, 0]
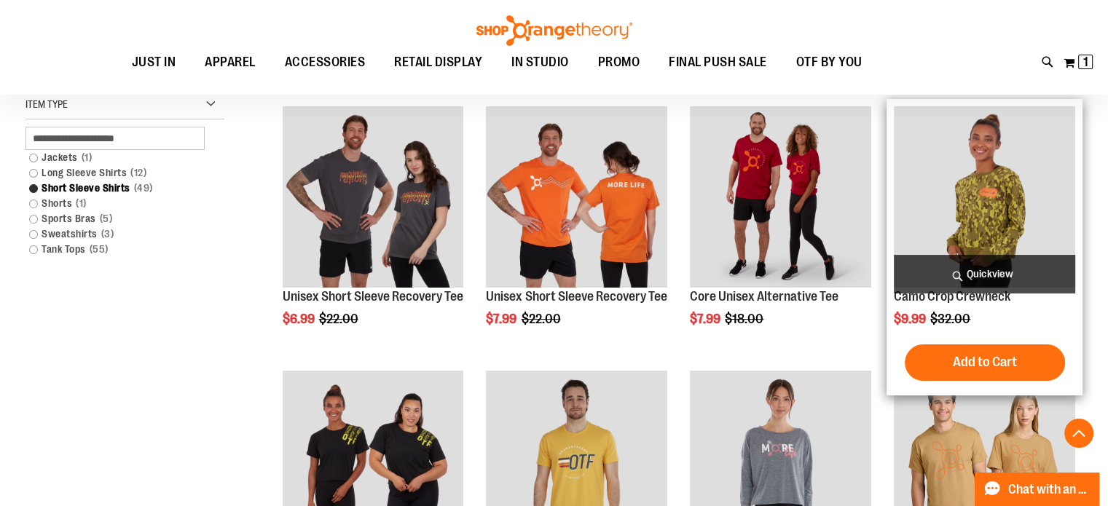
click at [972, 221] on img "product" at bounding box center [984, 196] width 181 height 181
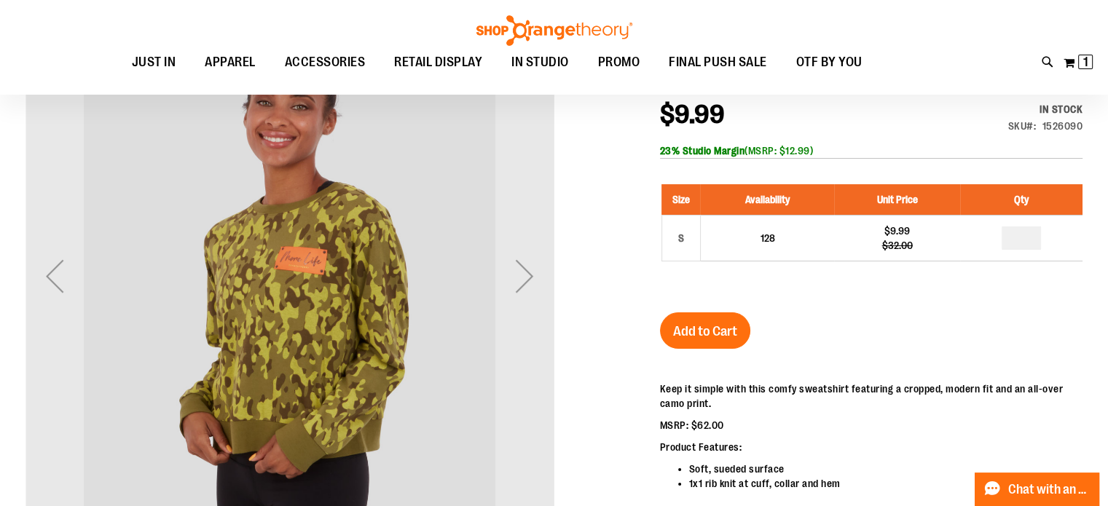
scroll to position [252, 0]
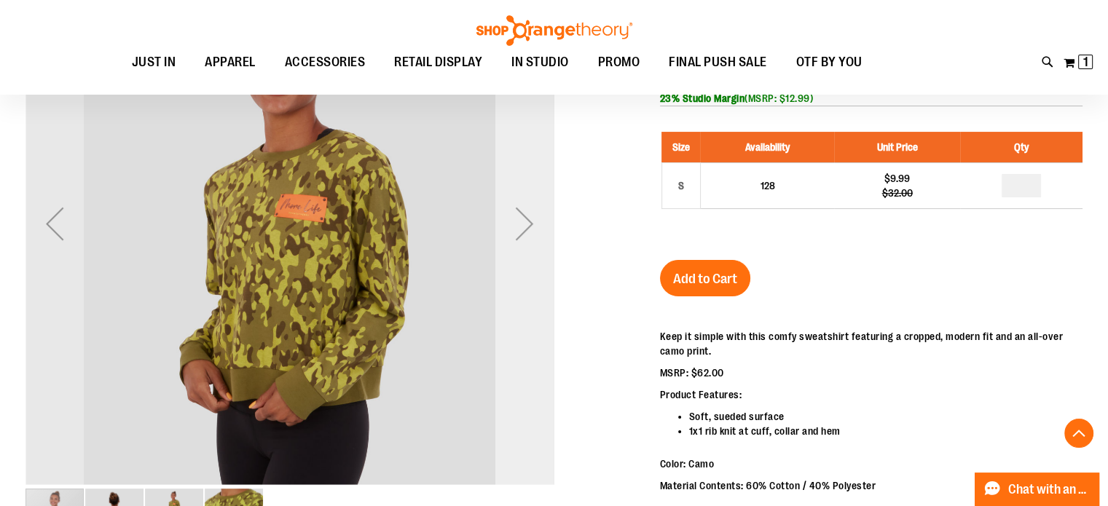
click at [524, 216] on div "Next" at bounding box center [524, 223] width 58 height 58
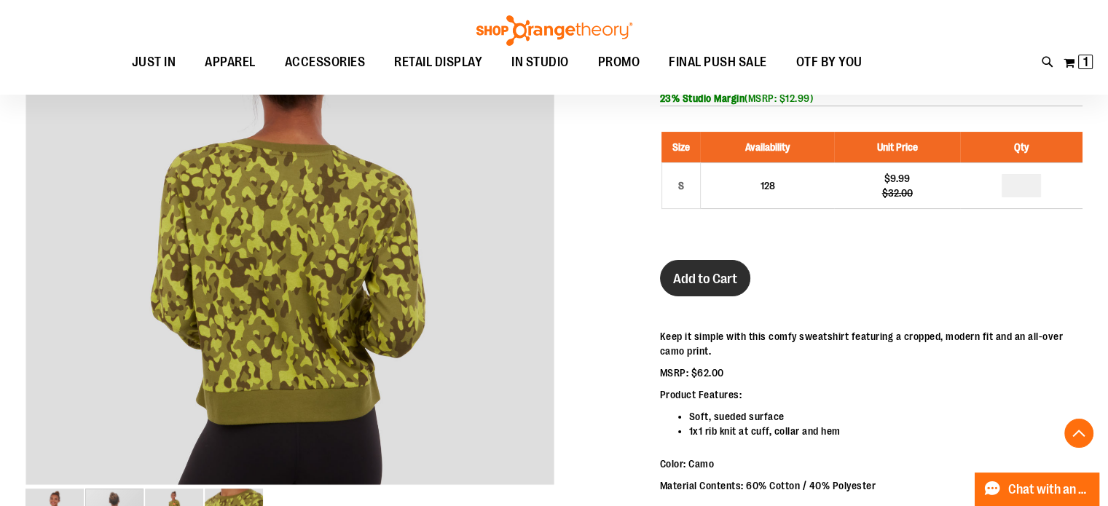
click at [693, 272] on span "Add to Cart" at bounding box center [705, 279] width 64 height 16
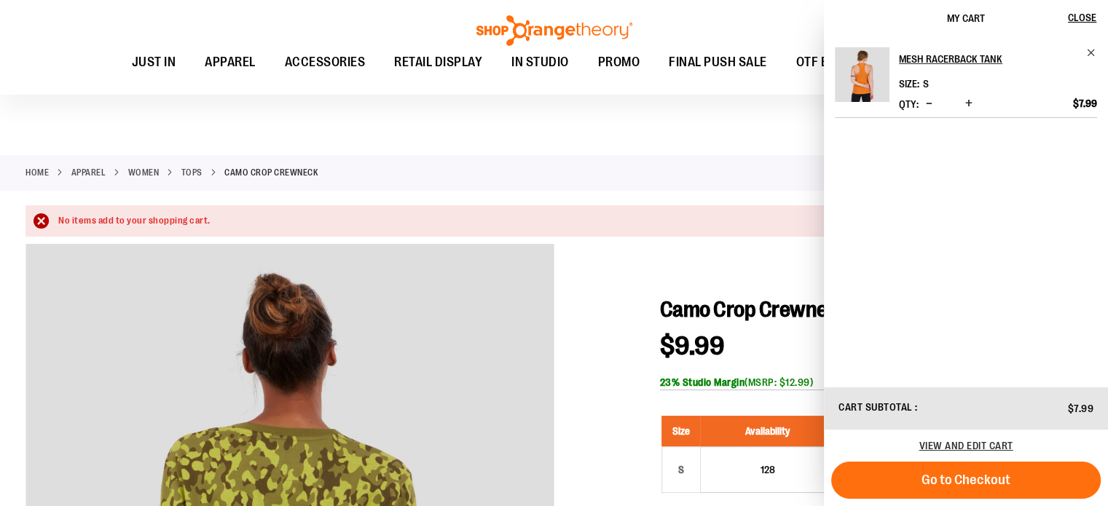
scroll to position [0, 0]
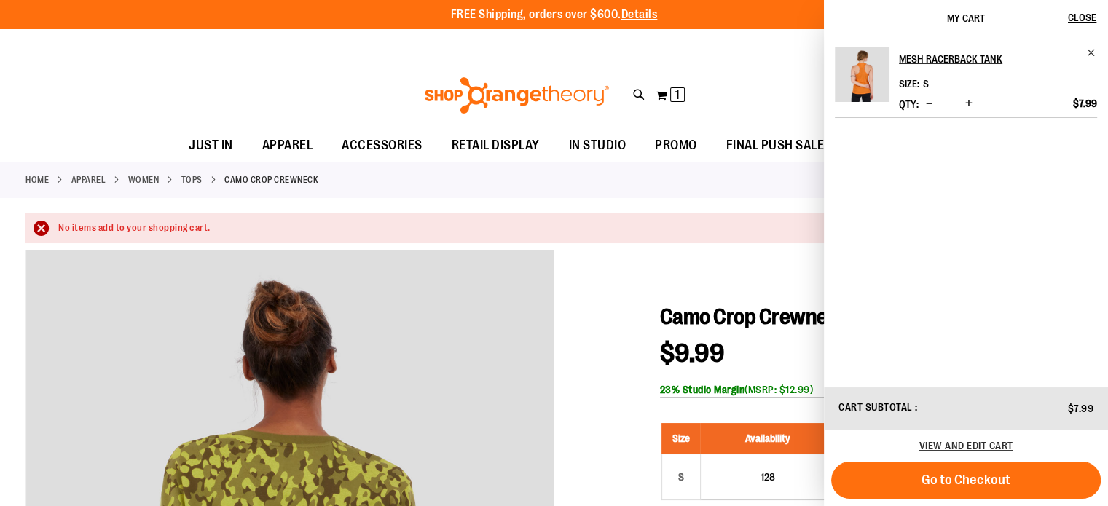
click at [759, 89] on div "Toggle Nav Search Popular Suggestions Advanced Search" at bounding box center [554, 95] width 1108 height 67
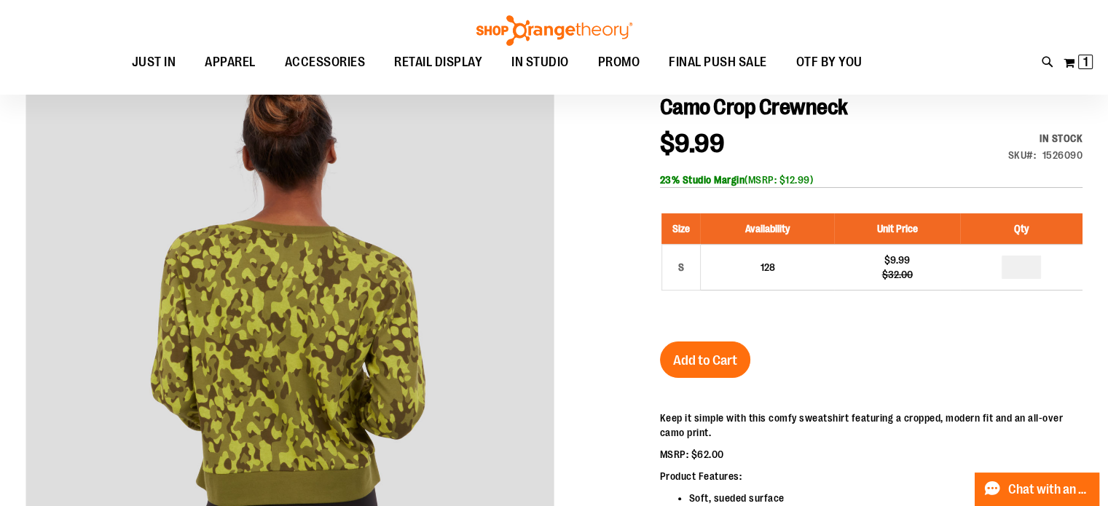
scroll to position [210, 0]
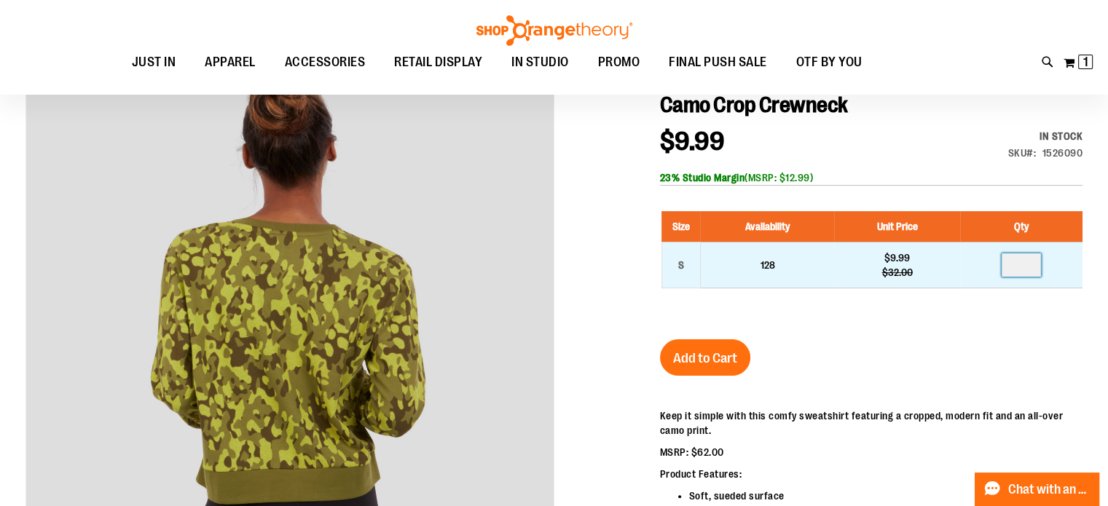
click at [1031, 272] on input "number" at bounding box center [1020, 264] width 39 height 23
type input "*"
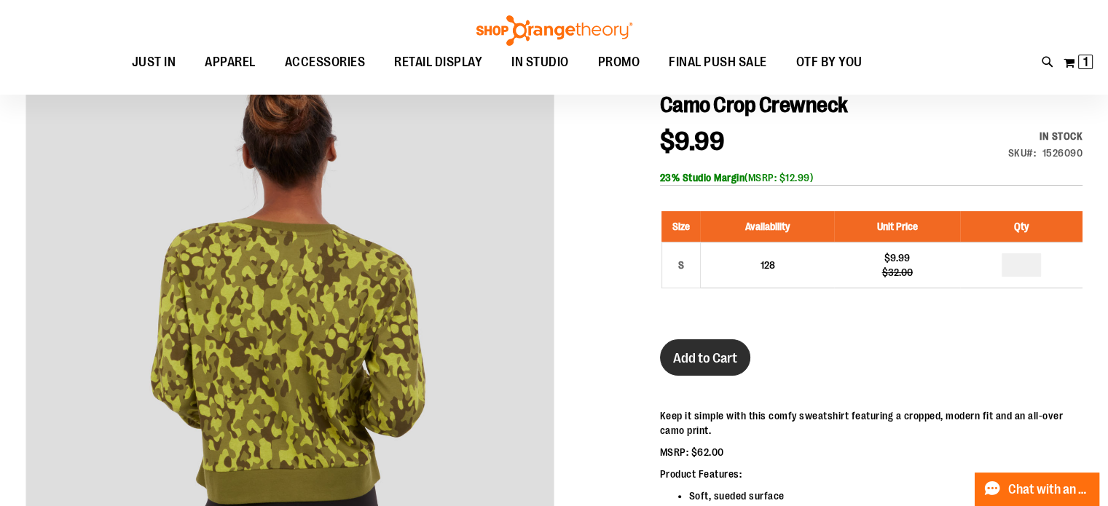
click at [720, 353] on span "Add to Cart" at bounding box center [705, 358] width 64 height 16
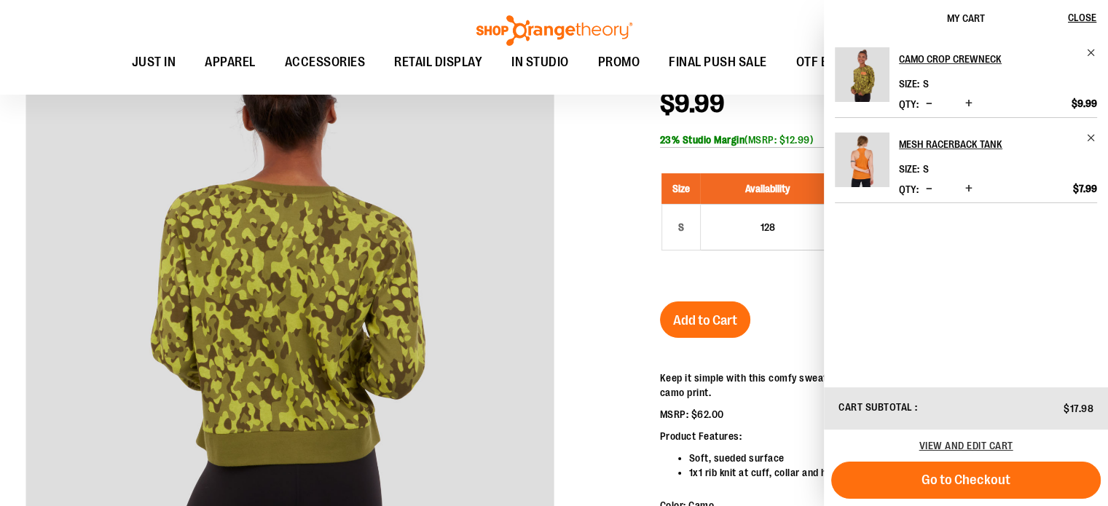
click at [574, 288] on div at bounding box center [553, 483] width 1057 height 964
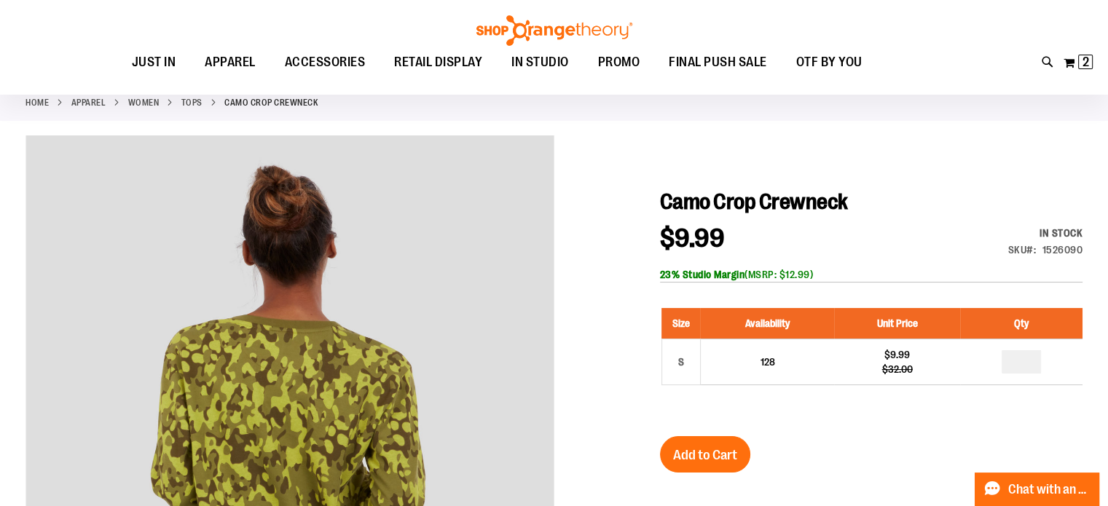
scroll to position [74, 0]
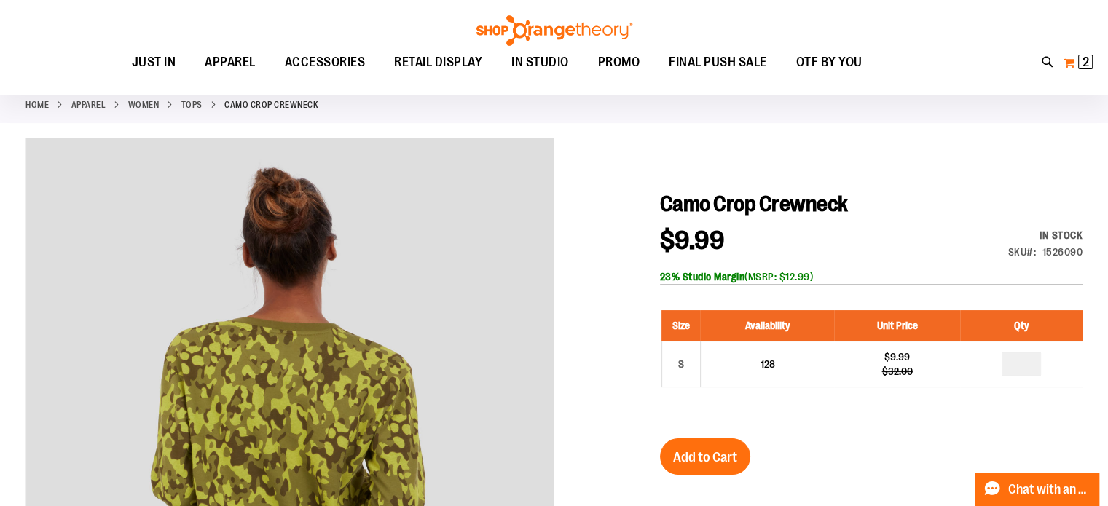
click at [1072, 63] on button "My Cart 2 2 items" at bounding box center [1078, 62] width 31 height 23
